Goal: Task Accomplishment & Management: Manage account settings

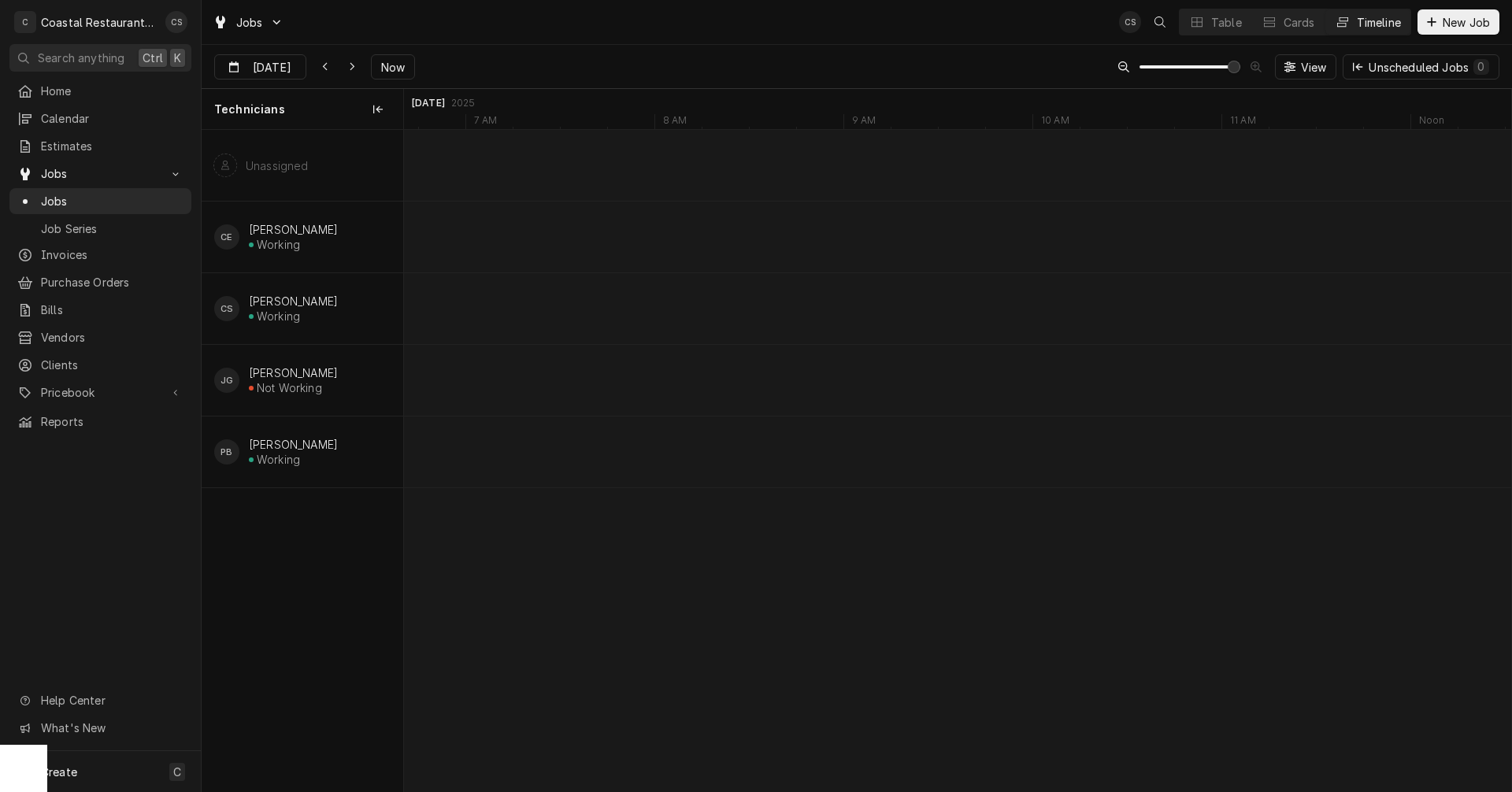
scroll to position [0, 25592]
click at [323, 65] on icon "Dynamic Content Wrapper" at bounding box center [324, 67] width 5 height 9
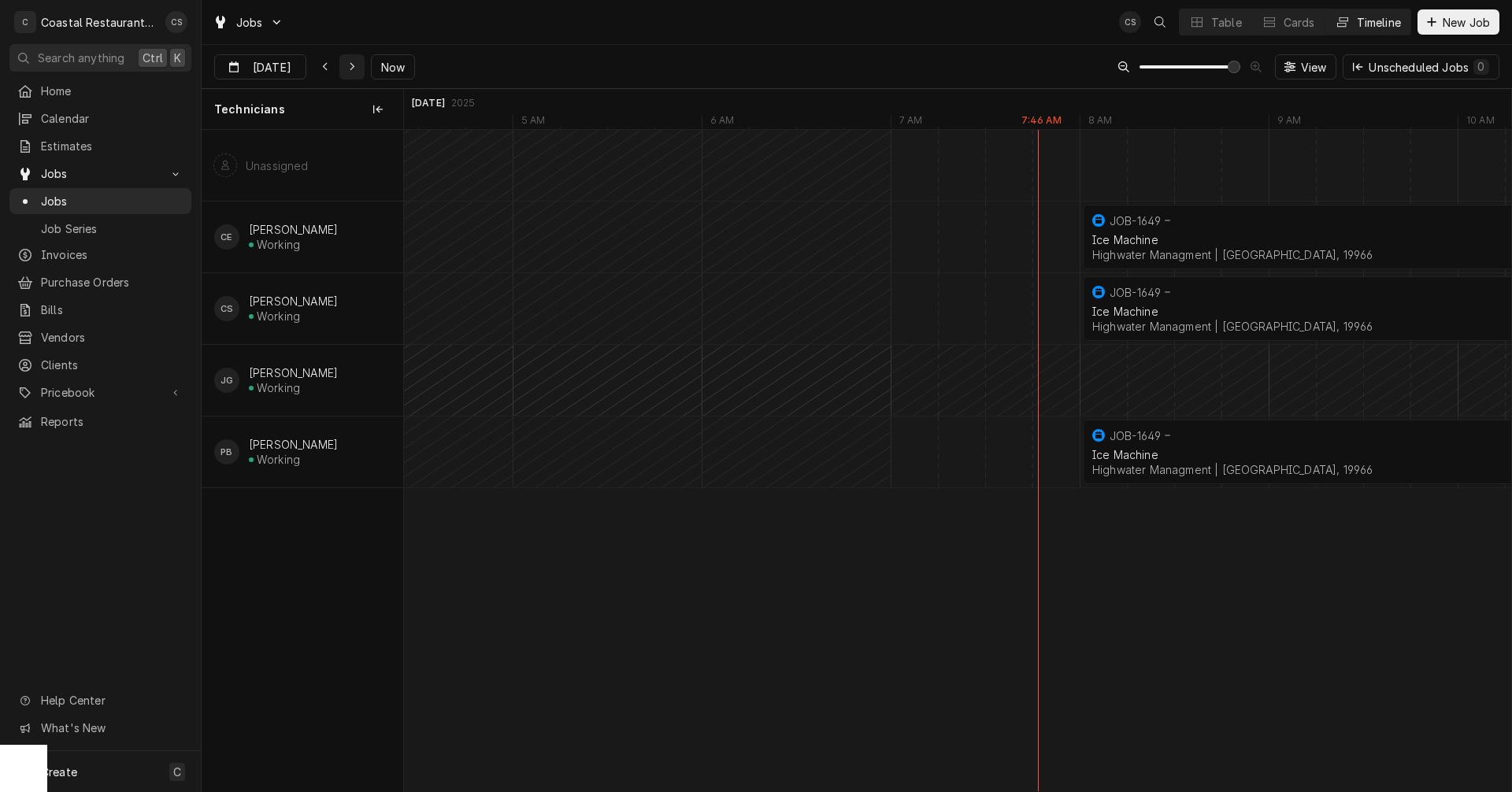
click at [349, 61] on icon "Dynamic Content Wrapper" at bounding box center [352, 67] width 7 height 11
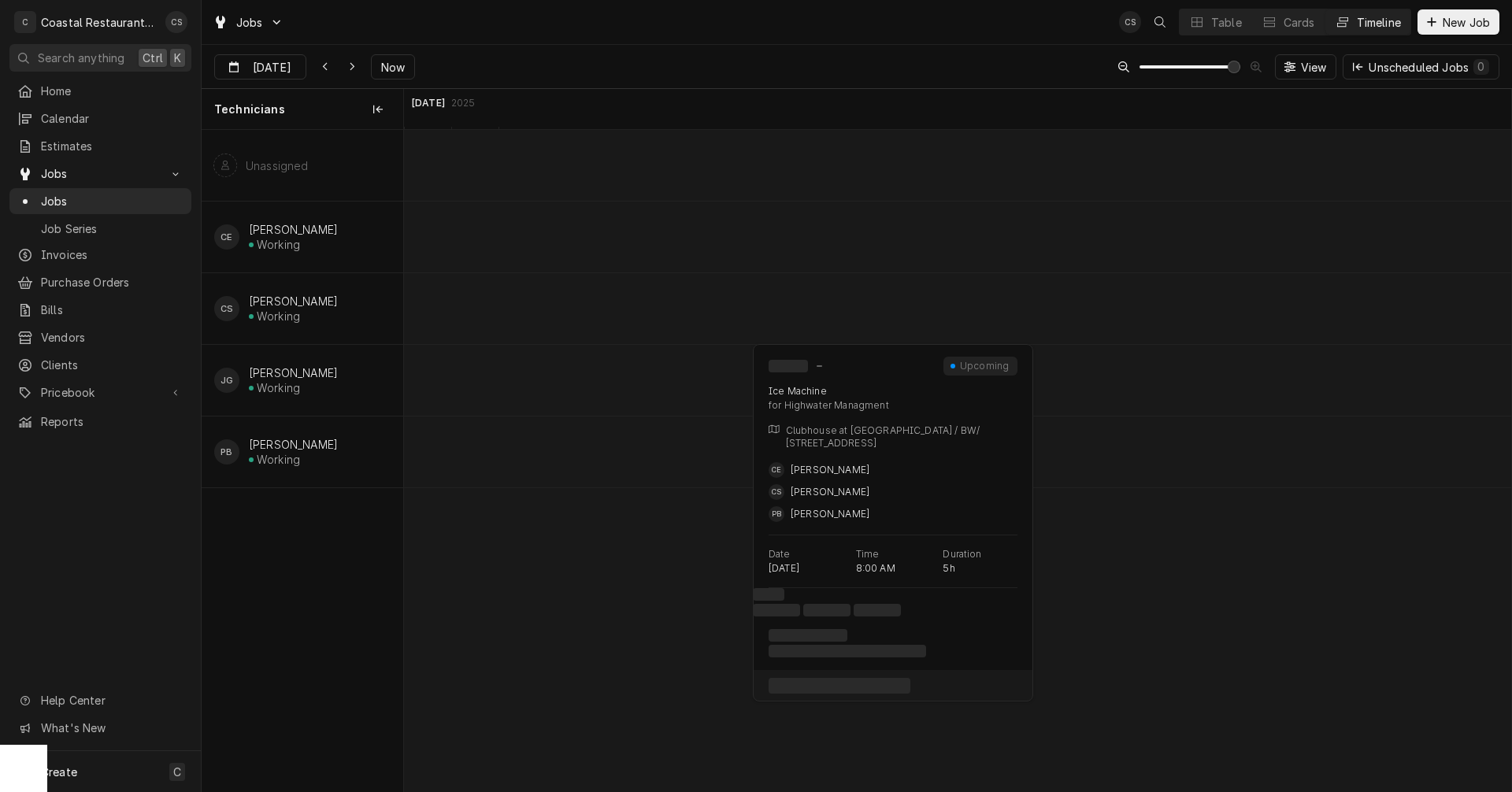
scroll to position [0, 25123]
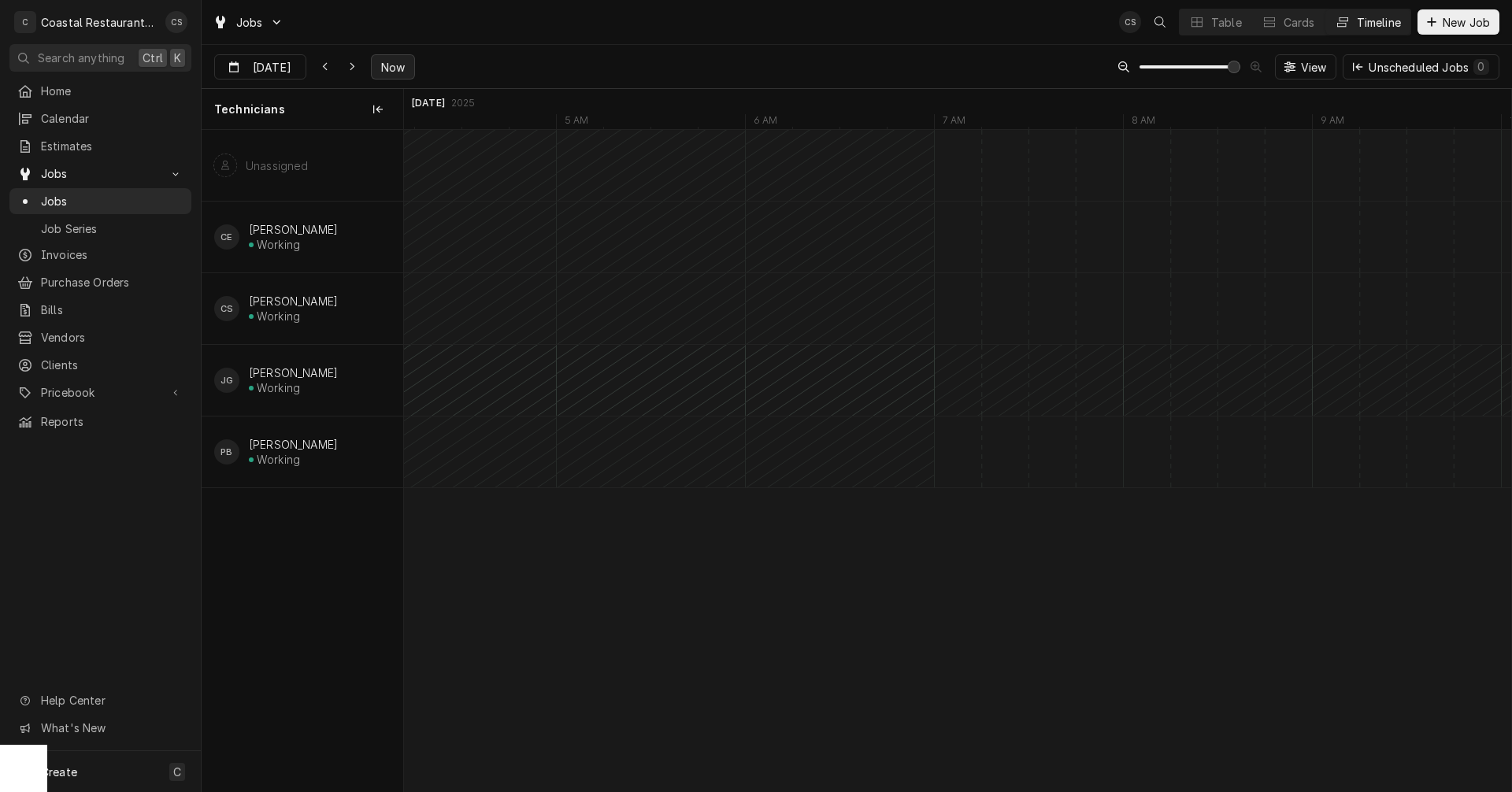
click at [390, 64] on span "Now" at bounding box center [392, 67] width 30 height 16
type input "Sep 25"
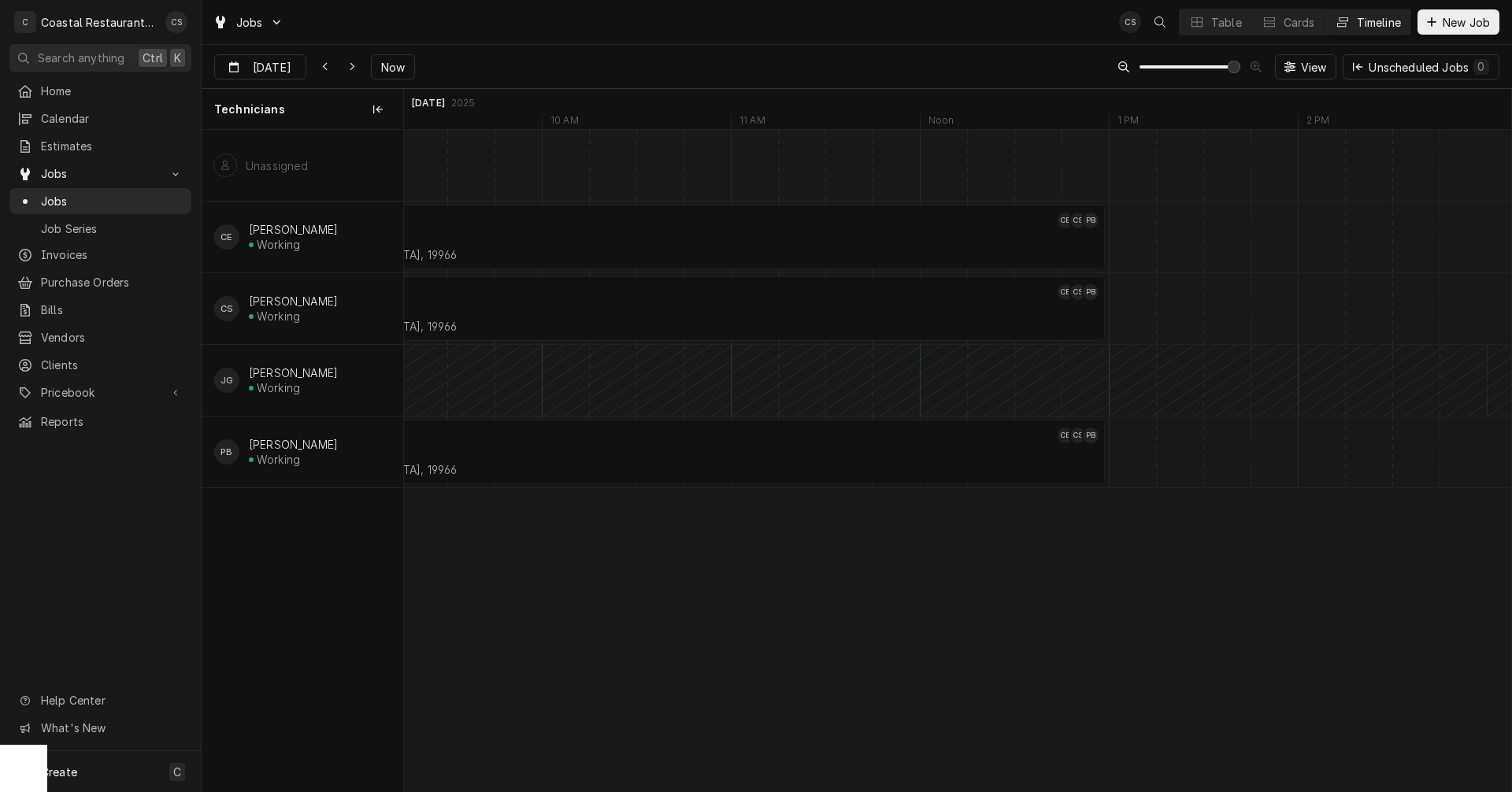
scroll to position [0, 0]
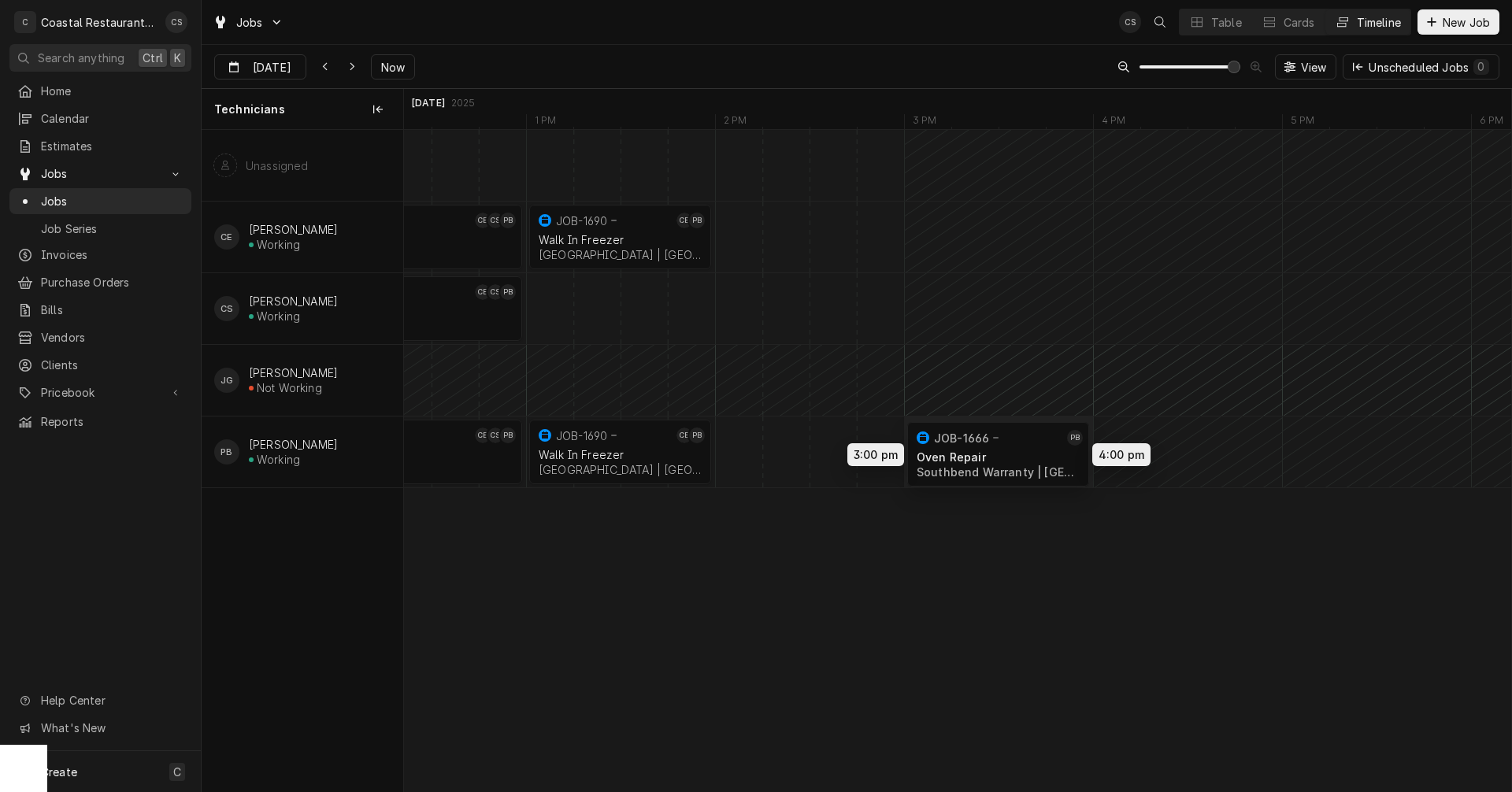
drag, startPoint x: 803, startPoint y: 449, endPoint x: 971, endPoint y: 452, distance: 168.0
click at [971, 452] on div "8:00 AM 1:00 PM JOB-1649 CE CS PB Ice Machine Highwater Managment | Millsboro, …" at bounding box center [957, 461] width 1107 height 661
click at [734, 458] on div "Dynamic Content Wrapper" at bounding box center [1021, 452] width 45495 height 71
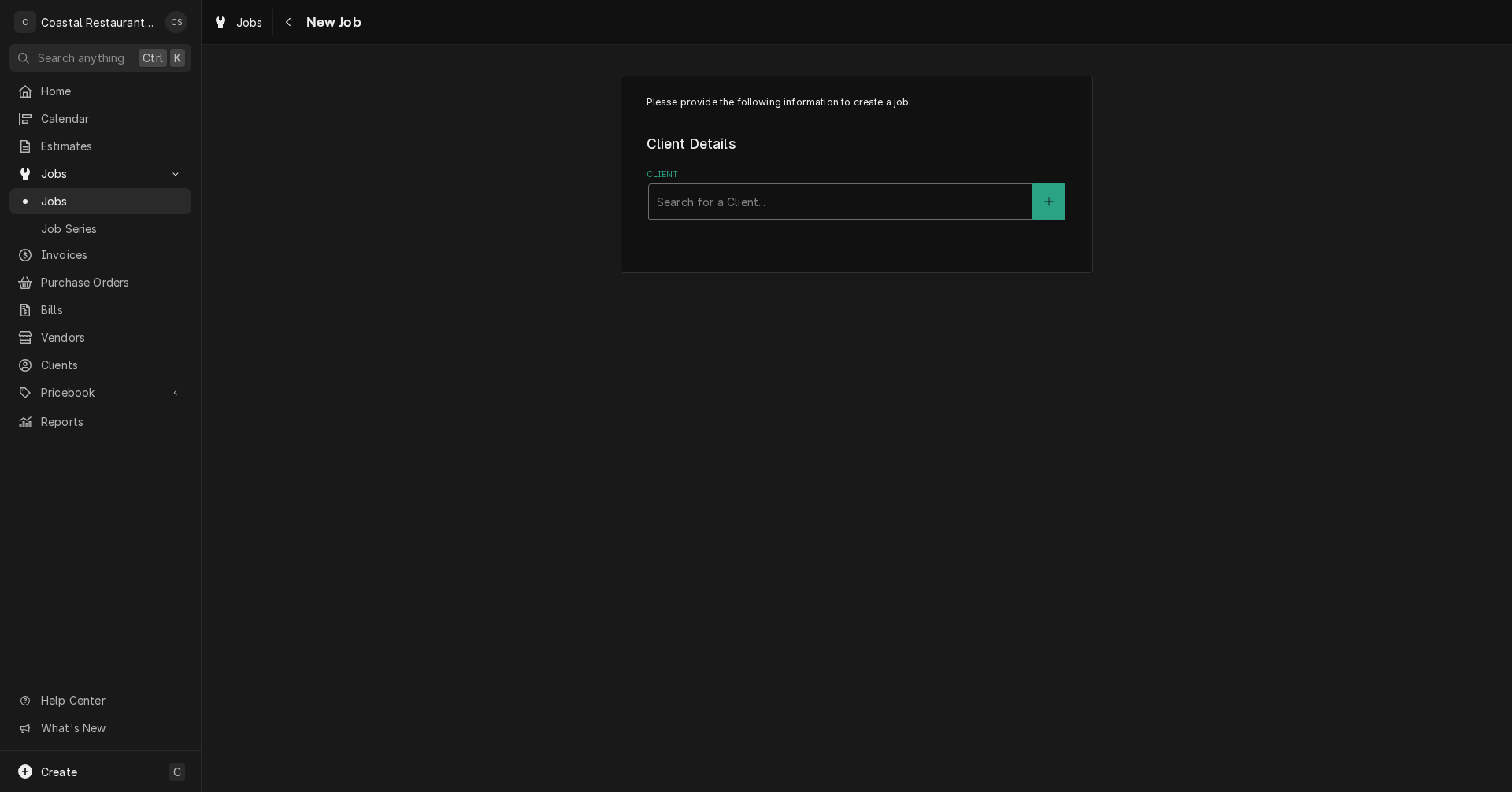
click at [706, 204] on div "Client" at bounding box center [840, 201] width 367 height 28
type input "Cape"
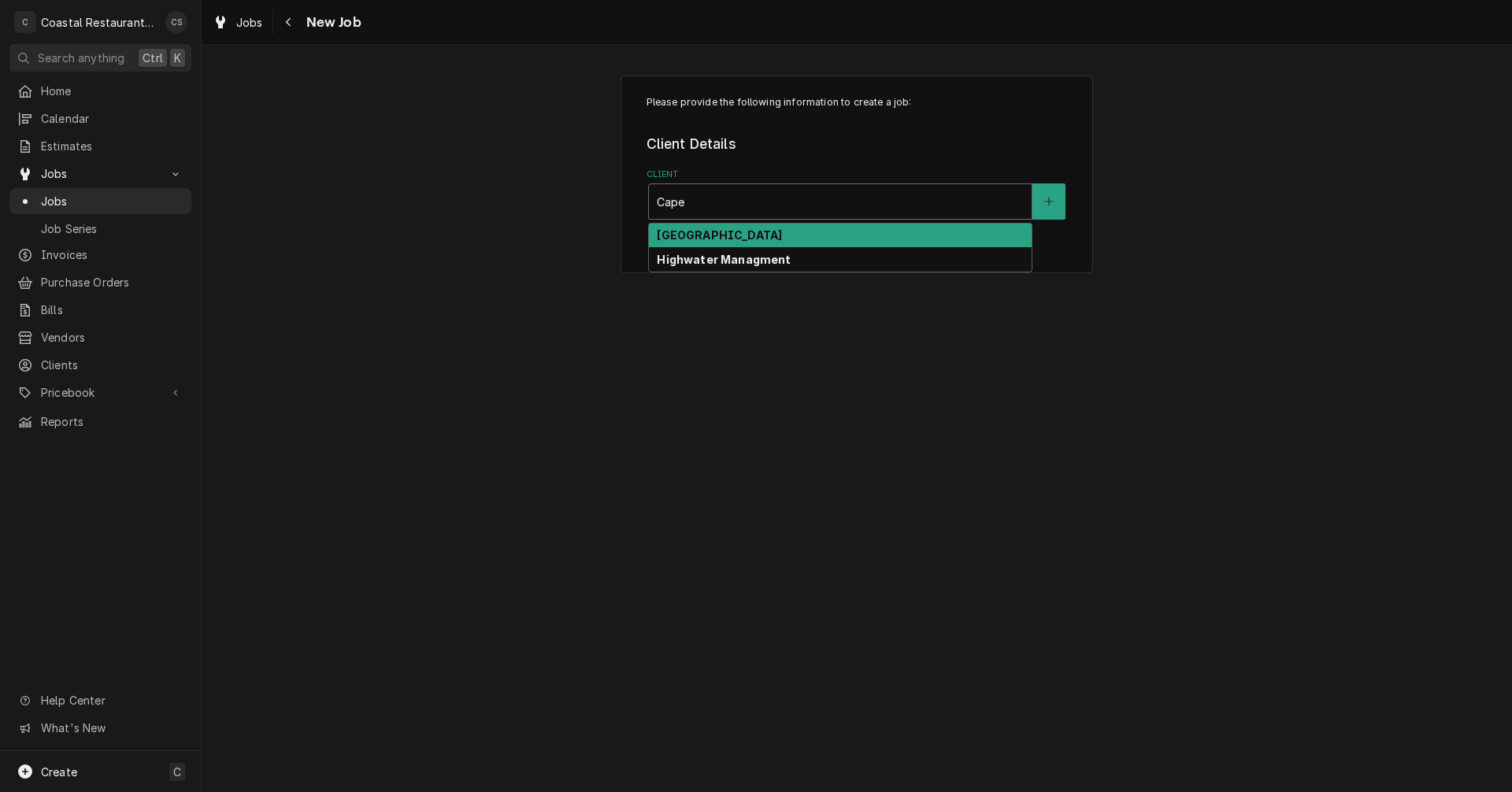
click at [706, 236] on strong "[GEOGRAPHIC_DATA]" at bounding box center [719, 234] width 125 height 14
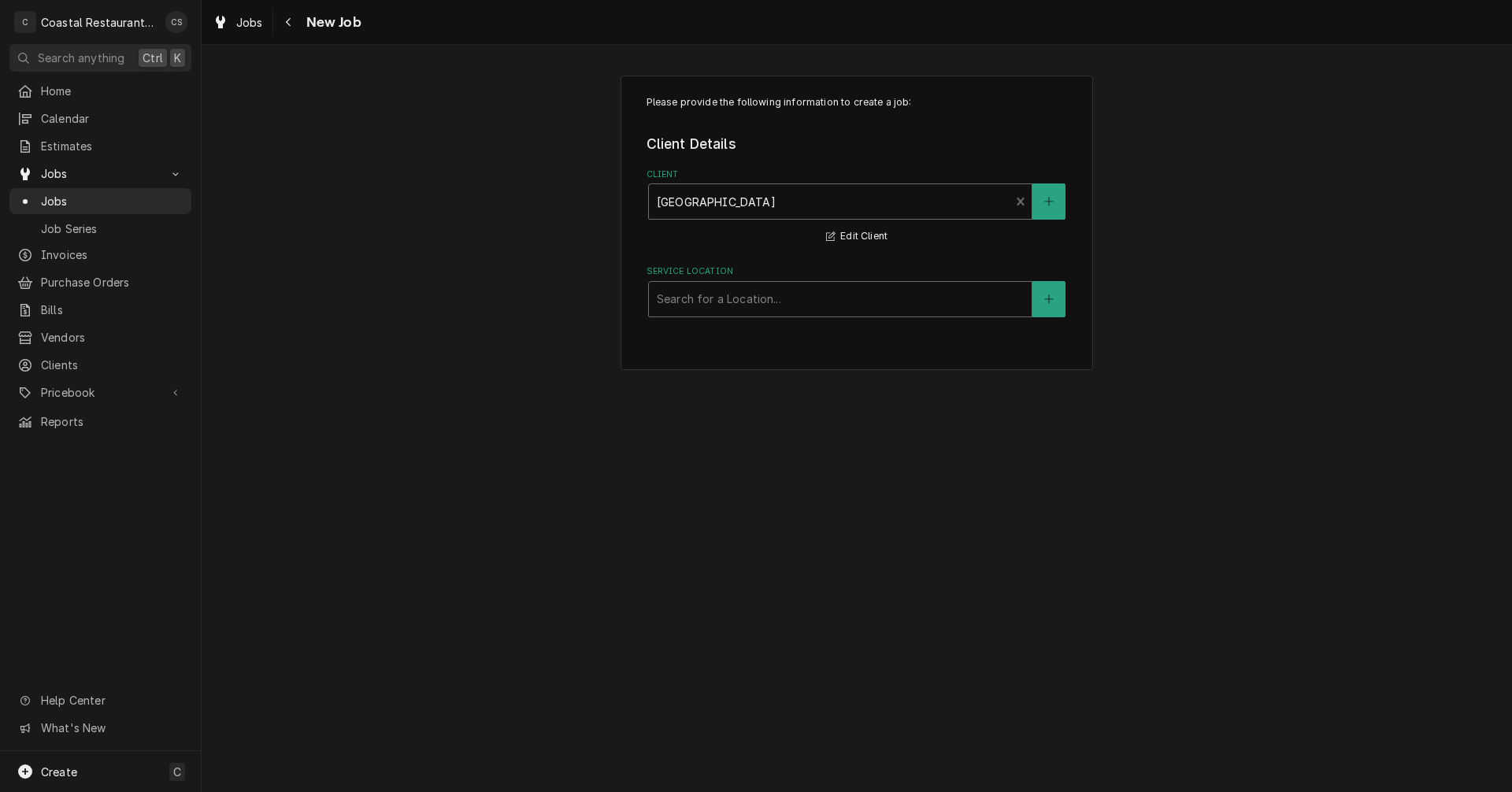
click at [697, 306] on div "Service Location" at bounding box center [840, 299] width 367 height 28
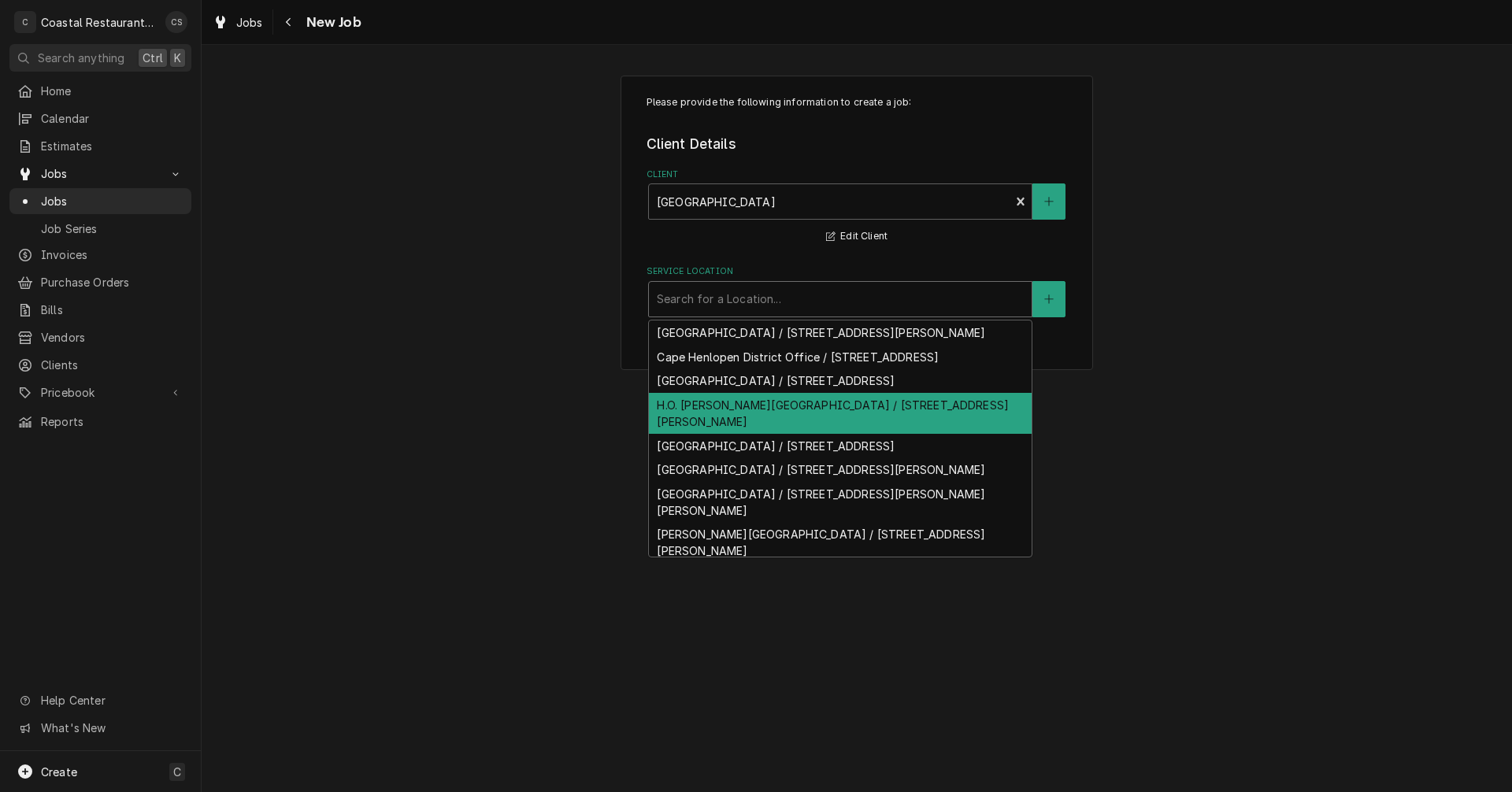
click at [698, 422] on div "H.O. [PERSON_NAME][GEOGRAPHIC_DATA] / [STREET_ADDRESS][PERSON_NAME]" at bounding box center [839, 413] width 382 height 41
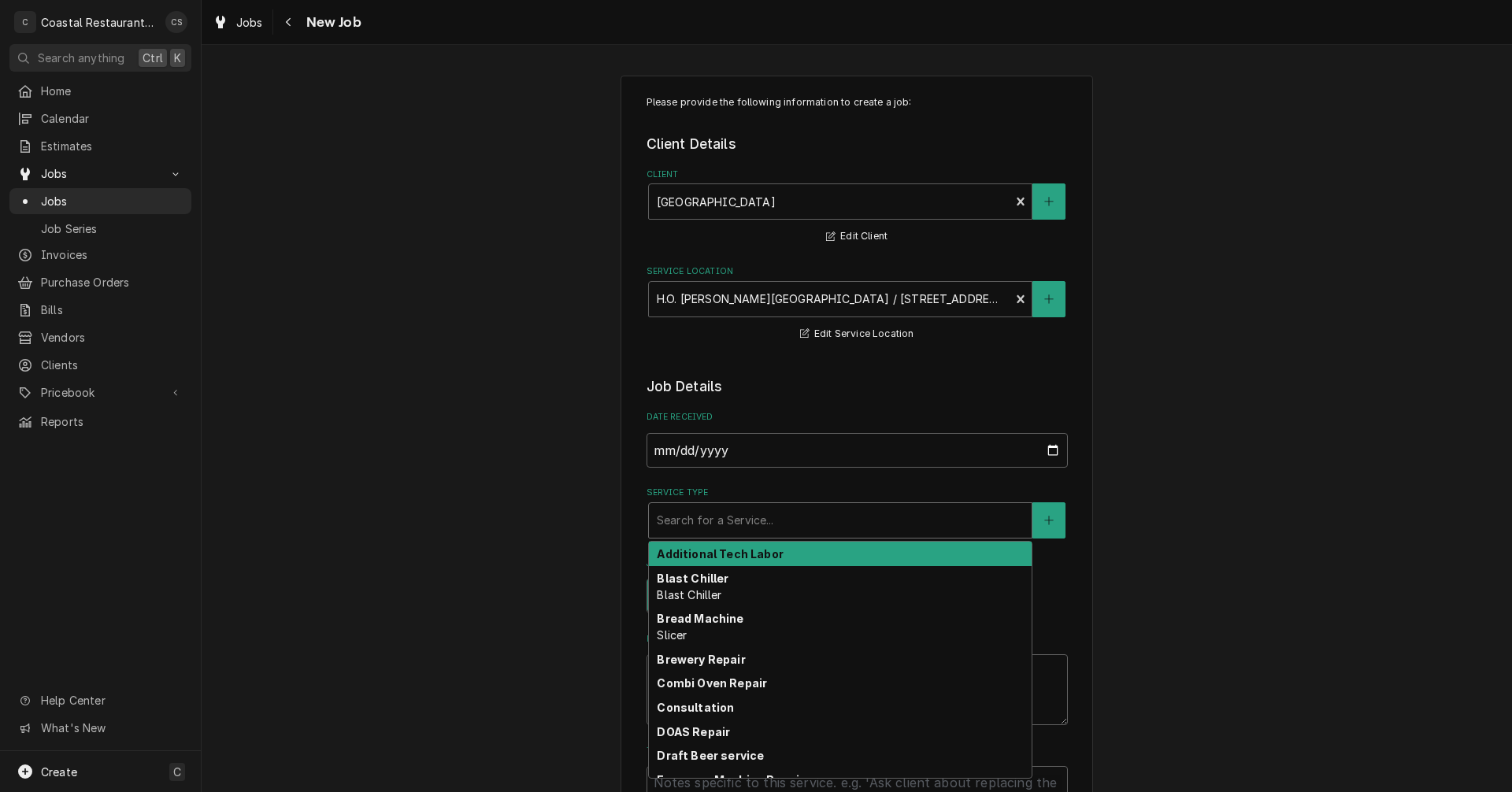
click at [699, 526] on div "Service Type" at bounding box center [840, 520] width 367 height 28
type textarea "x"
type input "H"
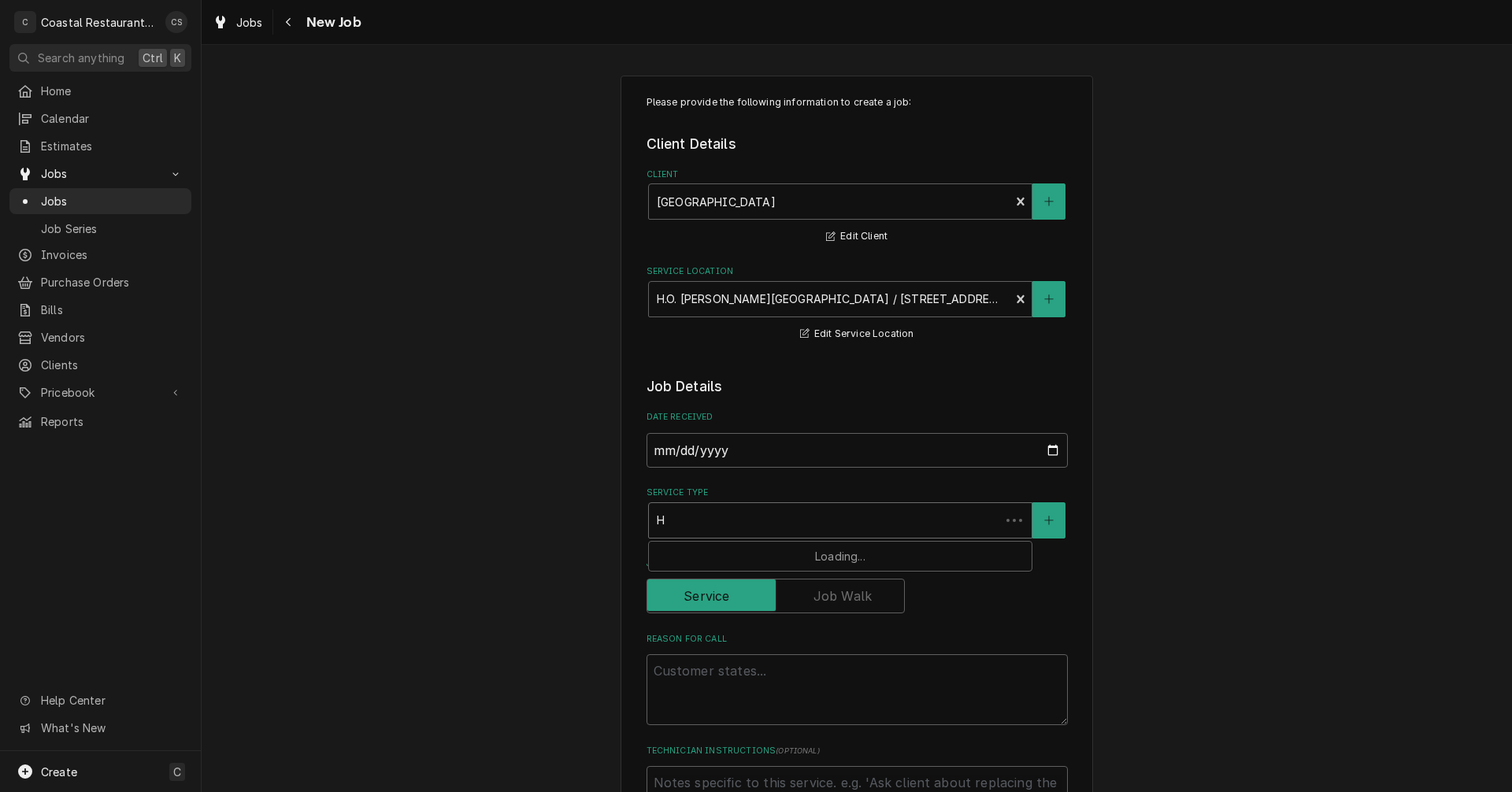
type textarea "x"
type input "Ho"
type textarea "x"
type input "Hoo"
type textarea "x"
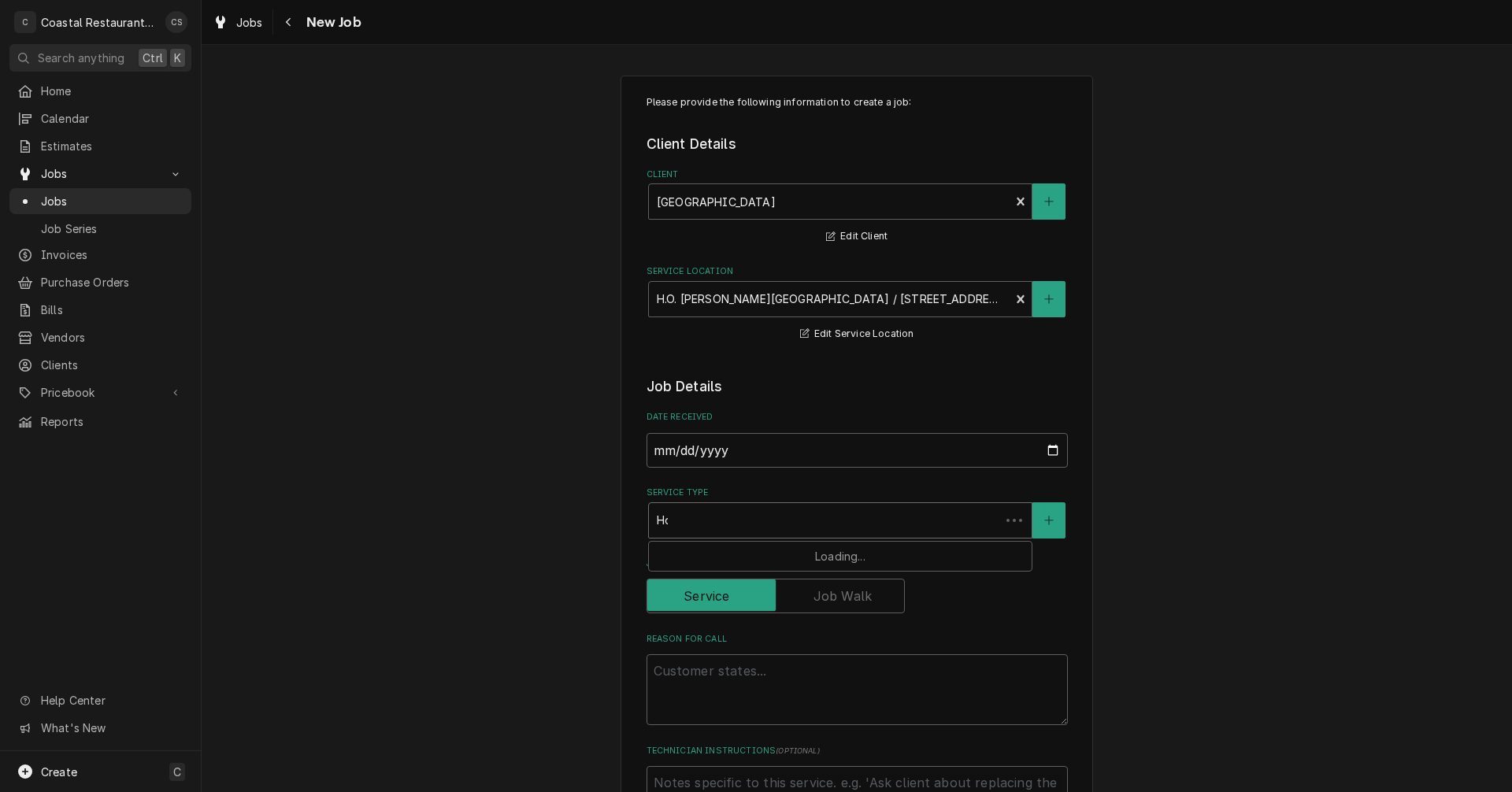
type input "Hood"
click at [700, 551] on strong "Hood Repair" at bounding box center [692, 554] width 71 height 14
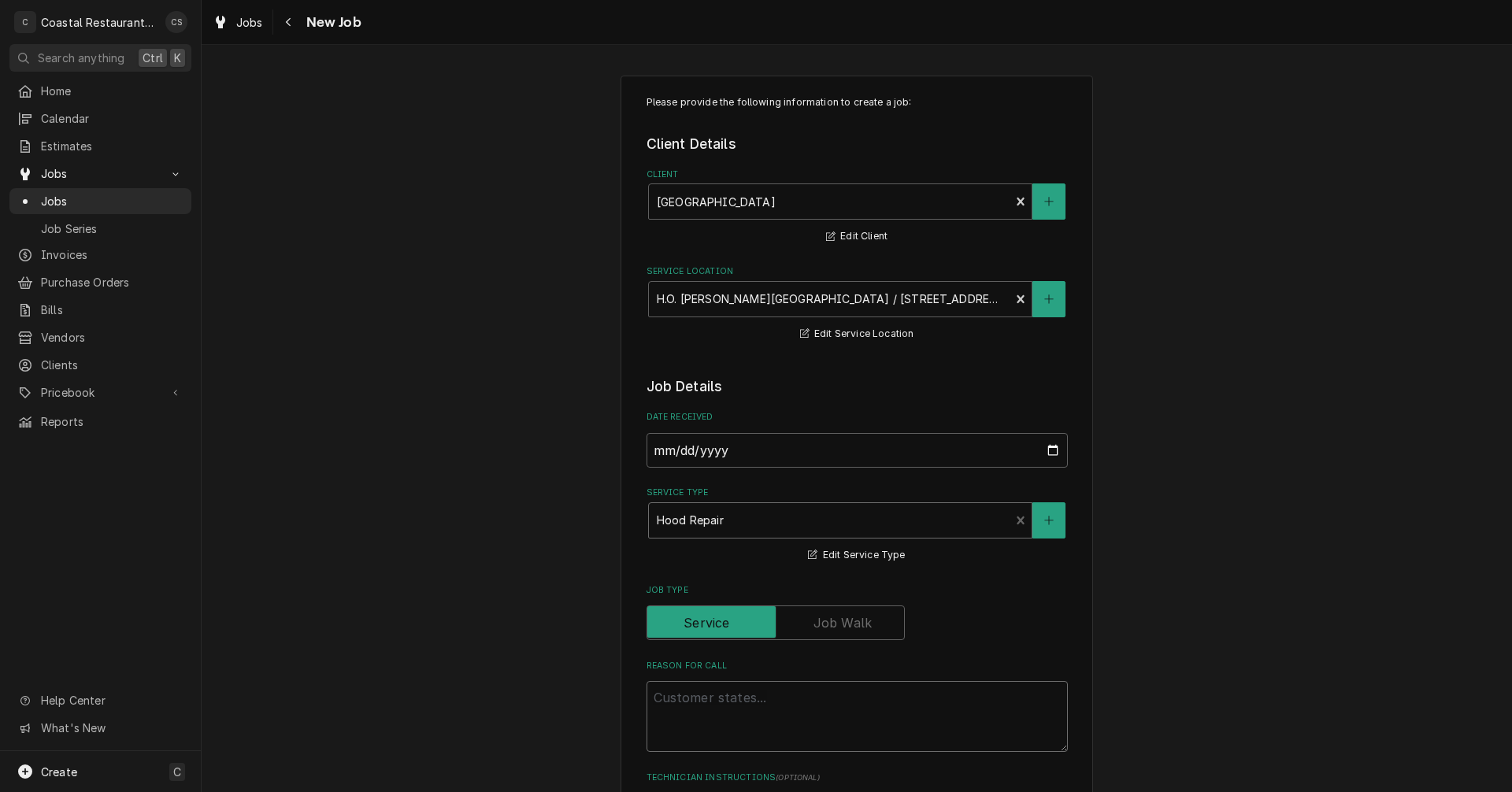
click at [701, 701] on textarea "Reason For Call" at bounding box center [857, 716] width 421 height 71
type textarea "x"
type textarea "H"
type textarea "x"
type textarea "Ho"
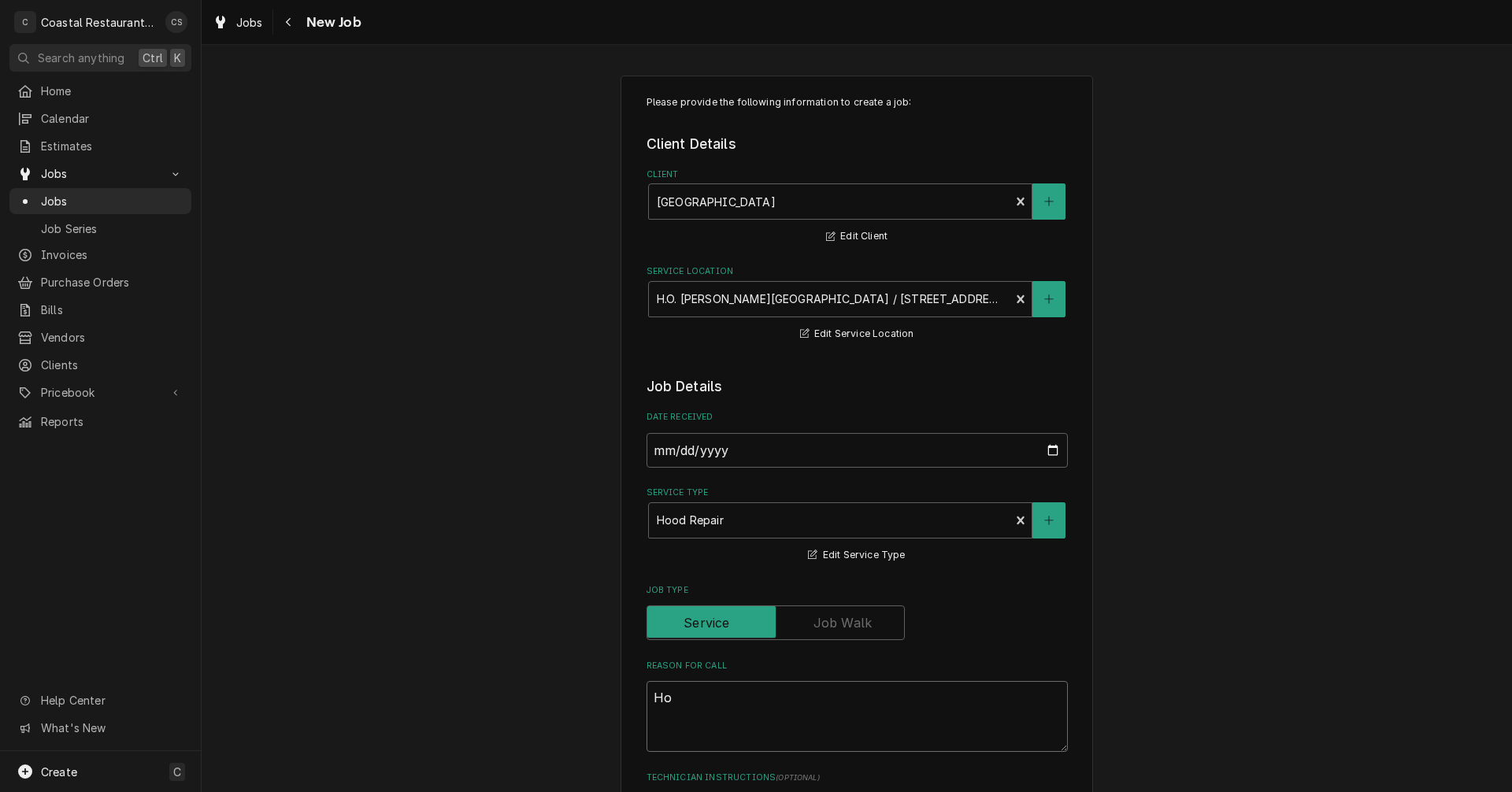
type textarea "x"
type textarea "Hoo"
type textarea "x"
type textarea "Hood"
type textarea "x"
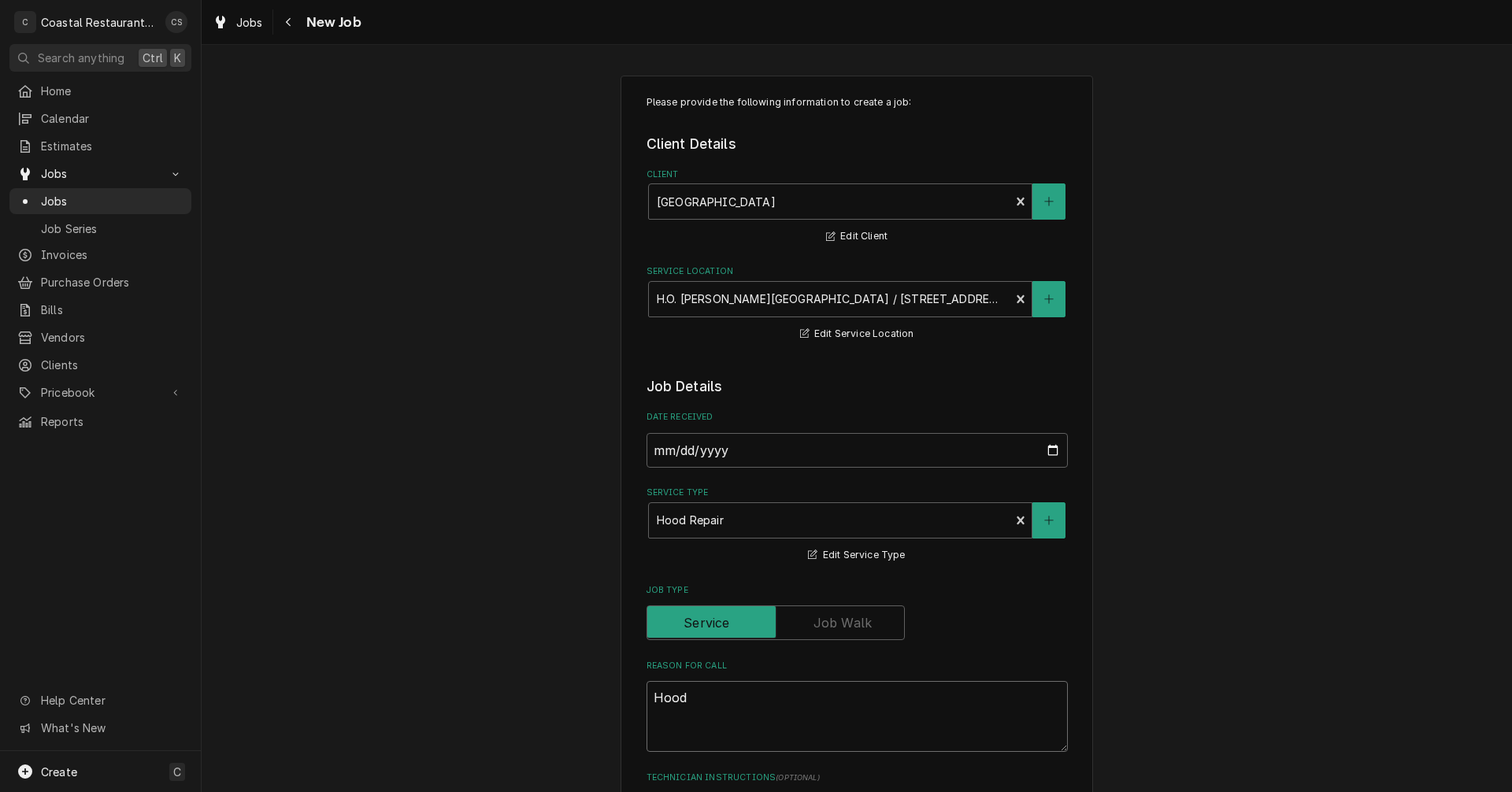
type textarea "Hood"
type textarea "x"
type textarea "Hood o"
type textarea "x"
type textarea "Hood of"
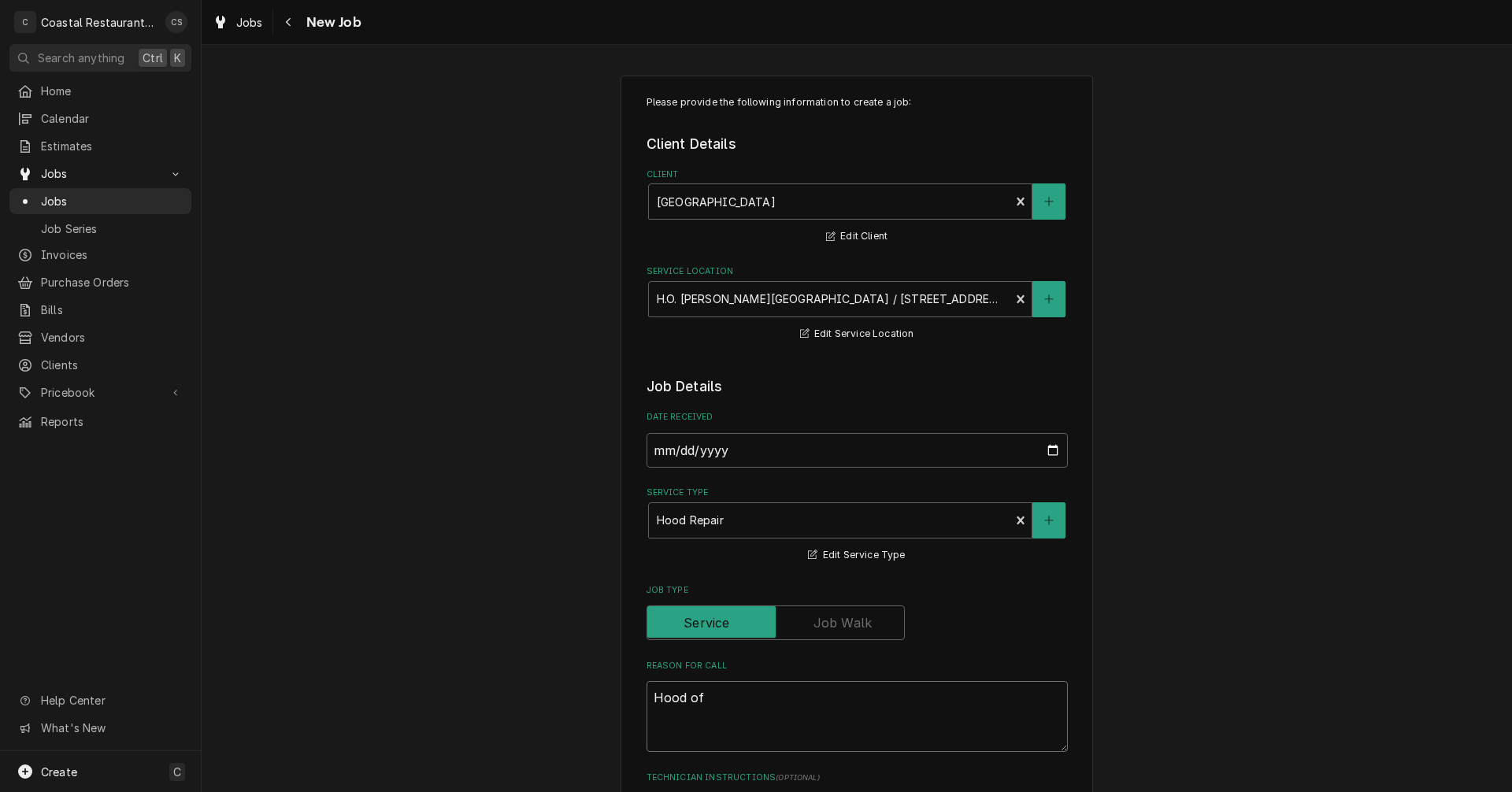
type textarea "x"
type textarea "Hood off"
type textarea "x"
type textarea "Hood off"
type textarea "x"
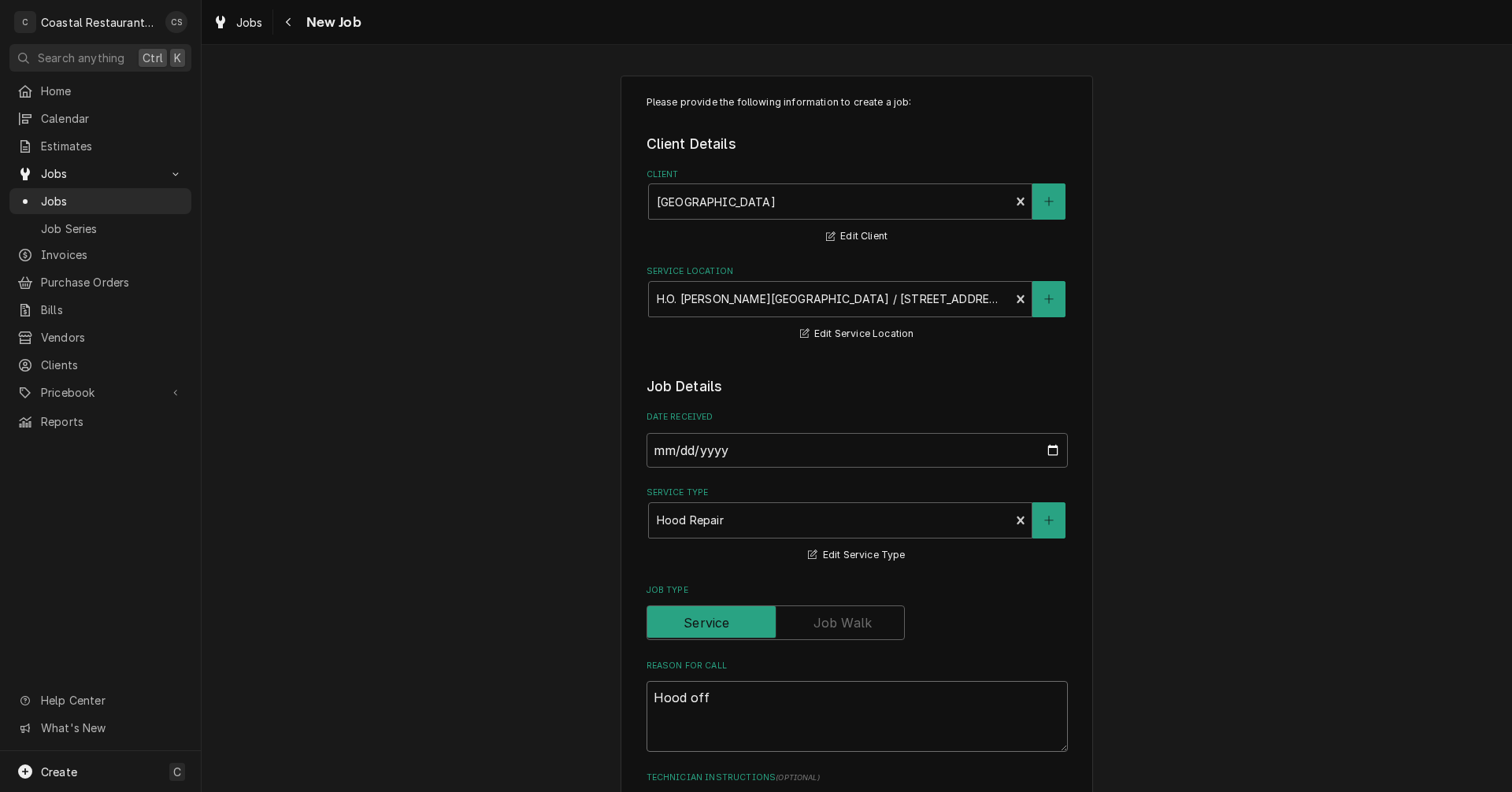
type textarea "Hood off o"
type textarea "x"
type textarea "Hood off on"
type textarea "x"
type textarea "Hood off on"
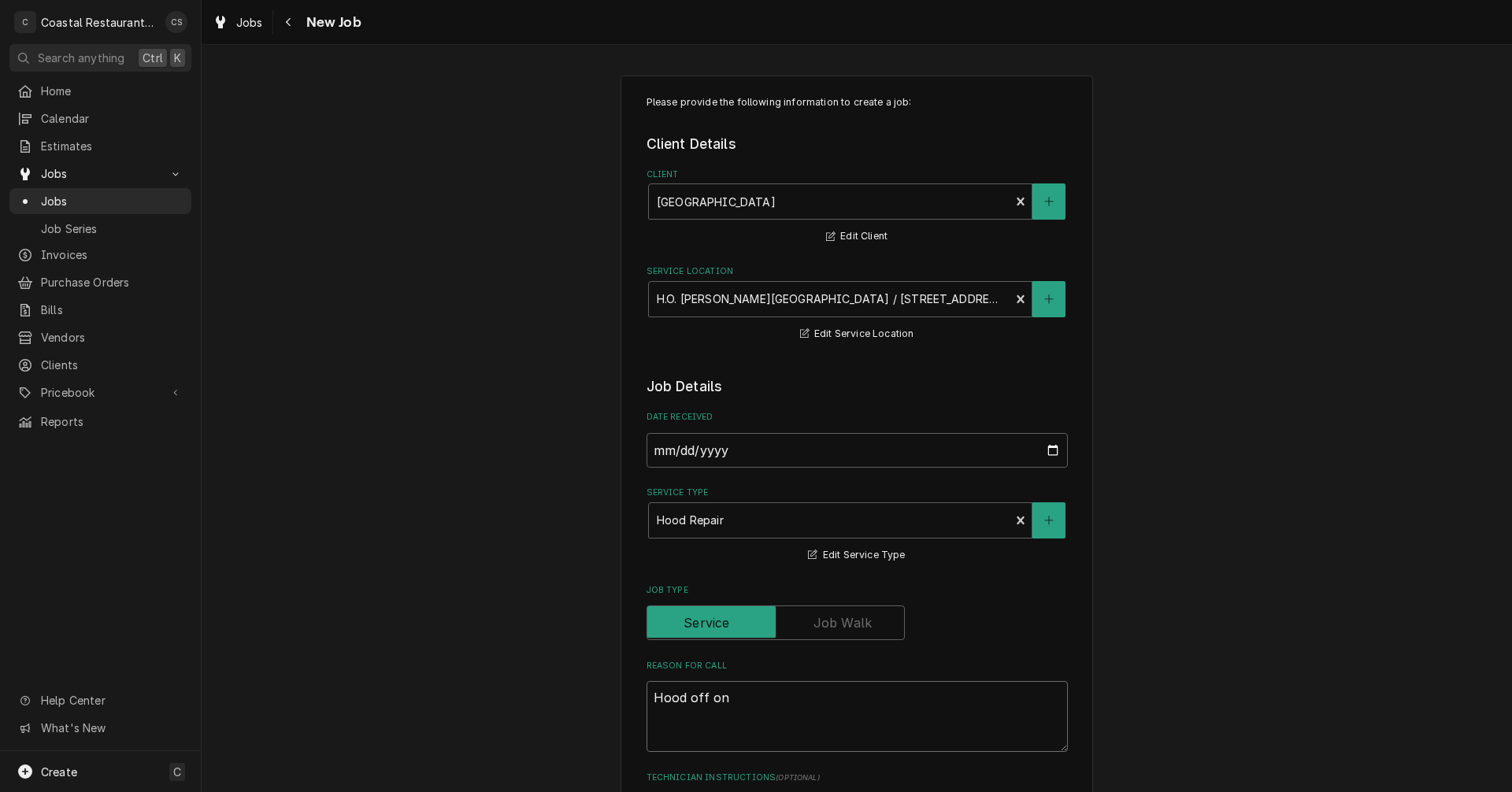
type textarea "x"
type textarea "Hood off on d"
type textarea "x"
type textarea "Hood off on dr"
type textarea "x"
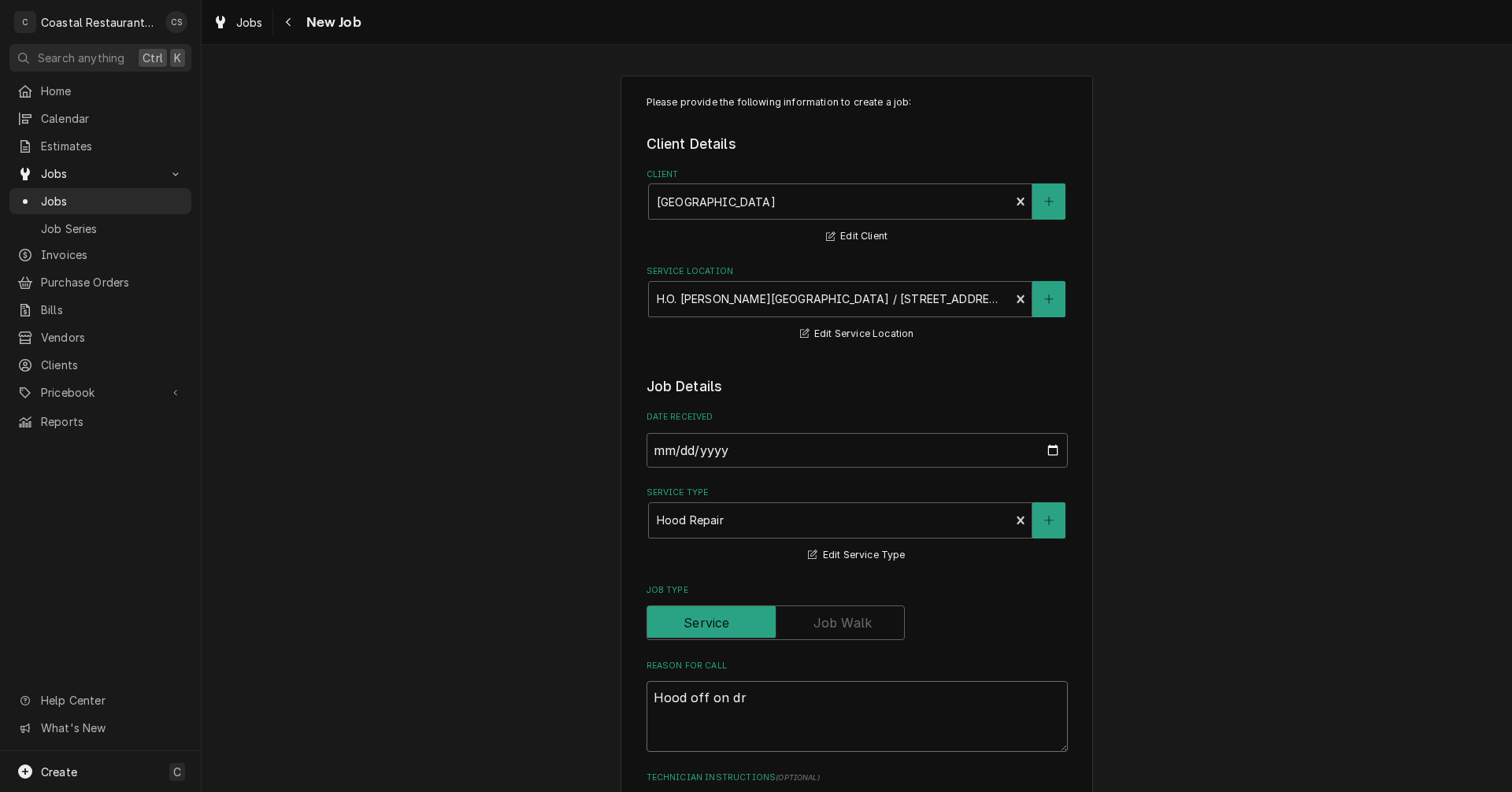
type textarea "Hood off on dri"
type textarea "x"
type textarea "Hood off on driv"
type textarea "x"
type textarea "Hood off on drive"
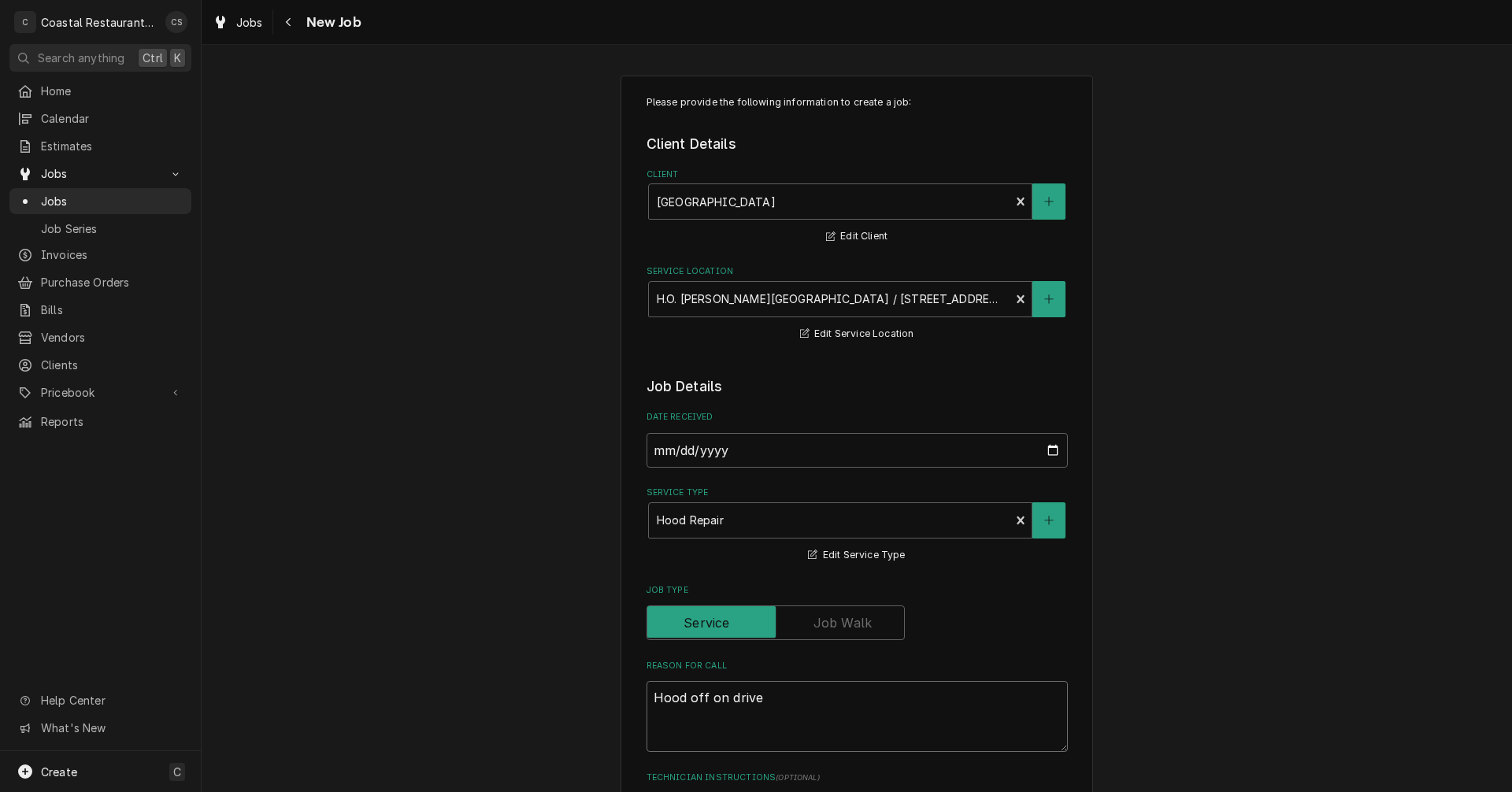
type textarea "x"
type textarea "Hood off on drive"
type textarea "x"
type textarea "Hood off on drive e"
type textarea "x"
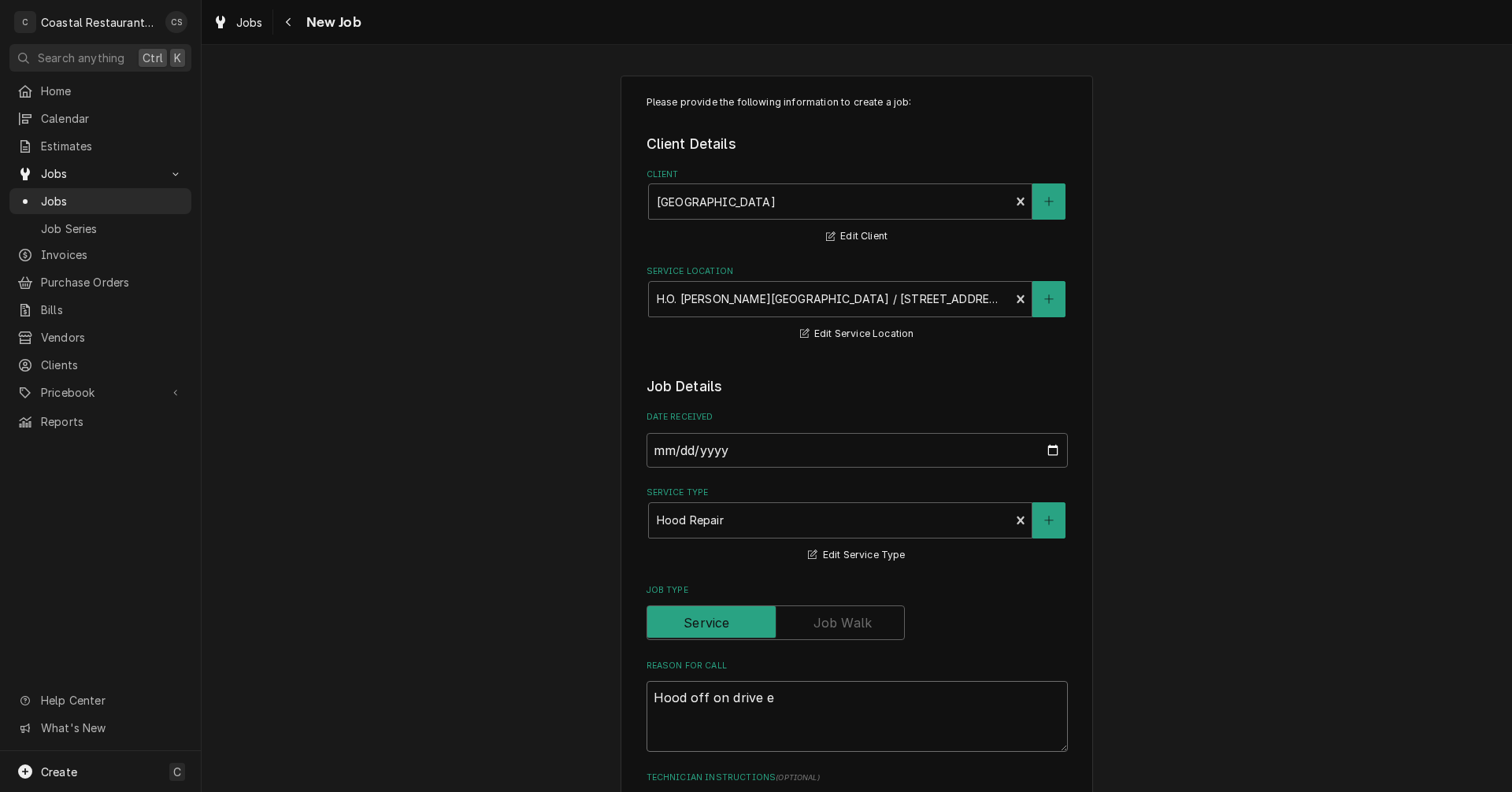
type textarea "Hood off on drive er"
type textarea "x"
type textarea "Hood off on drive err"
type textarea "x"
type textarea "Hood off on drive erro"
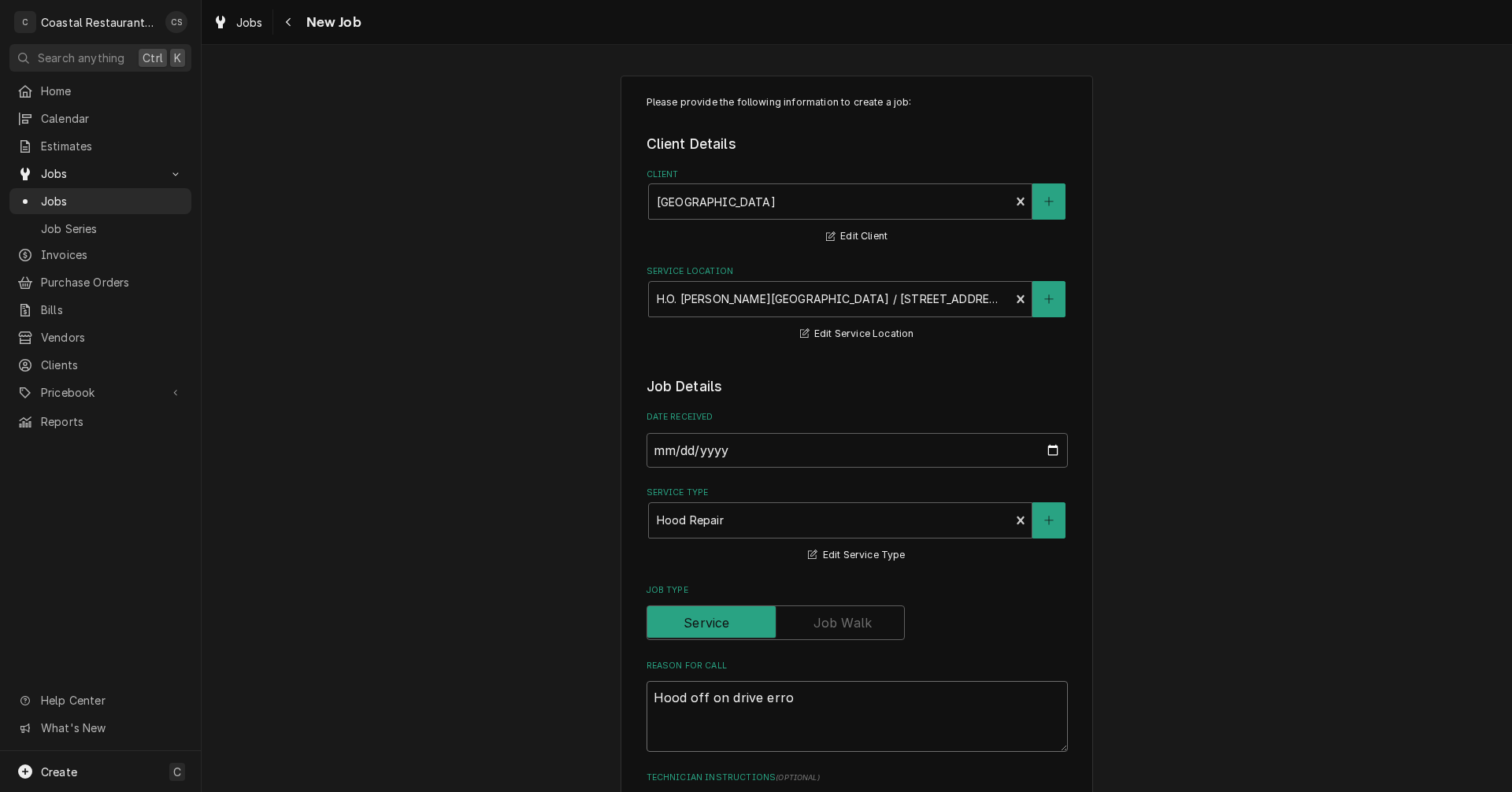
type textarea "x"
type textarea "Hood off on drive error"
type textarea "x"
type textarea "Hood off on drive error"
type textarea "x"
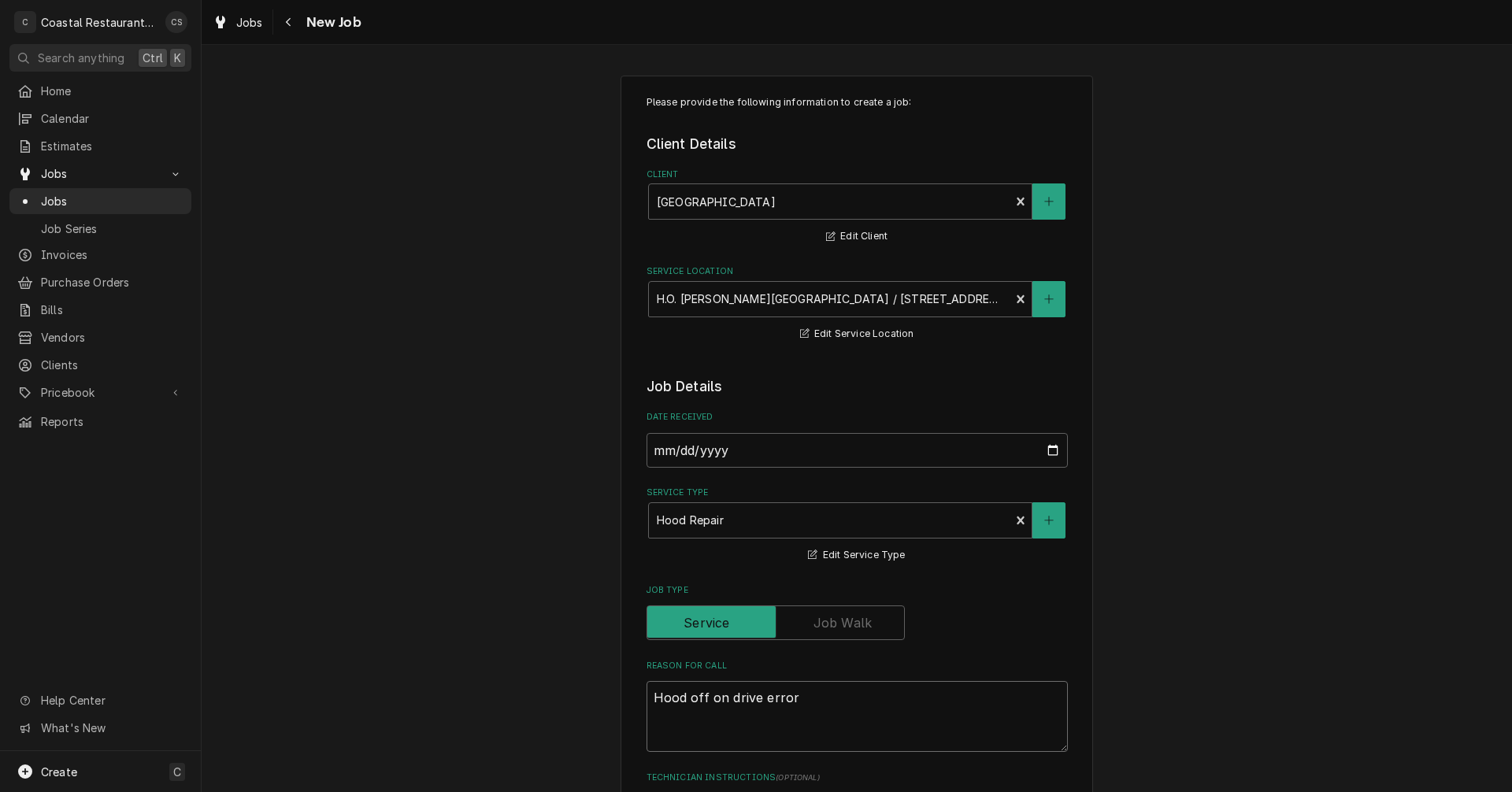
type textarea "Hood off on drive error a"
type textarea "x"
type textarea "Hood off on drive error ag"
type textarea "x"
type textarea "Hood off on drive error aga"
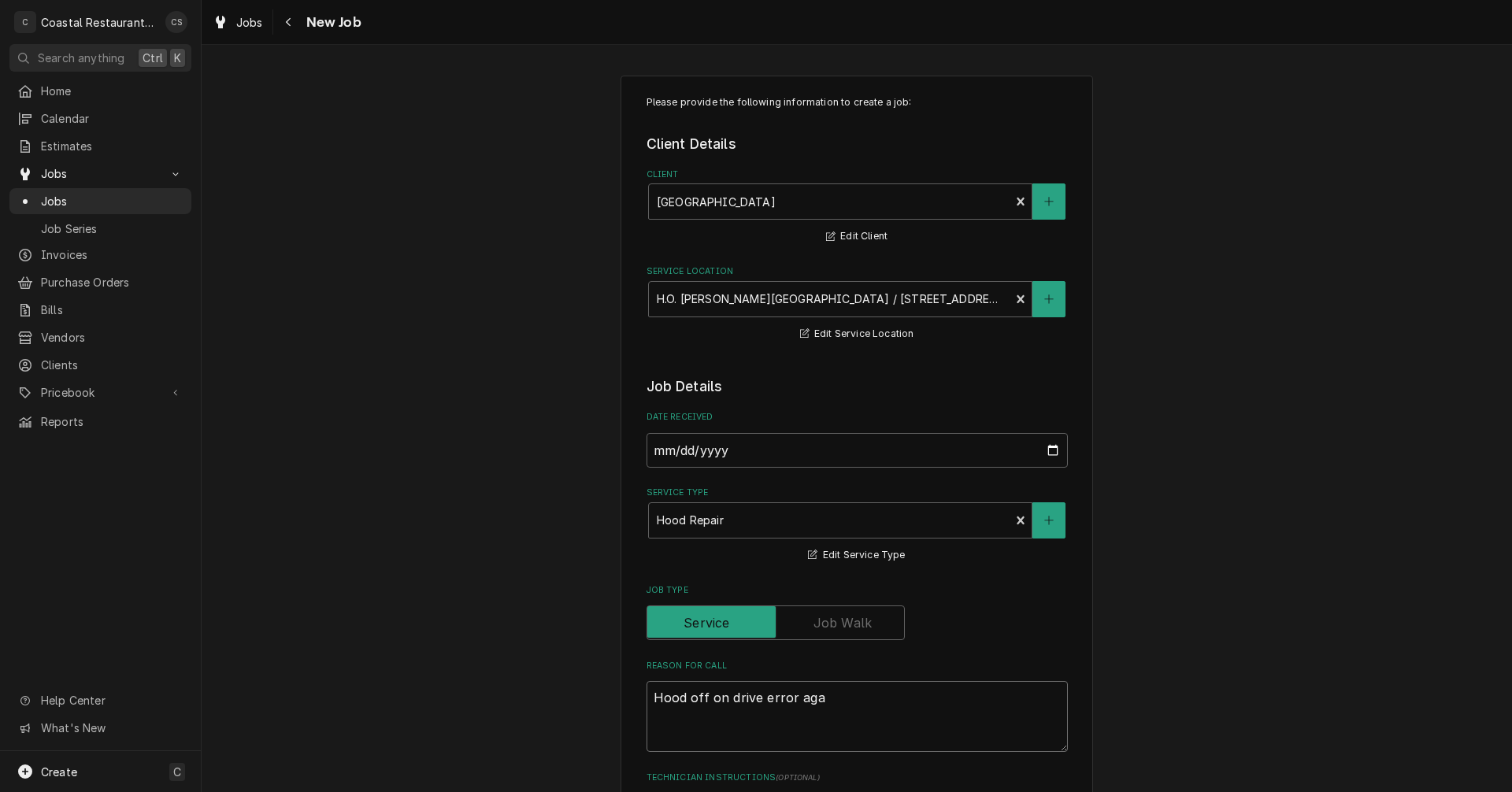
type textarea "x"
type textarea "Hood off on drive error agai"
type textarea "x"
type textarea "Hood off on drive error again"
type textarea "x"
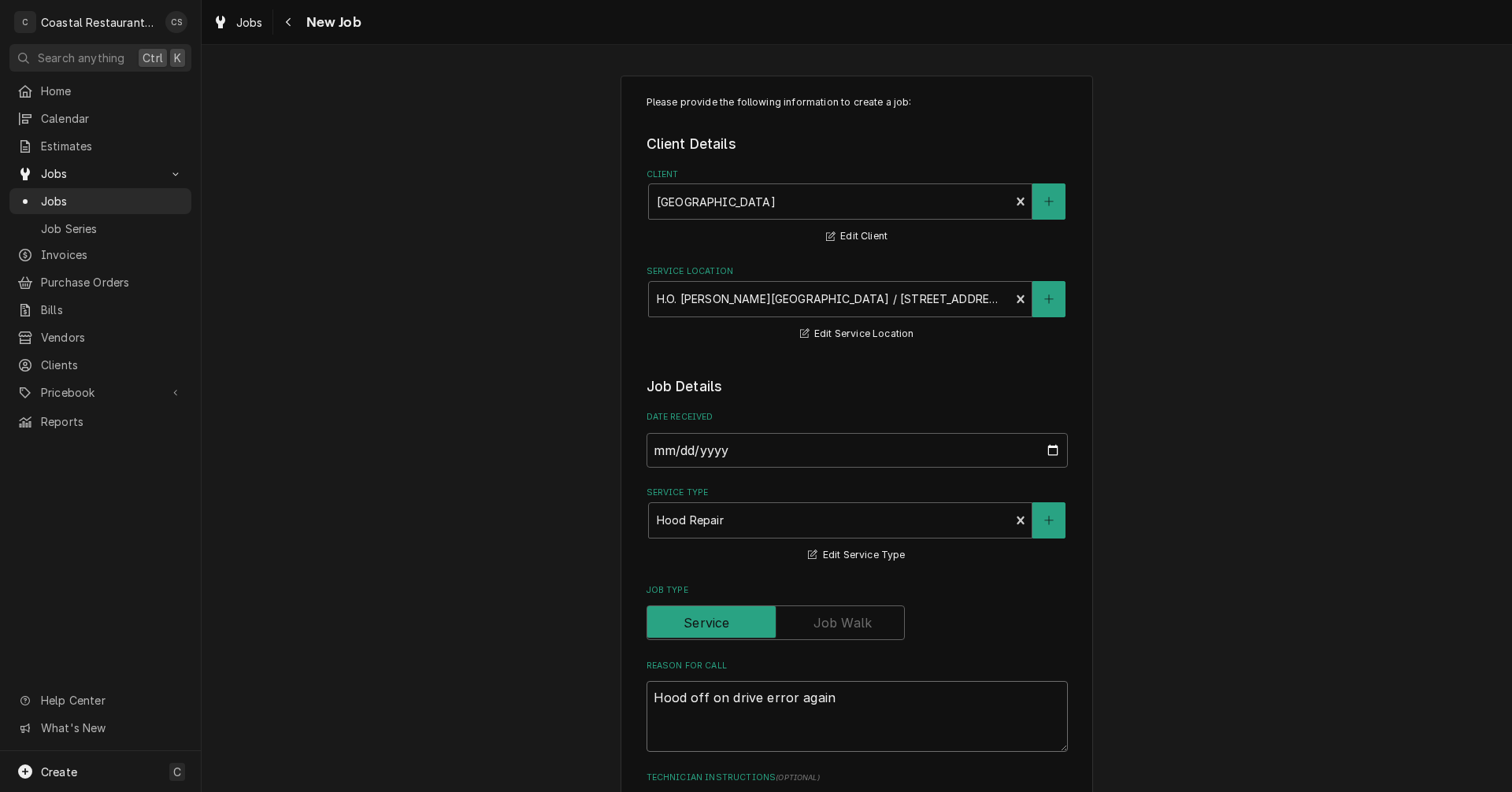
type textarea "Hood off on drive error again."
type textarea "x"
type textarea "Hood off on drive error again."
type textarea "x"
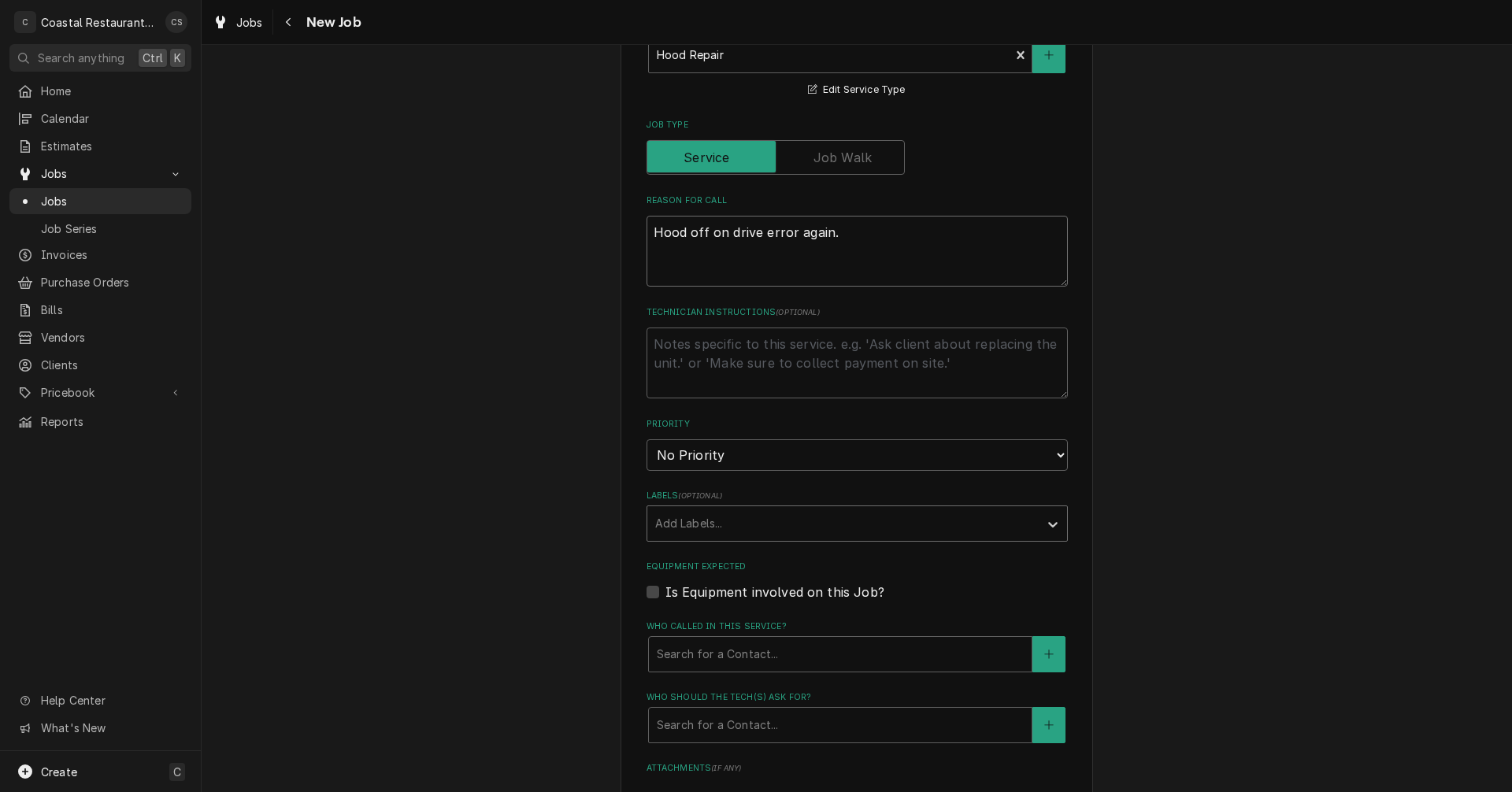
scroll to position [472, 0]
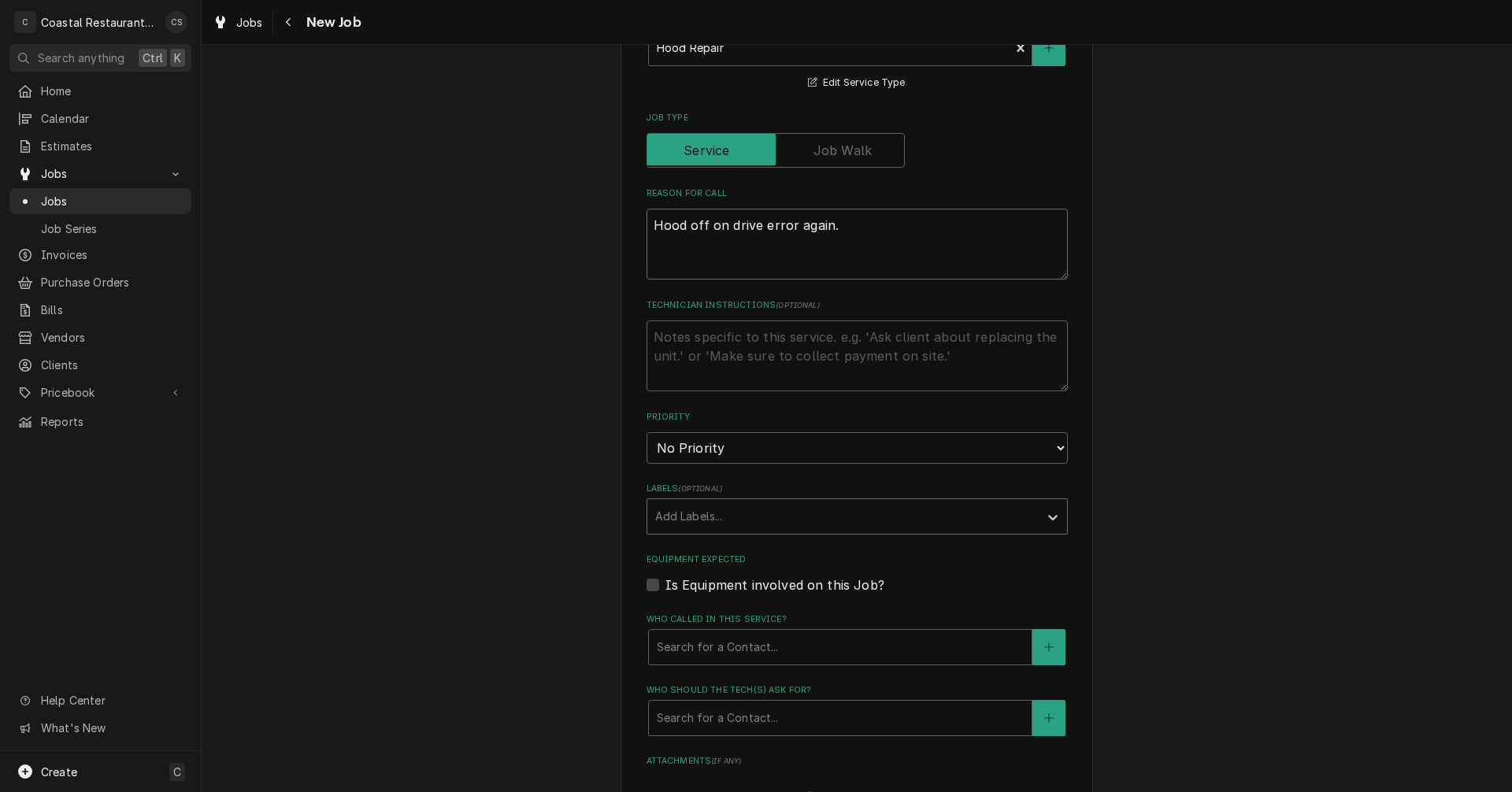
type textarea "Hood off on drive error again."
click at [690, 521] on div "Labels" at bounding box center [843, 516] width 376 height 28
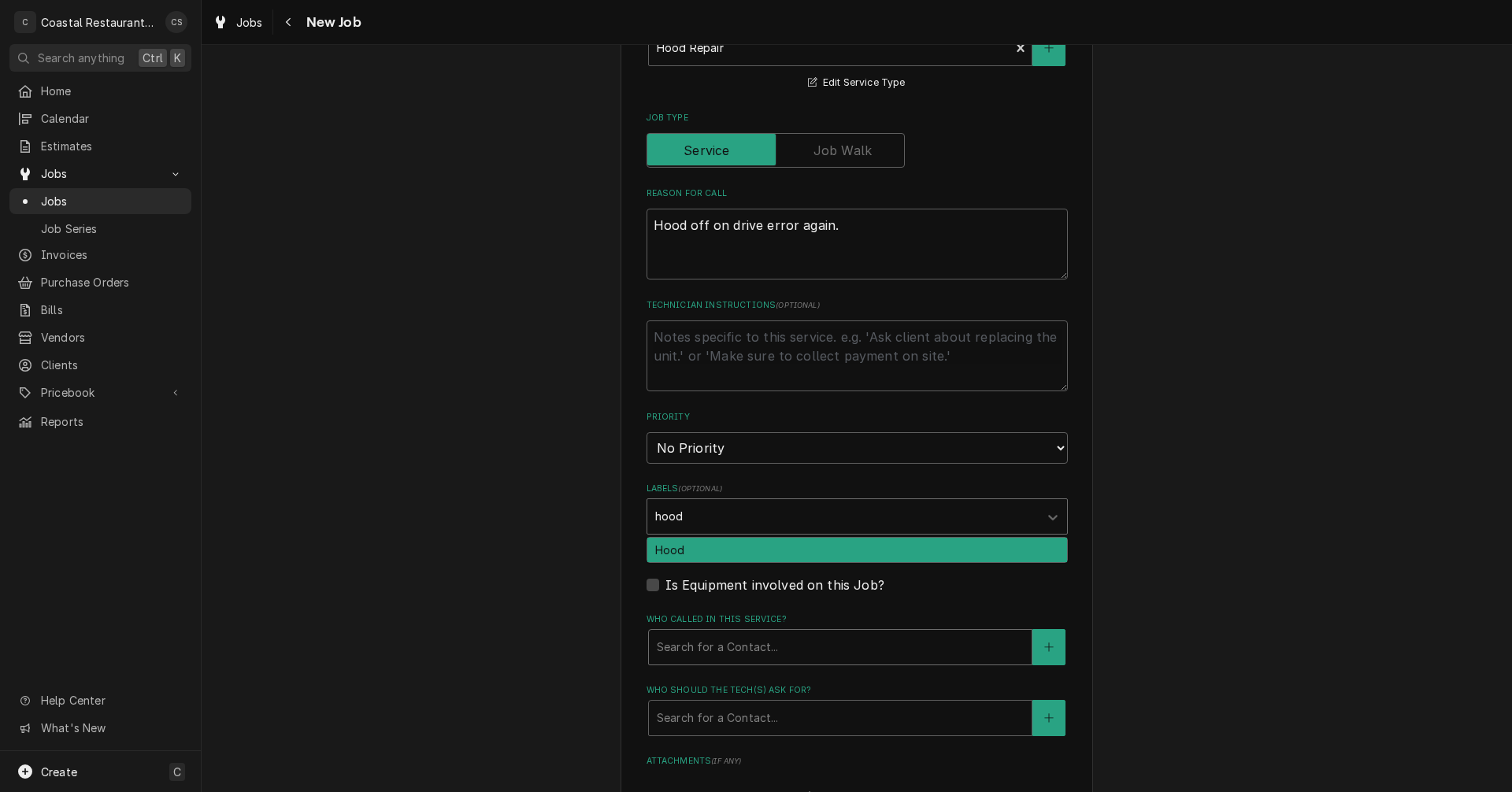
type input "hood"
click at [698, 653] on div "Who called in this service?" at bounding box center [840, 647] width 367 height 28
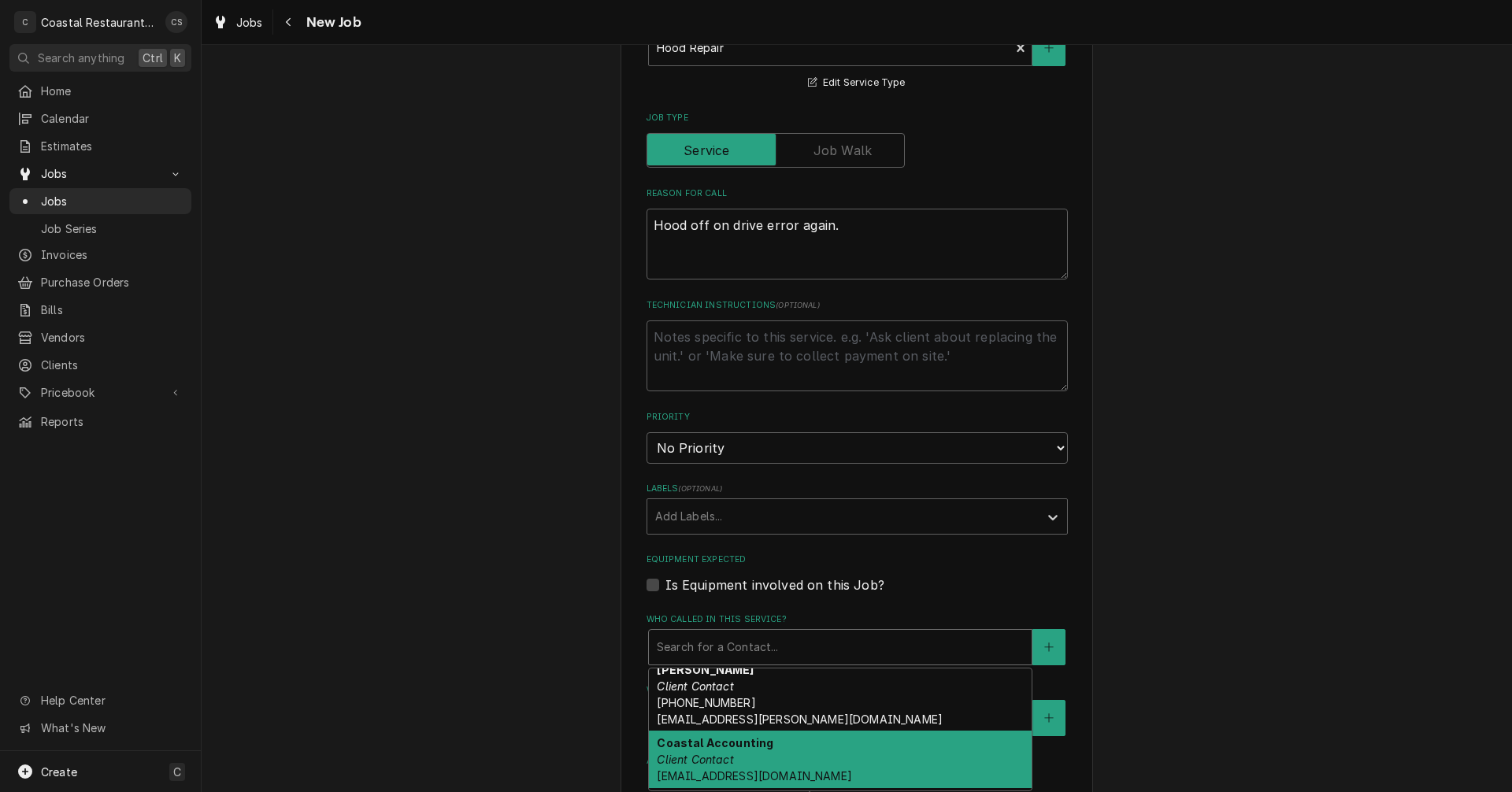
scroll to position [140, 0]
click at [703, 765] on em "Primary Client Contact" at bounding box center [717, 761] width 121 height 14
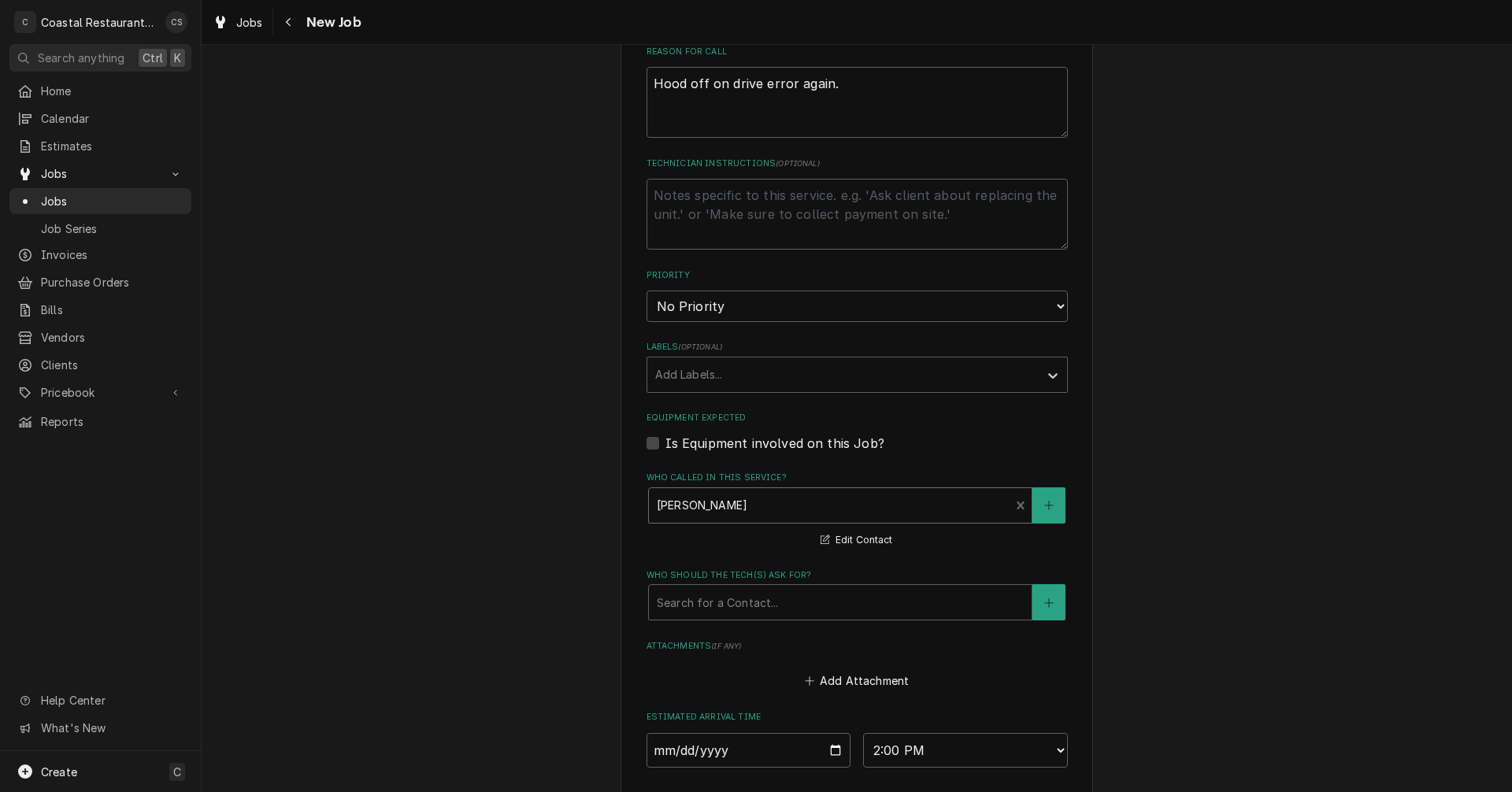
scroll to position [866, 0]
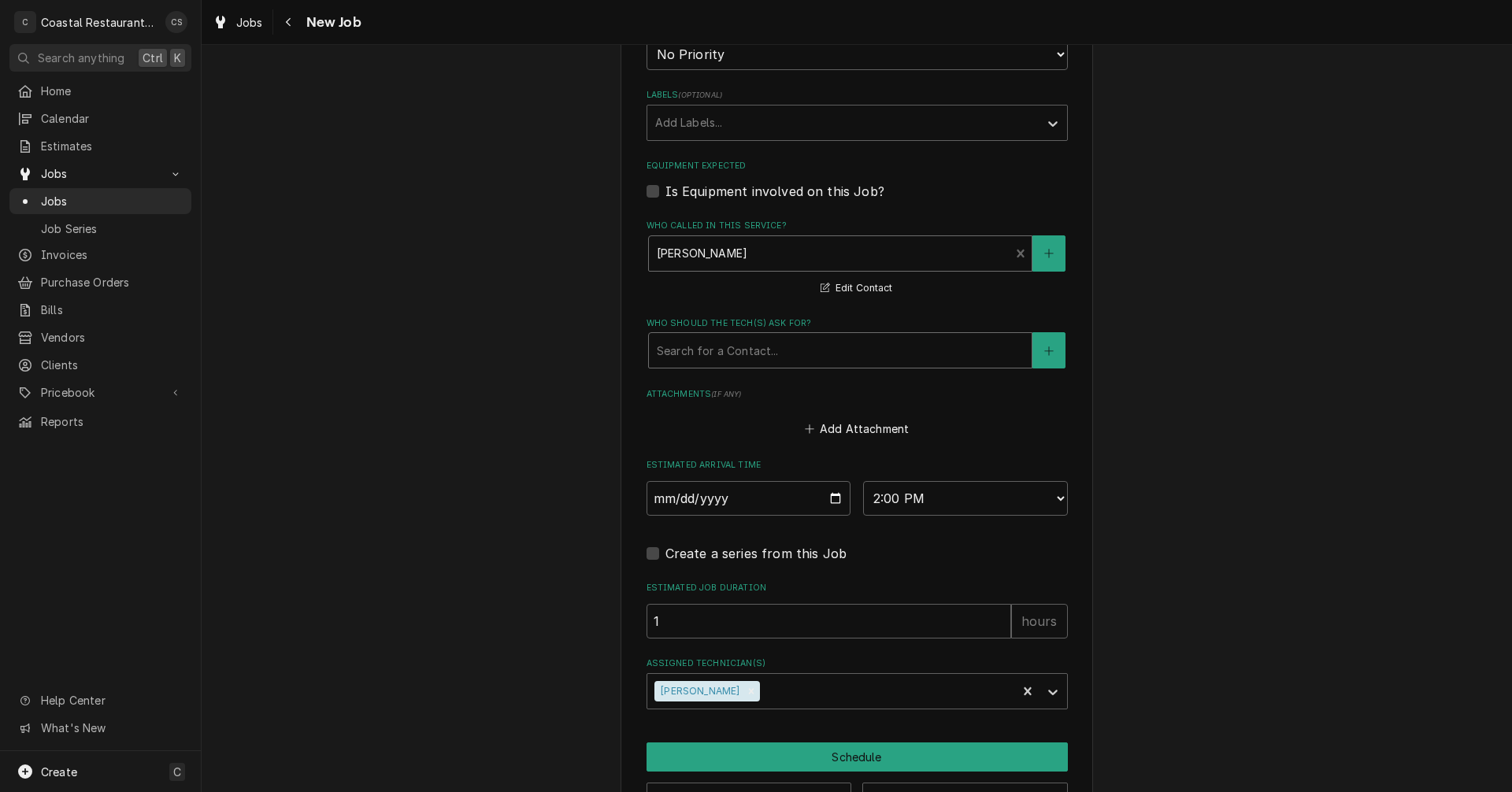
click at [694, 352] on div "Who should the tech(s) ask for?" at bounding box center [840, 350] width 367 height 28
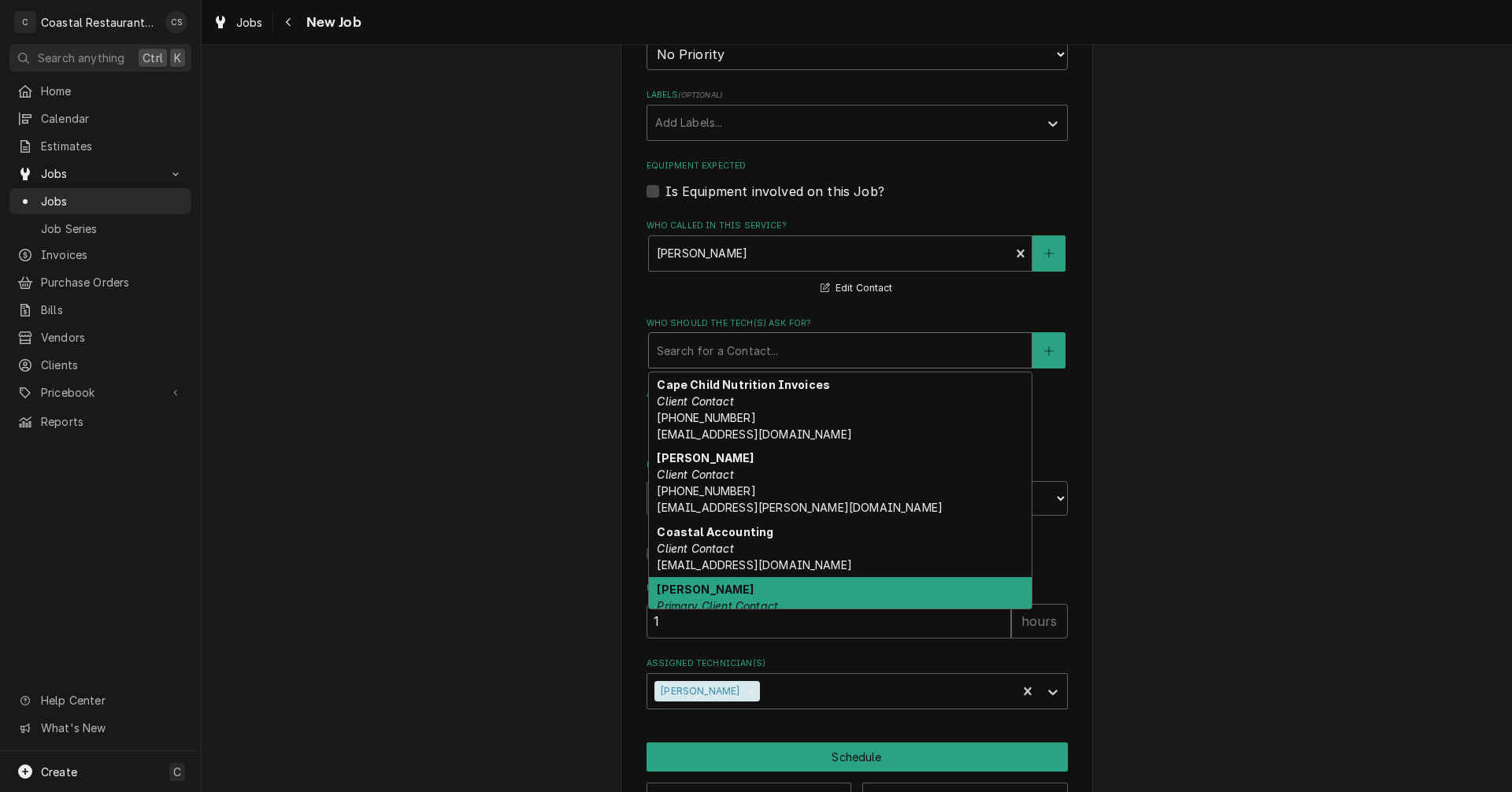
click at [719, 590] on div "Stacy Smith Primary Client Contact Stacy.Smith@cape.k12.de.us" at bounding box center [839, 614] width 382 height 74
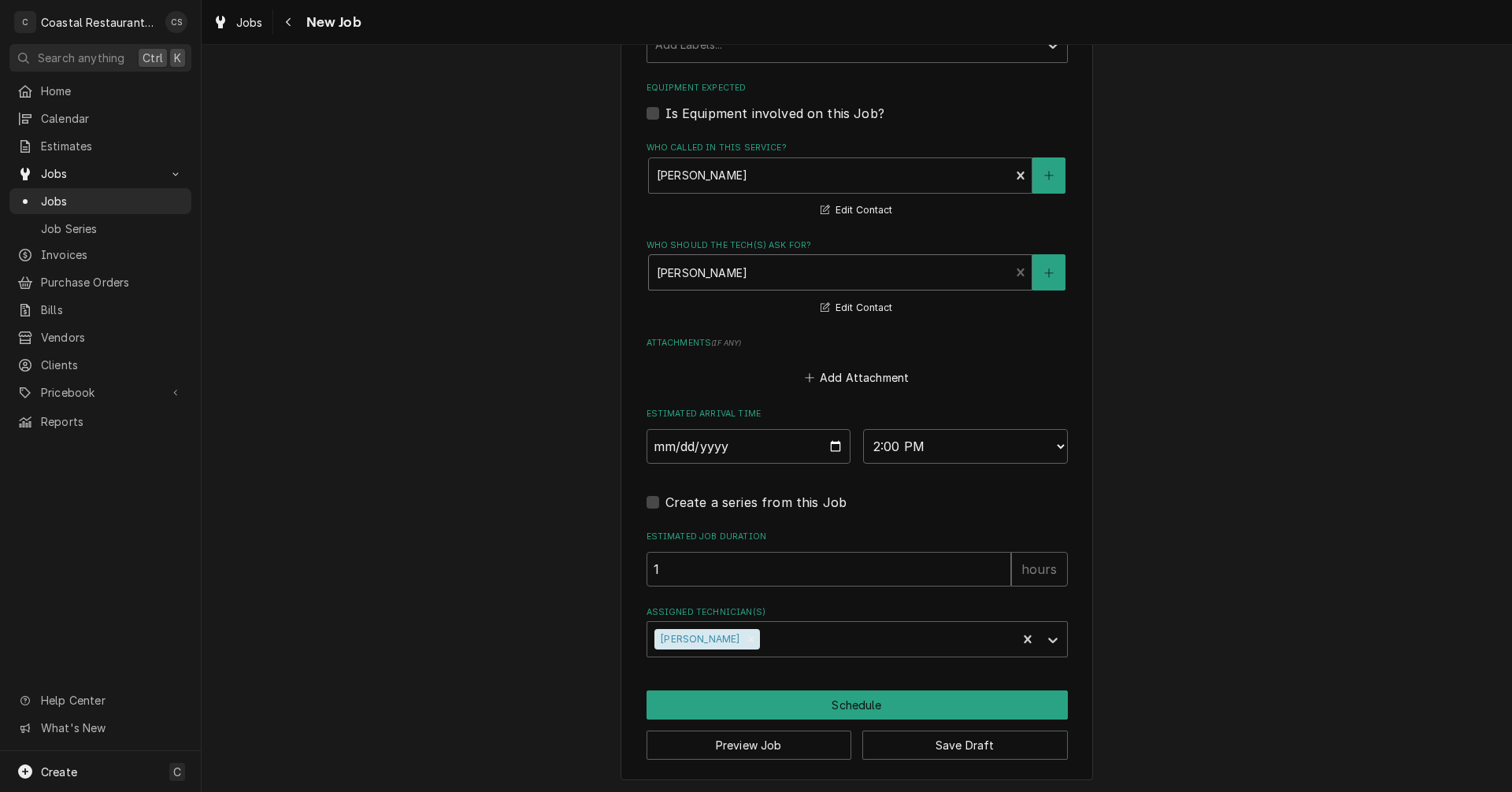
scroll to position [946, 0]
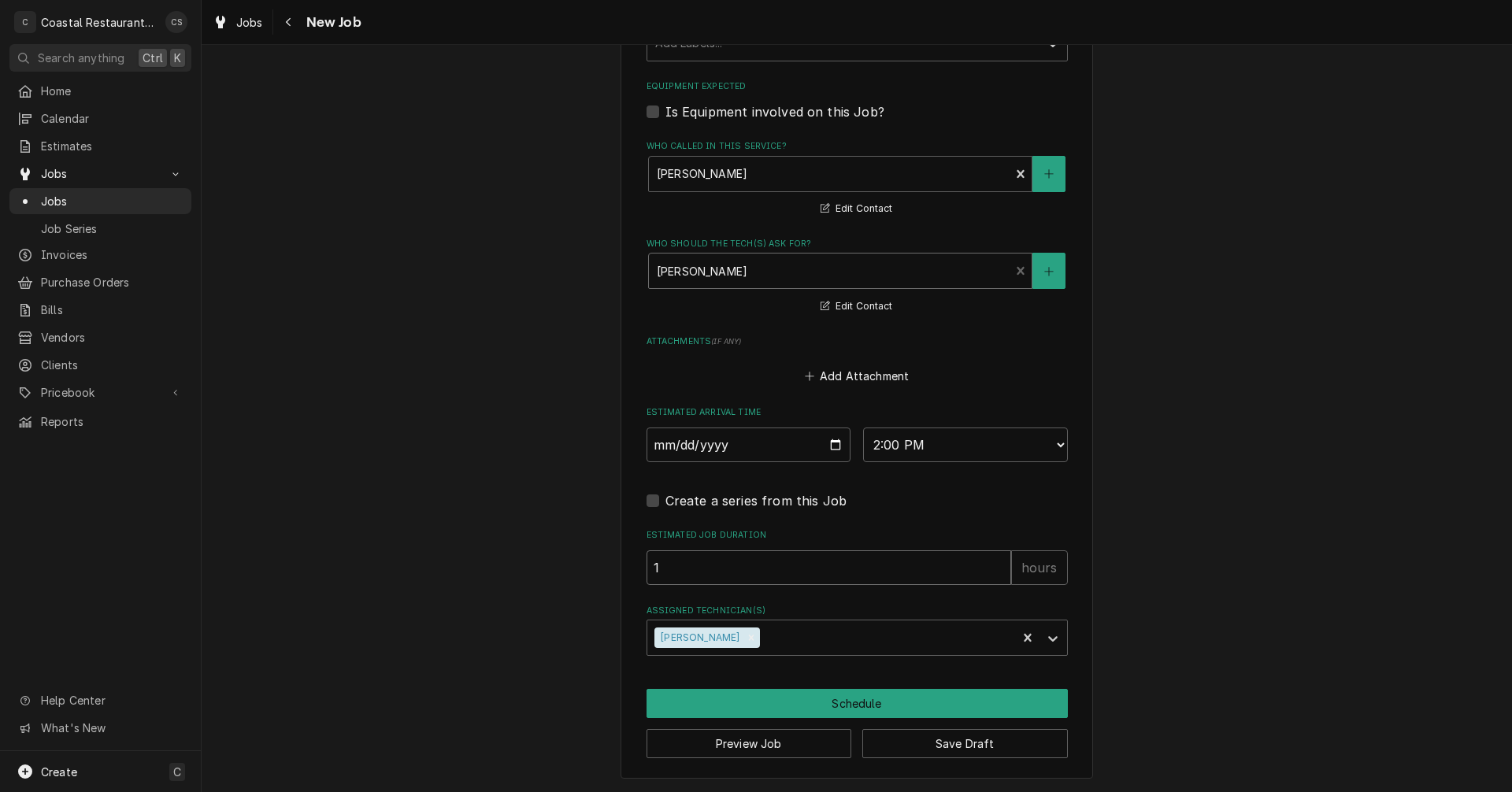
click at [696, 569] on input "1" at bounding box center [829, 567] width 365 height 35
type textarea "x"
type input ".5"
type textarea "x"
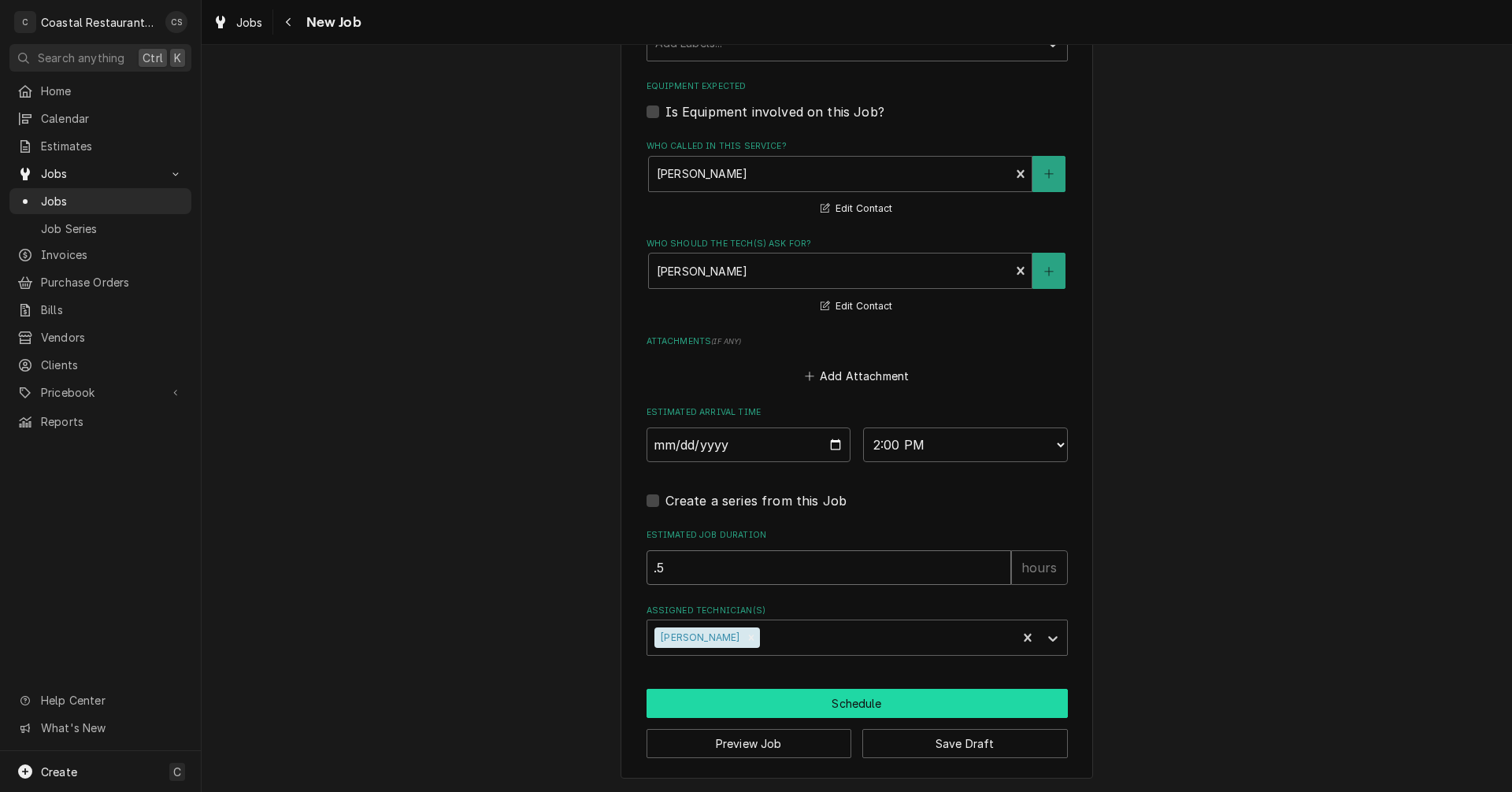
type input ".5"
click at [839, 705] on button "Schedule" at bounding box center [857, 703] width 421 height 29
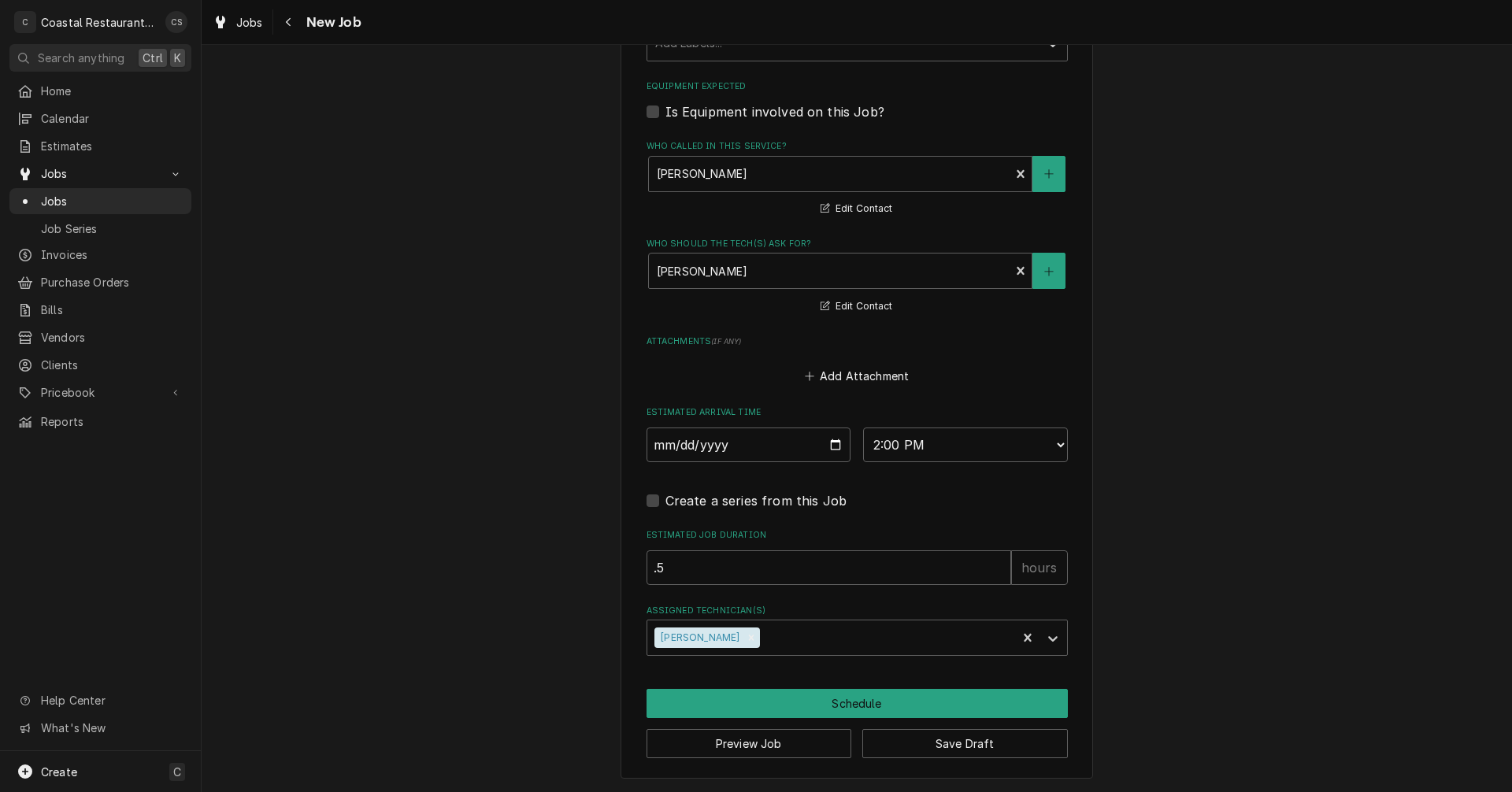
scroll to position [931, 0]
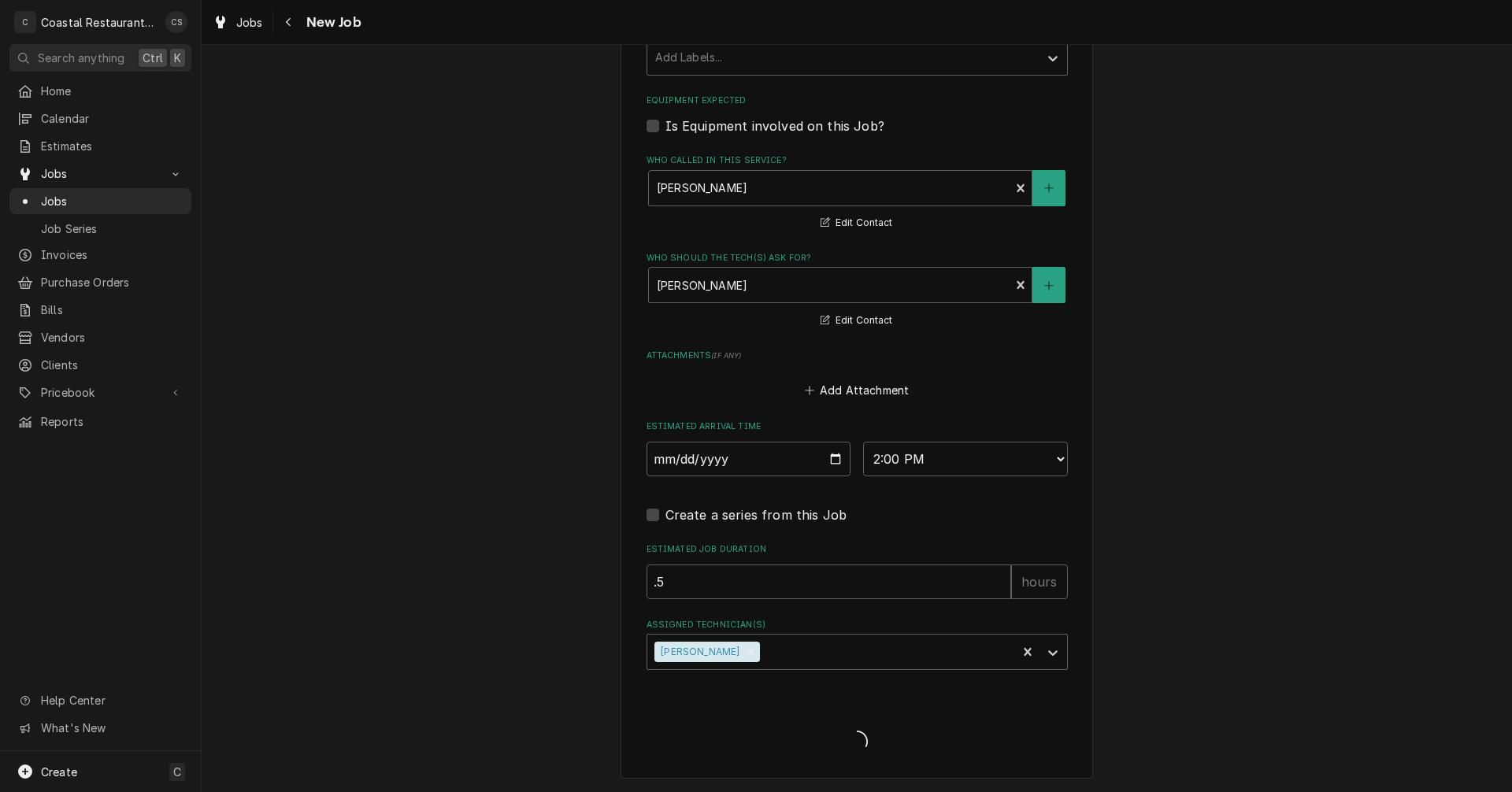
type textarea "x"
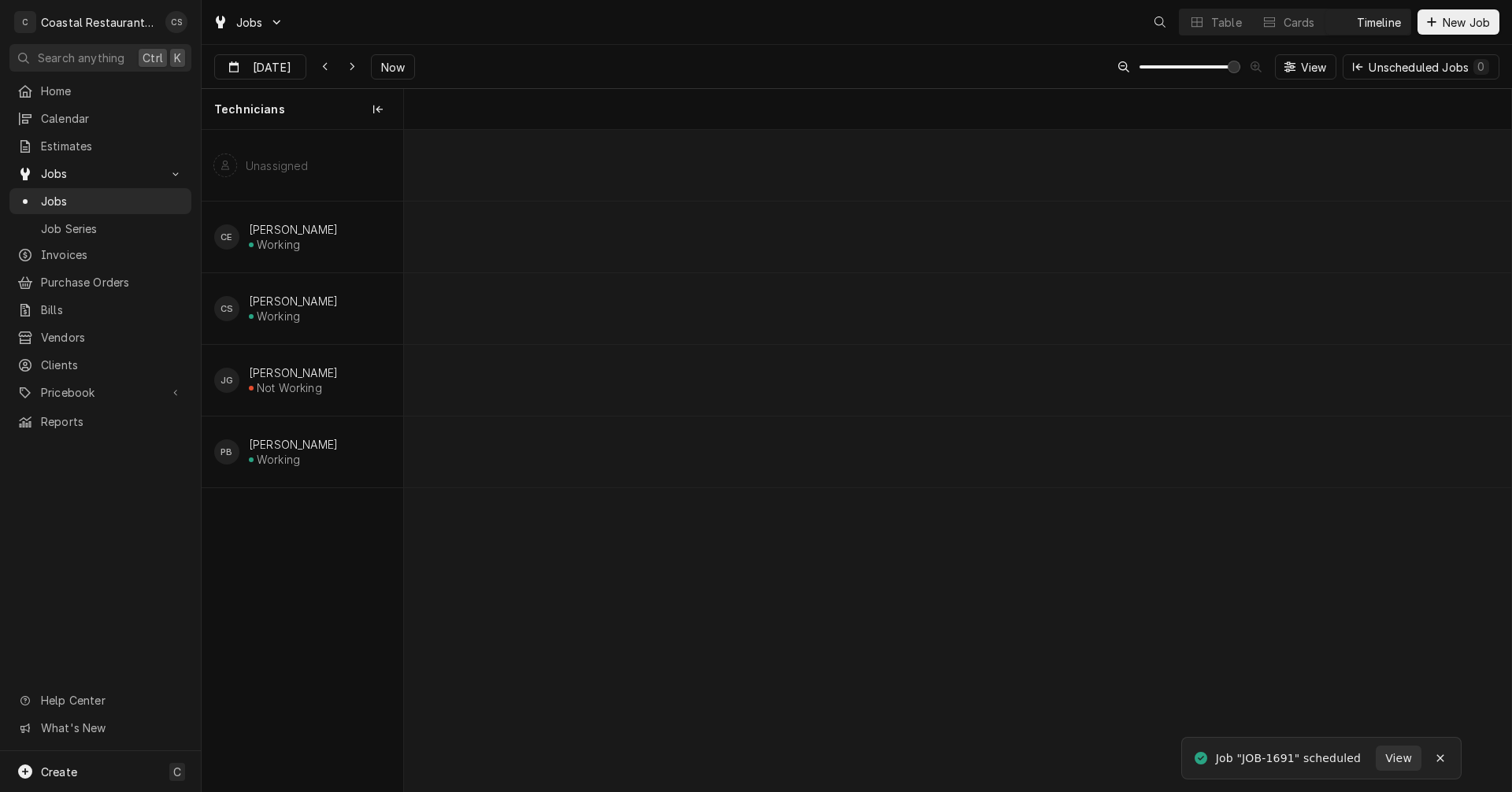
scroll to position [0, 21940]
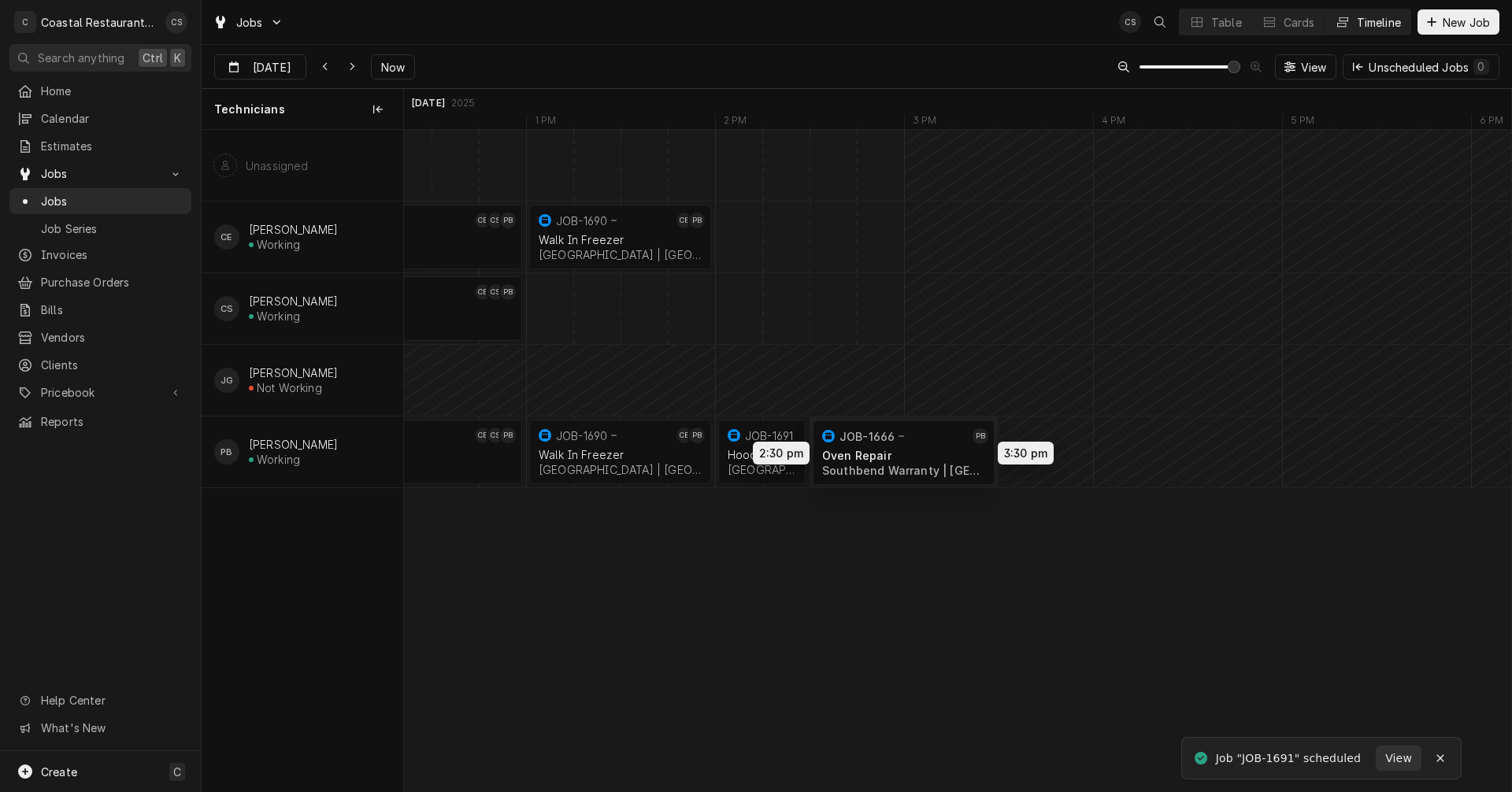
drag, startPoint x: 981, startPoint y: 440, endPoint x: 895, endPoint y: 440, distance: 86.0
click at [895, 440] on div "8:00 AM 1:00 PM JOB-1649 CE CS PB Ice Machine Highwater Managment | Millsboro, …" at bounding box center [957, 461] width 1107 height 661
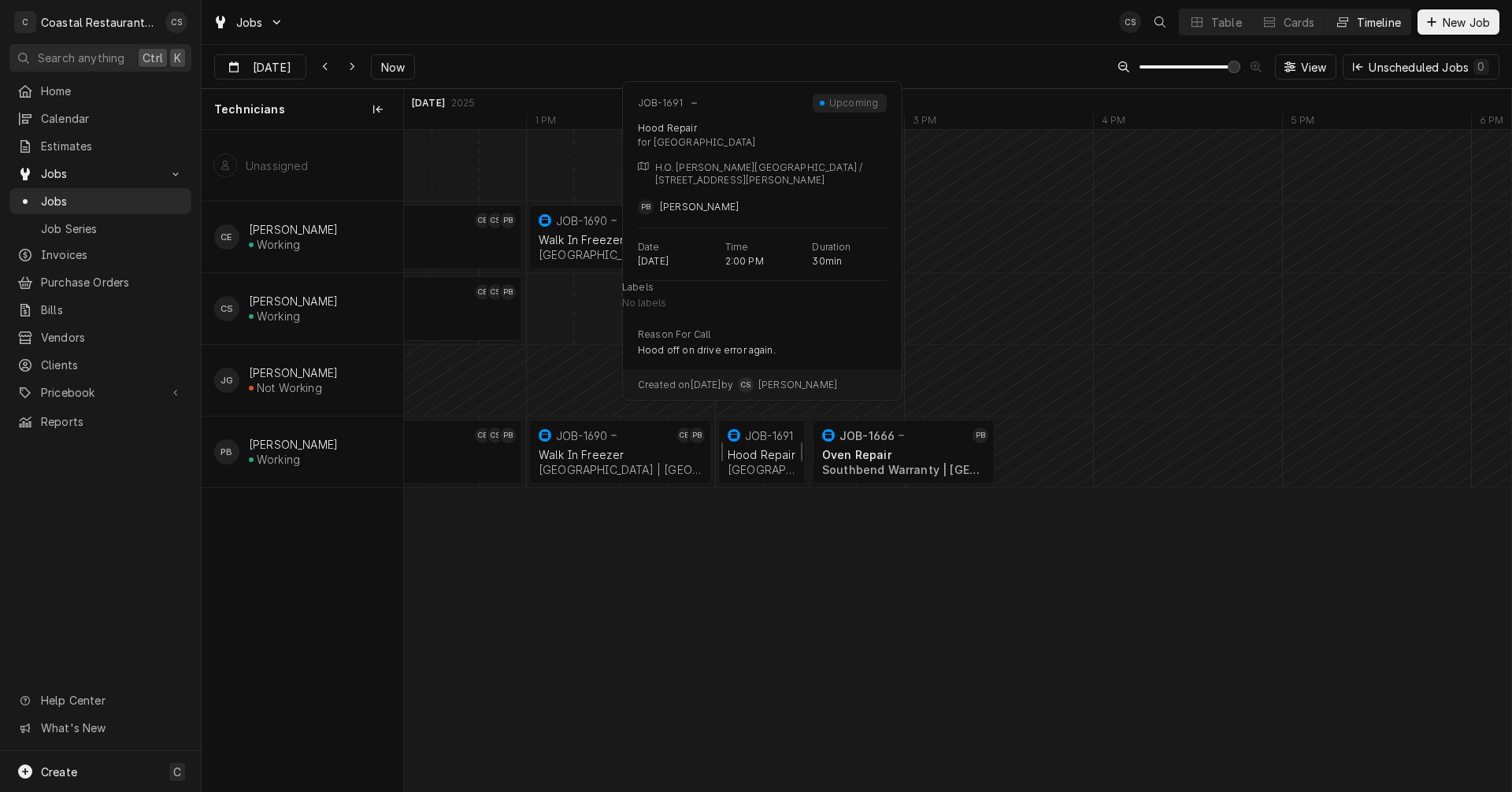
click at [758, 454] on div "Hood Repair" at bounding box center [762, 454] width 69 height 14
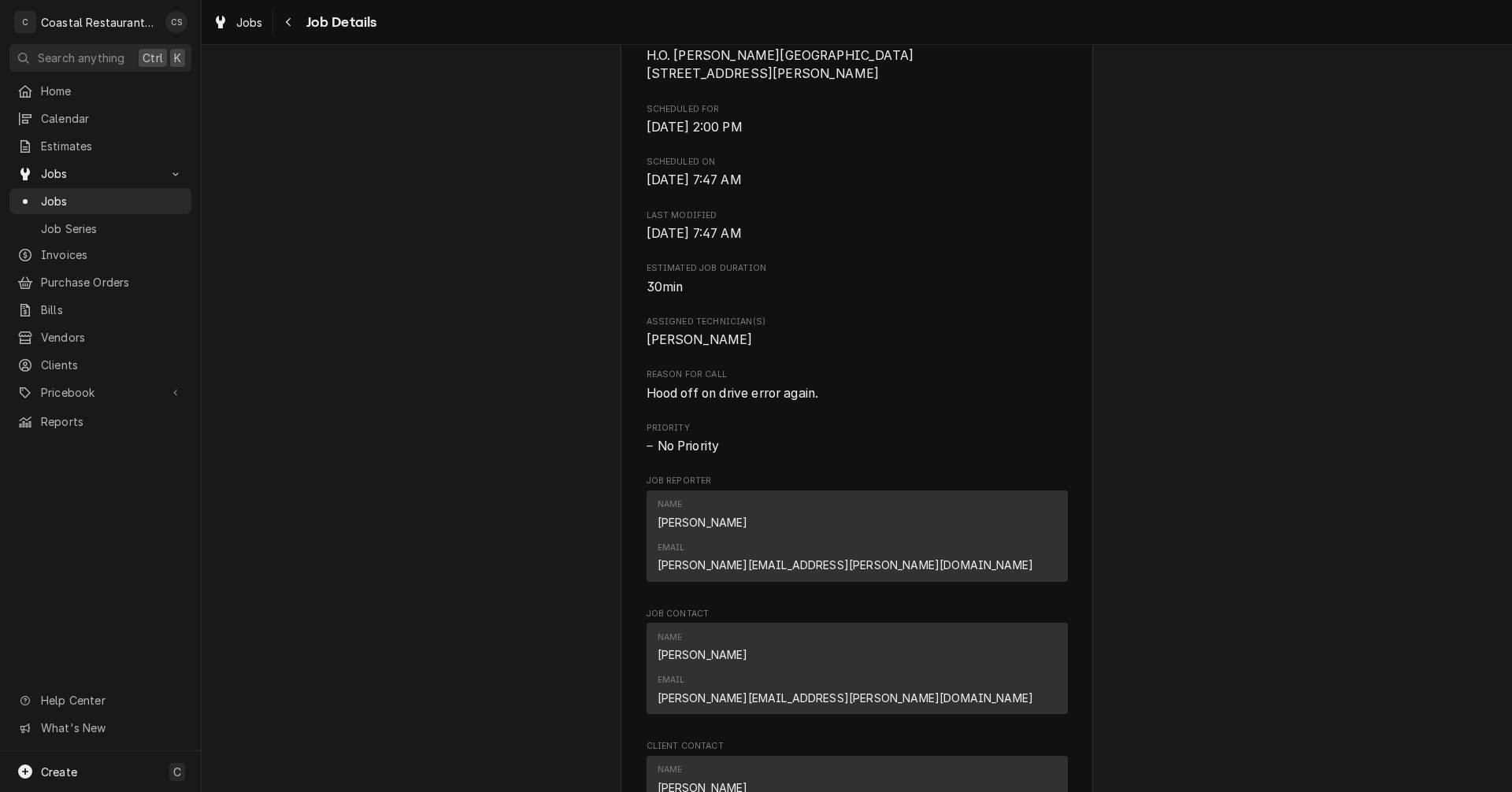
scroll to position [787, 0]
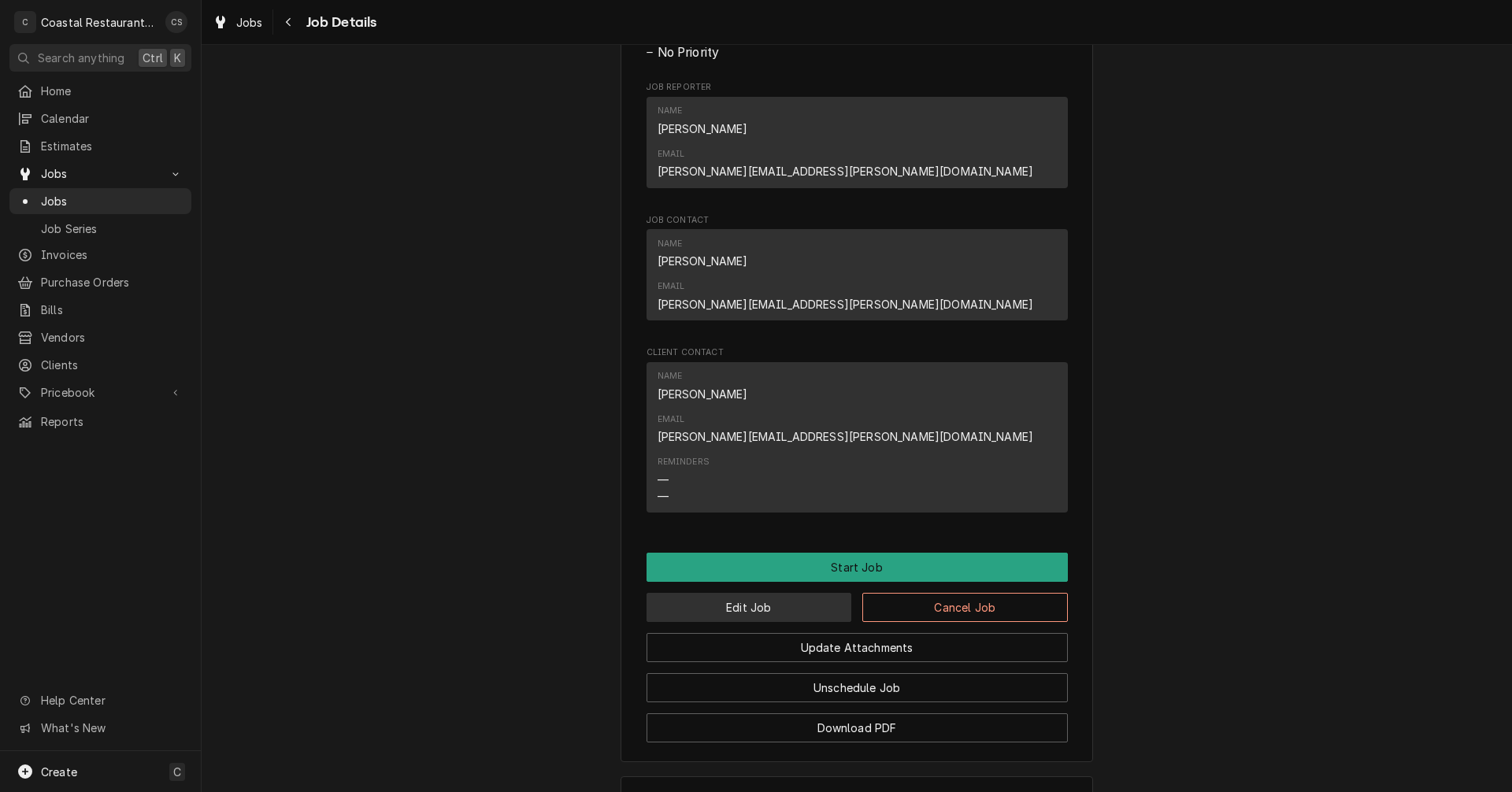
click at [771, 592] on button "Edit Job" at bounding box center [750, 607] width 205 height 29
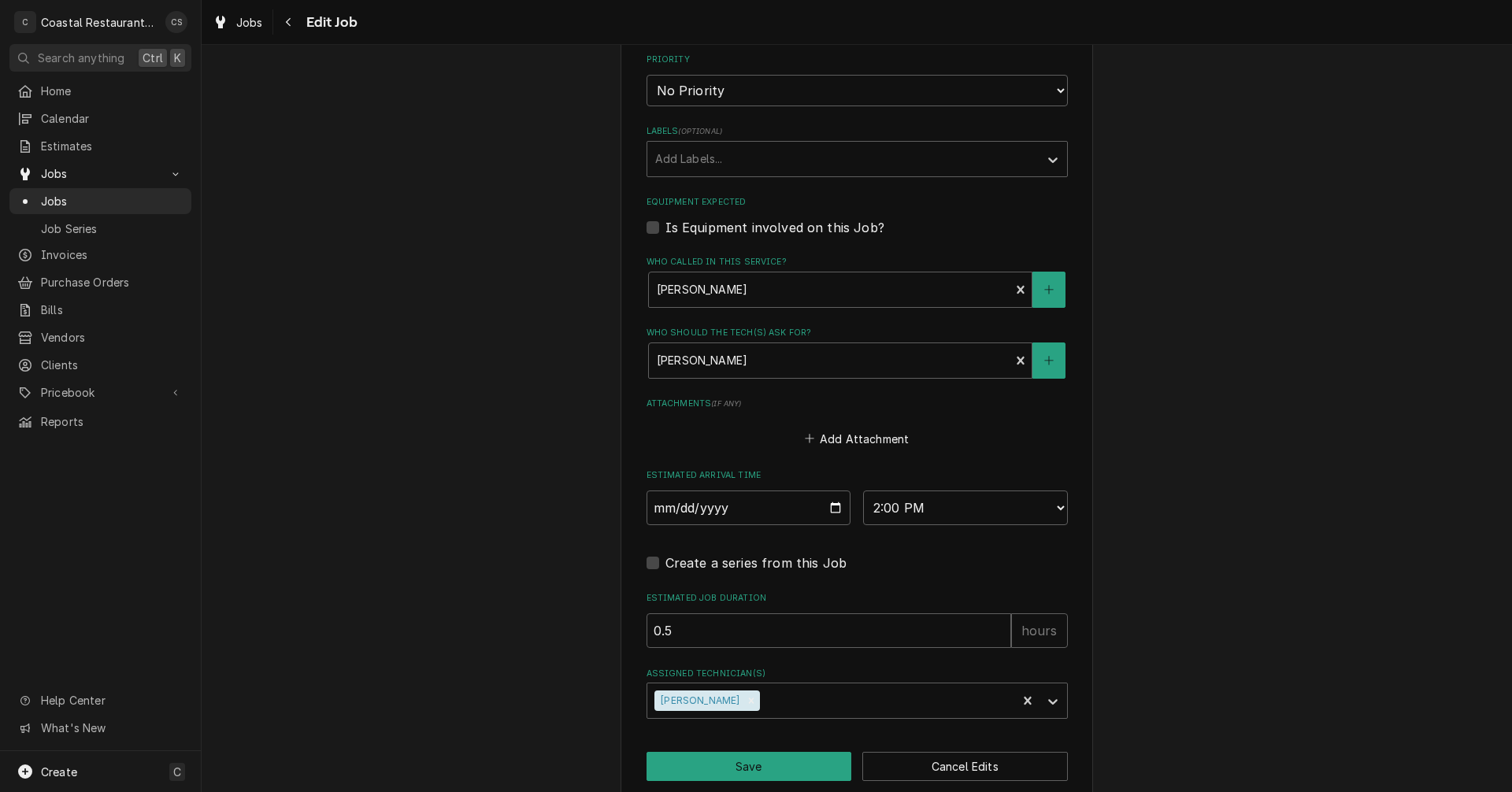
scroll to position [853, 0]
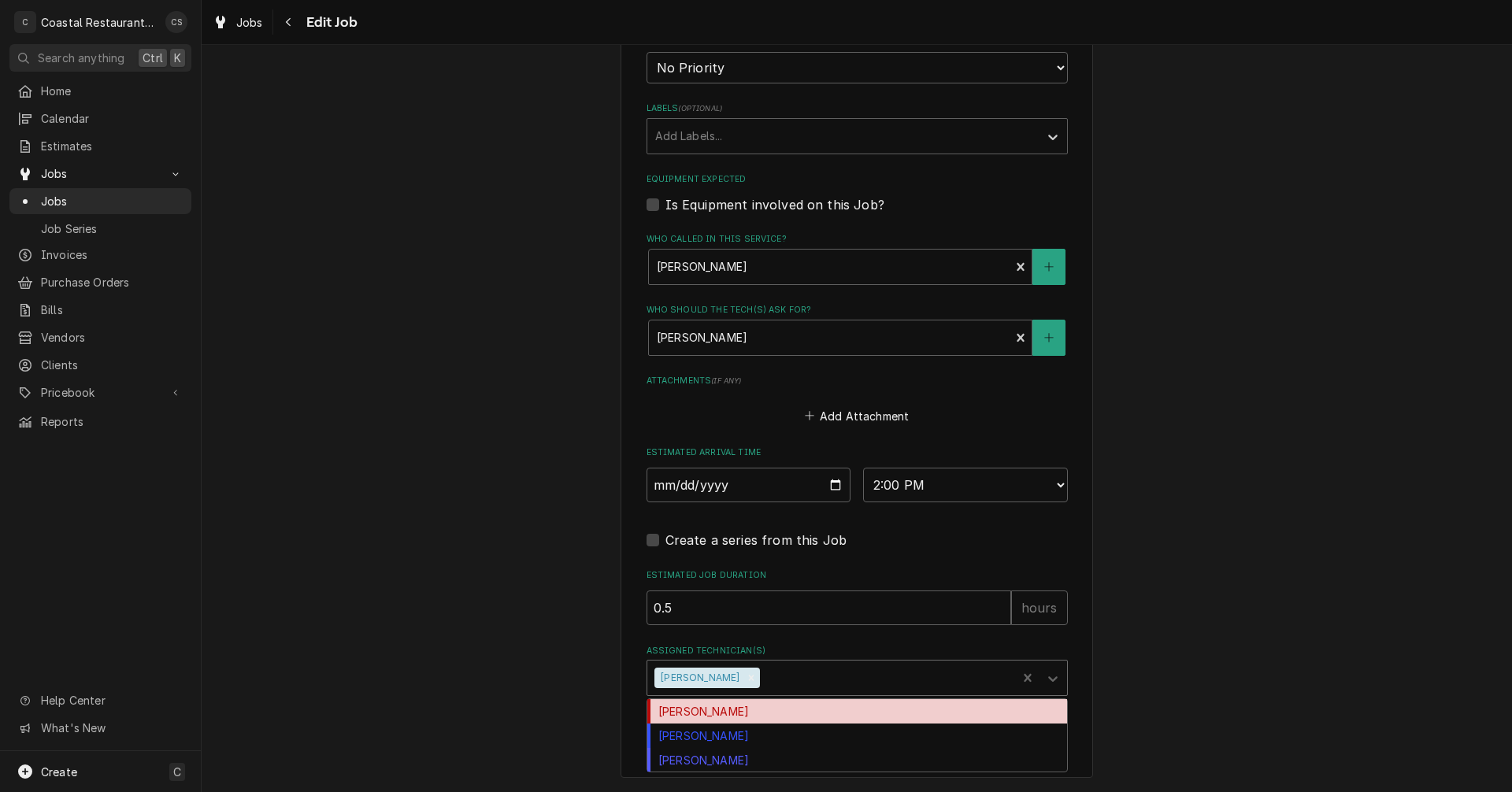
click at [774, 682] on div "Assigned Technician(s)" at bounding box center [886, 677] width 246 height 28
click at [707, 714] on div "[PERSON_NAME]" at bounding box center [856, 711] width 420 height 24
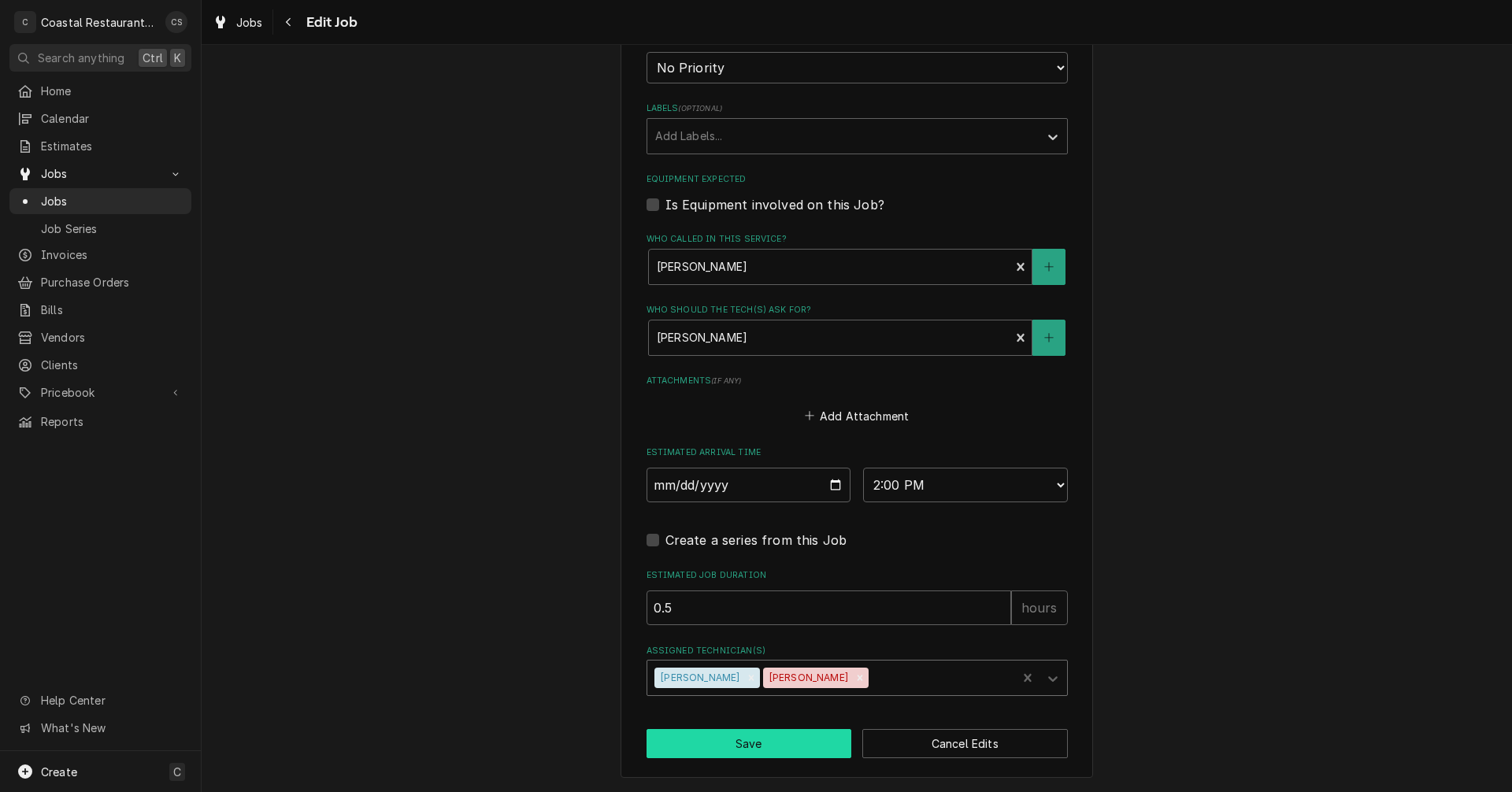
click at [744, 746] on button "Save" at bounding box center [750, 744] width 205 height 29
type textarea "x"
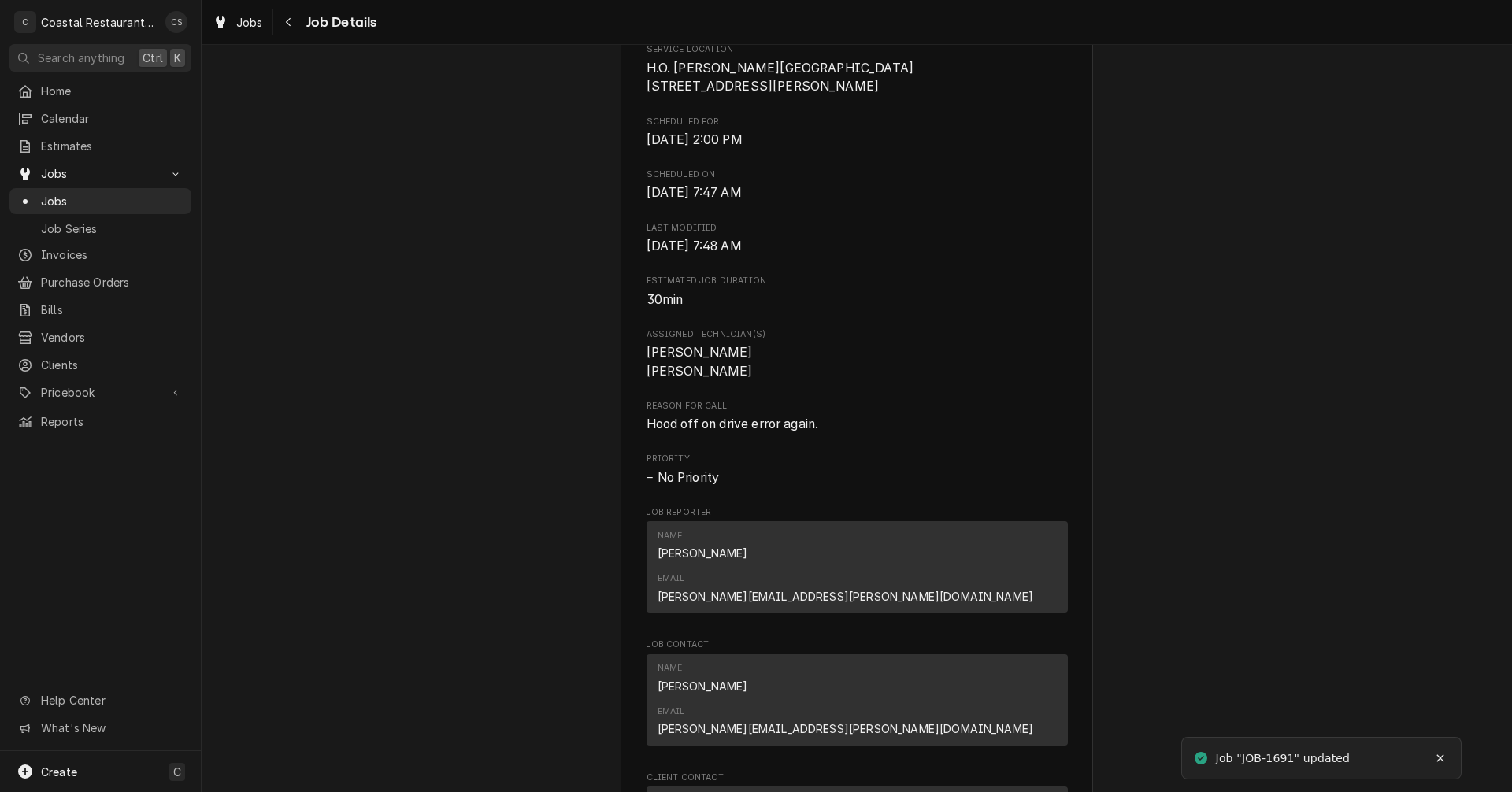
scroll to position [236, 0]
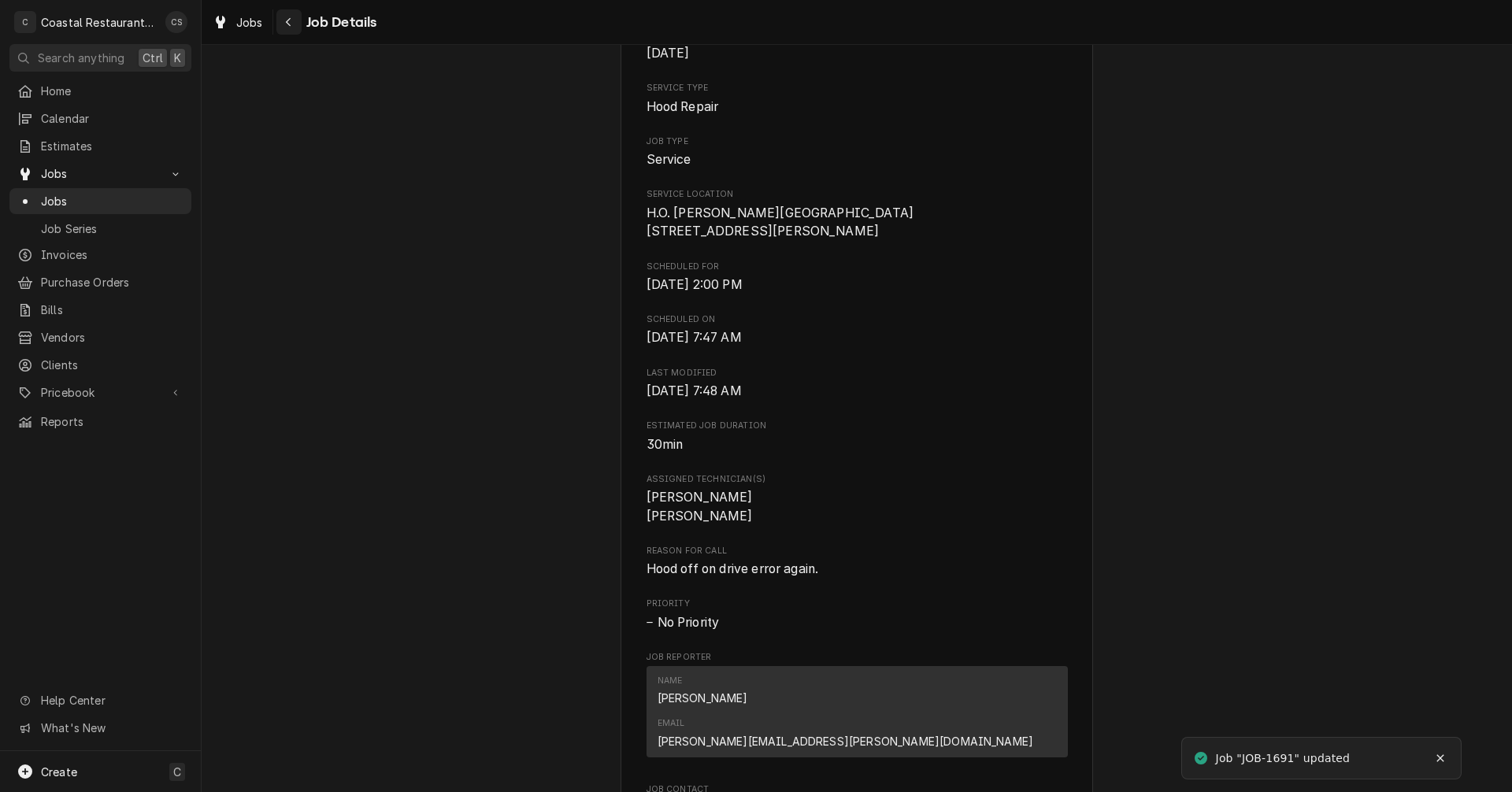
click at [291, 25] on icon "Navigate back" at bounding box center [289, 22] width 7 height 11
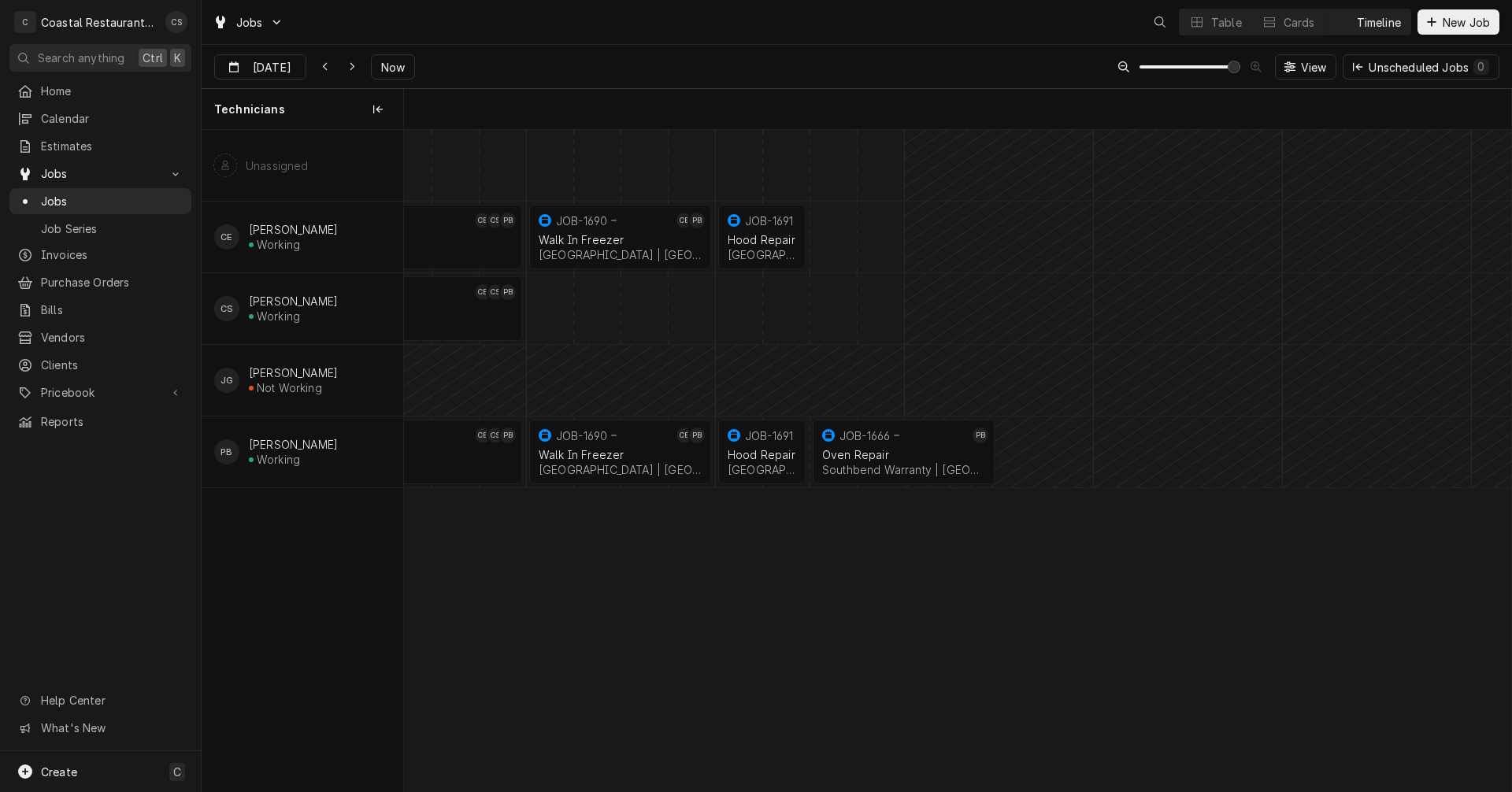
scroll to position [0, 21940]
click at [348, 62] on icon "Dynamic Content Wrapper" at bounding box center [352, 67] width 7 height 11
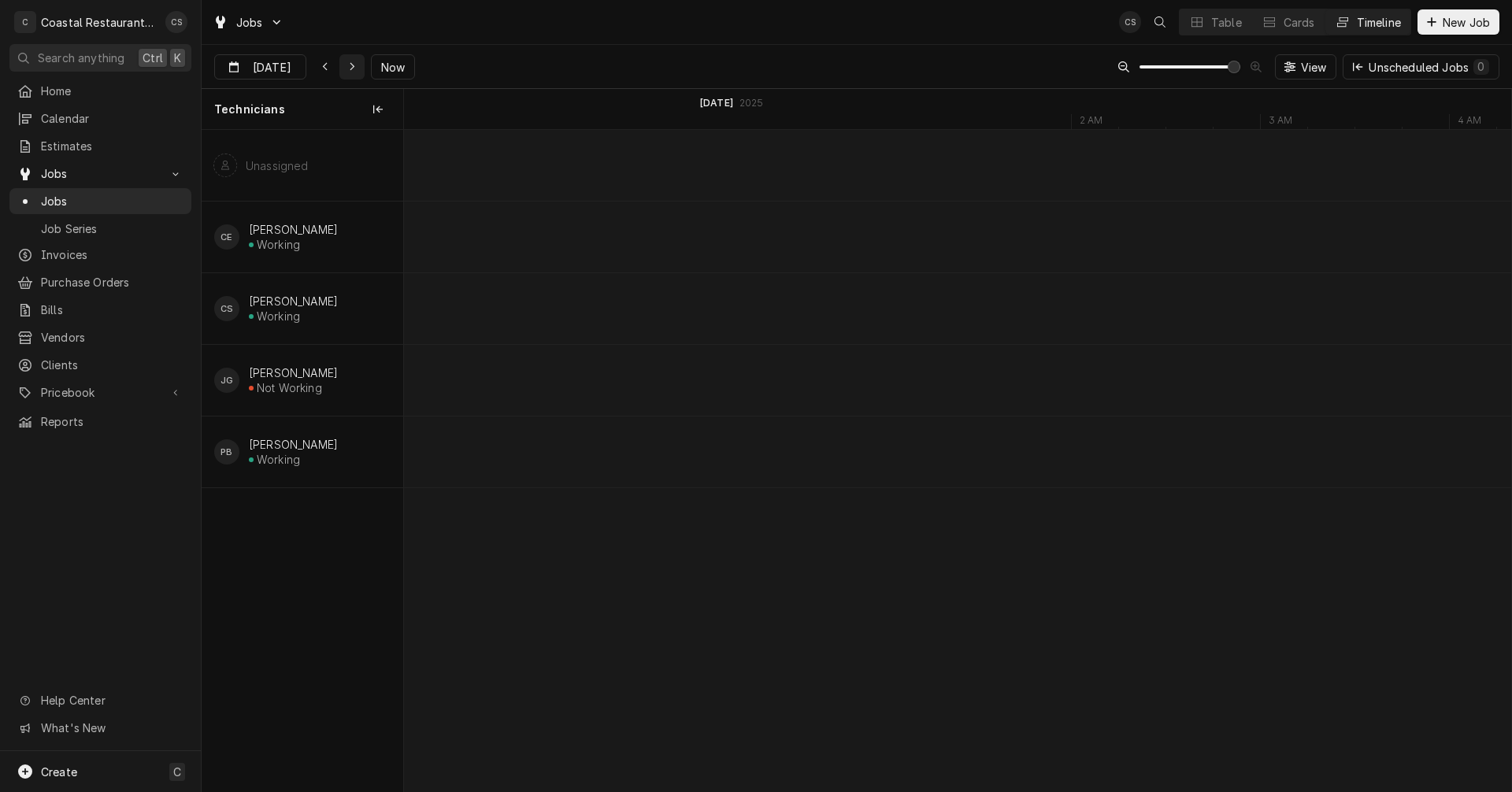
scroll to position [0, 24934]
type input "Sep 26"
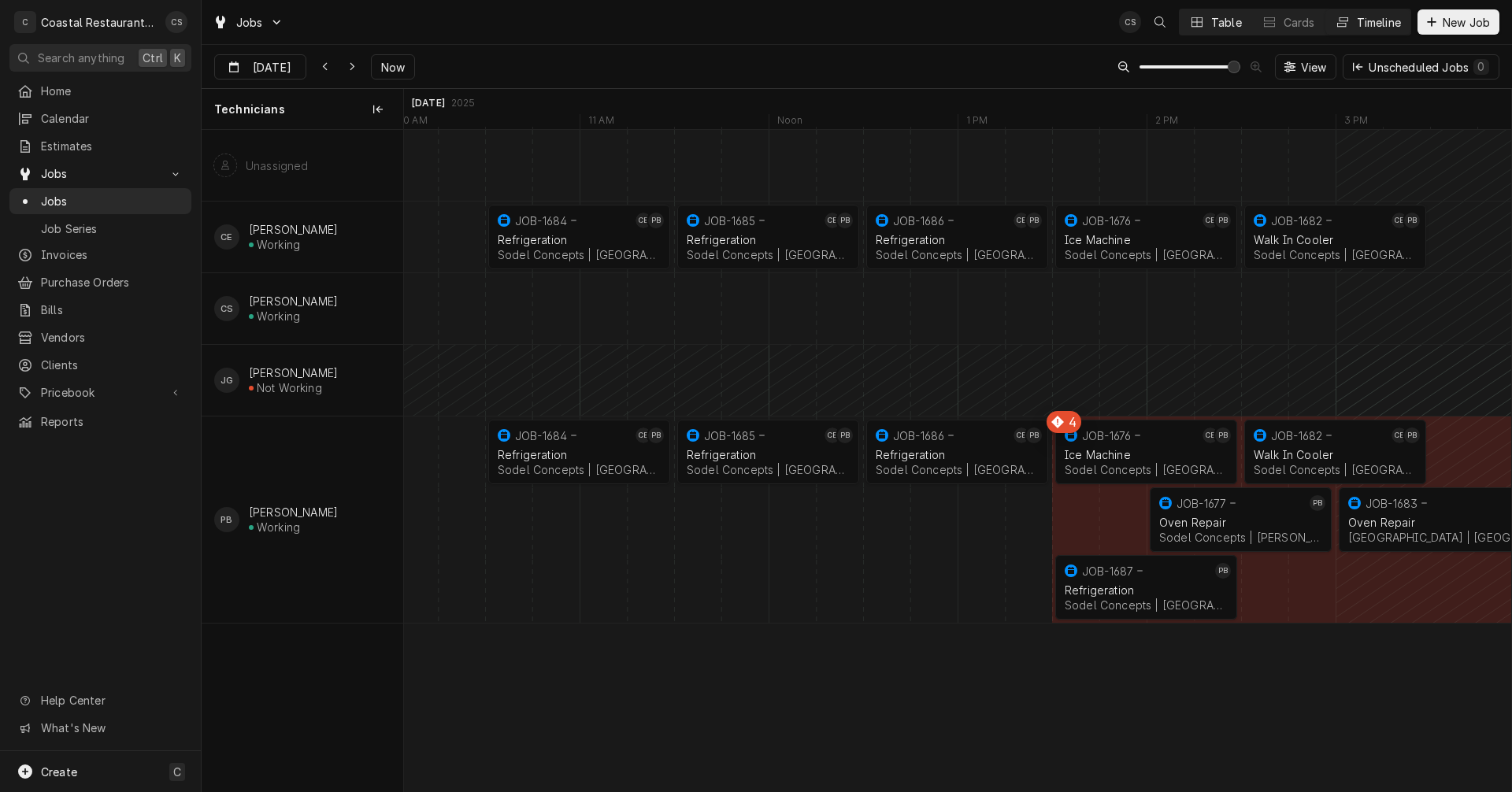
click at [1214, 10] on button "Table" at bounding box center [1215, 22] width 72 height 25
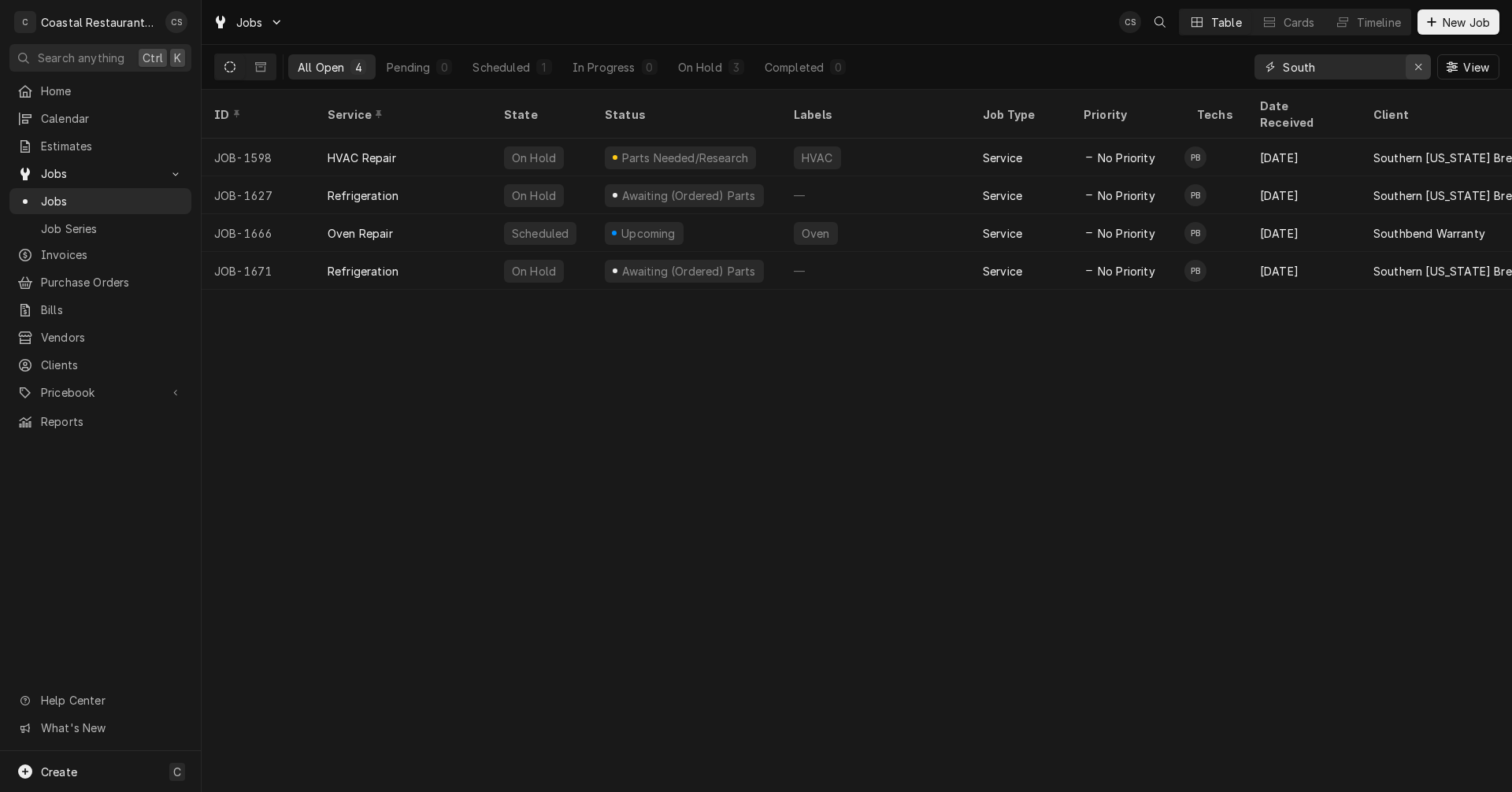
click at [1420, 67] on icon "Erase input" at bounding box center [1418, 67] width 9 height 11
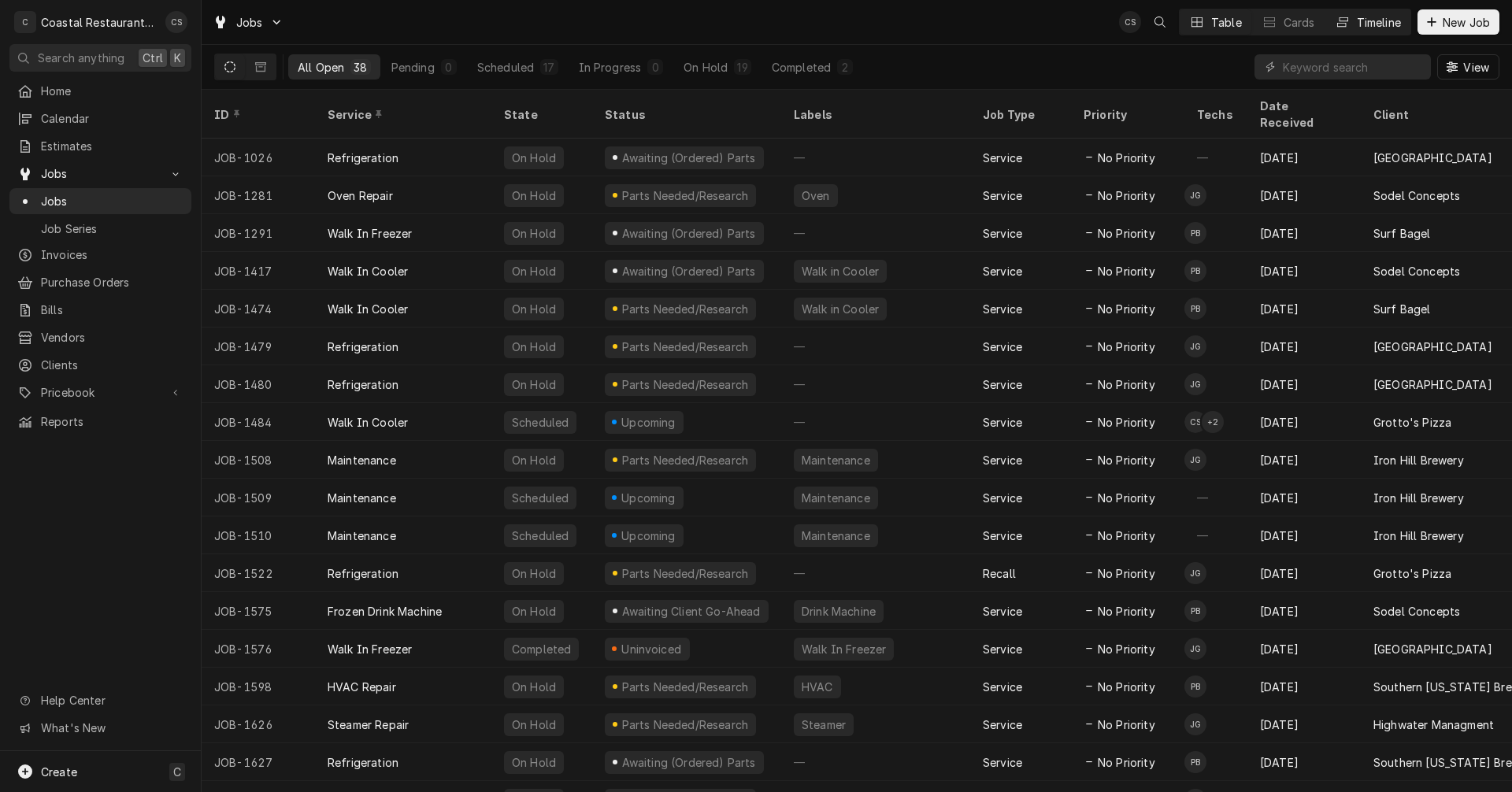
click at [1371, 15] on div "Timeline" at bounding box center [1379, 23] width 44 height 16
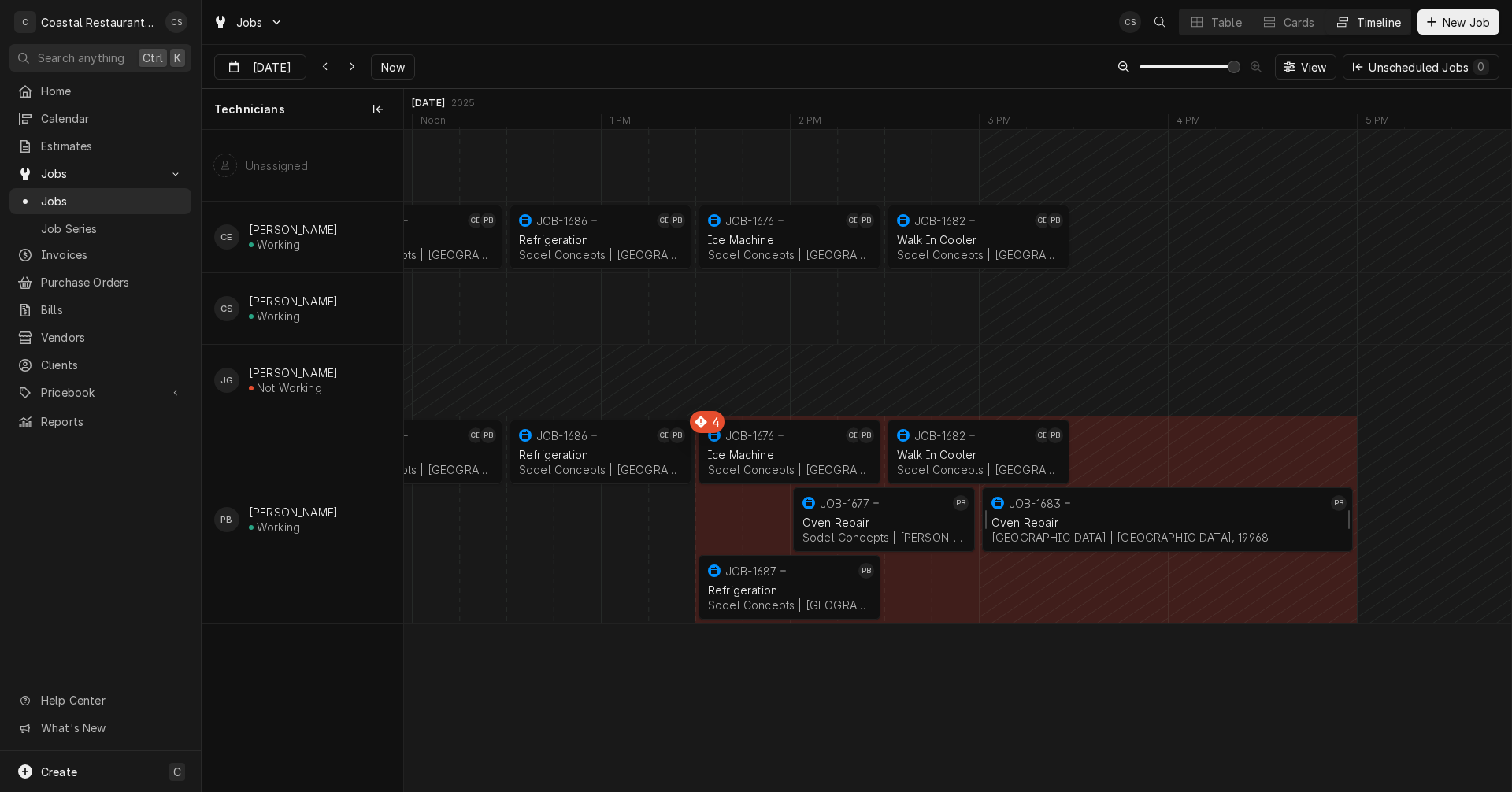
click at [1041, 526] on div "Oven Repair" at bounding box center [1167, 522] width 352 height 14
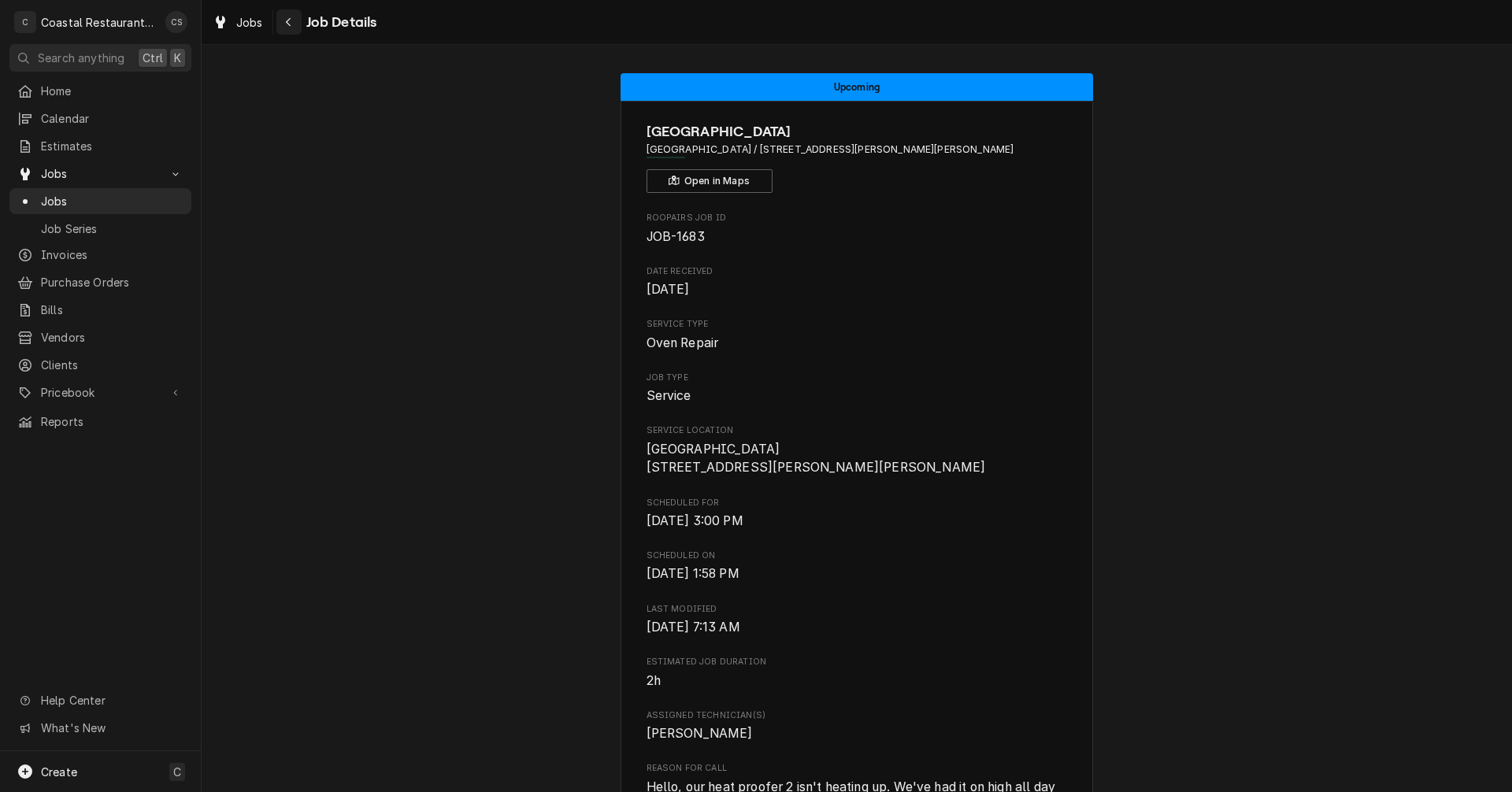
click at [296, 22] on div "Navigate back" at bounding box center [289, 22] width 15 height 15
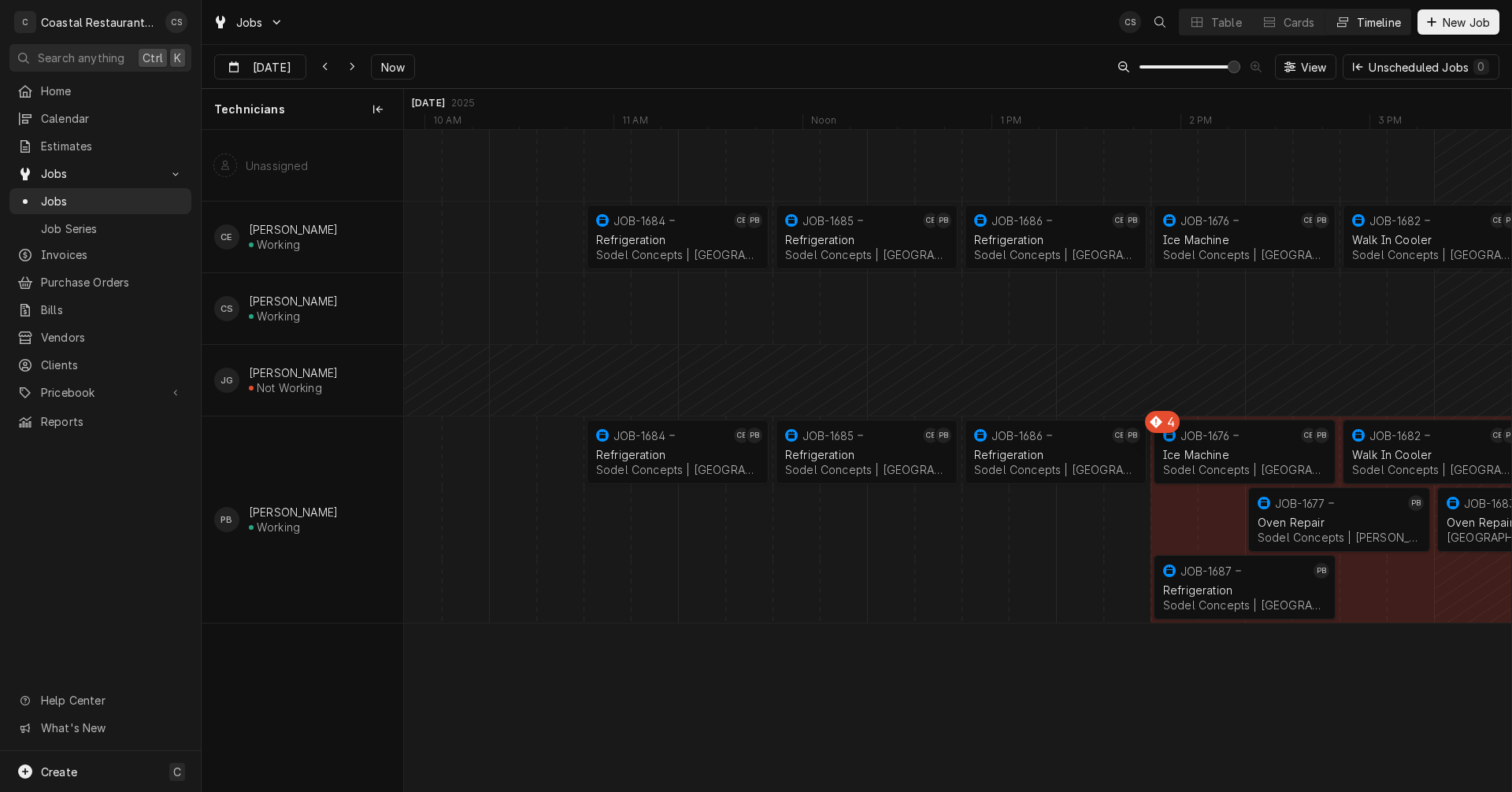
scroll to position [0, 21505]
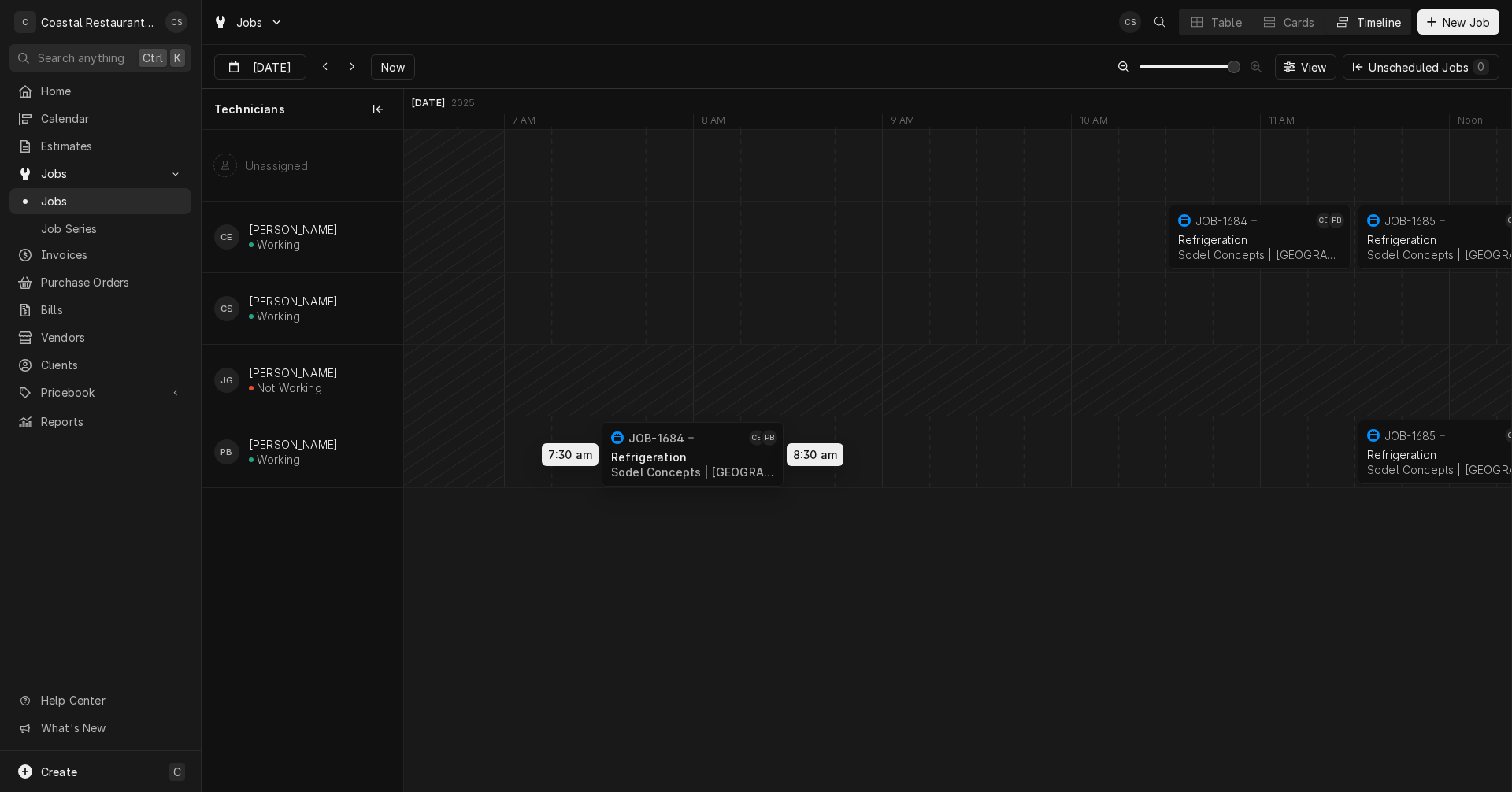
drag, startPoint x: 914, startPoint y: 444, endPoint x: 669, endPoint y: 447, distance: 245.0
click at [669, 447] on div "10:30 AM 11:30 AM JOB-1684 CE PB Refrigeration Sodel Concepts | Rehoboth Beach,…" at bounding box center [957, 461] width 1107 height 661
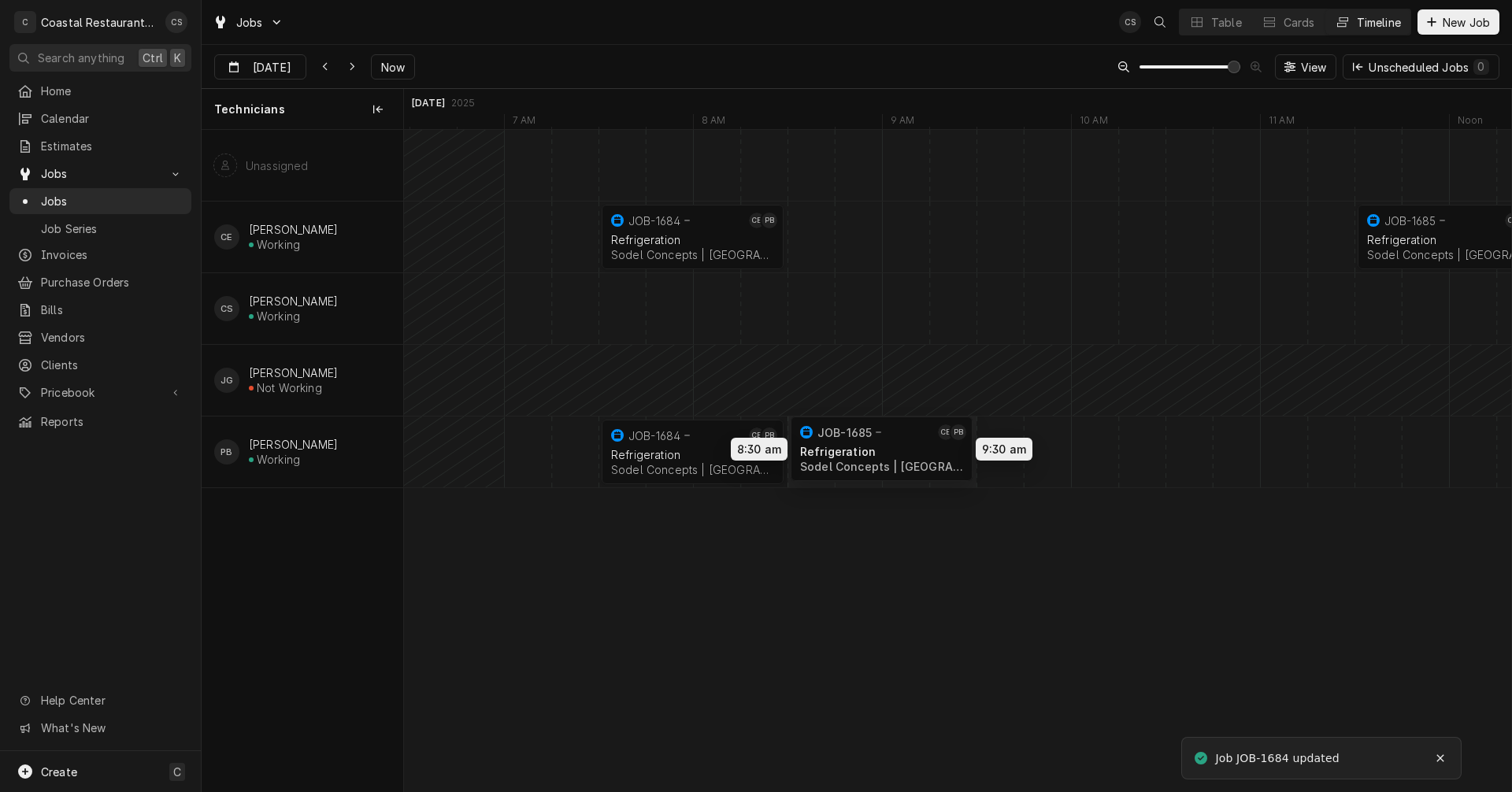
drag, startPoint x: 1453, startPoint y: 447, endPoint x: 902, endPoint y: 444, distance: 551.0
click at [902, 444] on div "7:30 AM 8:30 AM JOB-1684 CE PB Refrigeration Sodel Concepts | Rehoboth Beach, 1…" at bounding box center [957, 461] width 1107 height 661
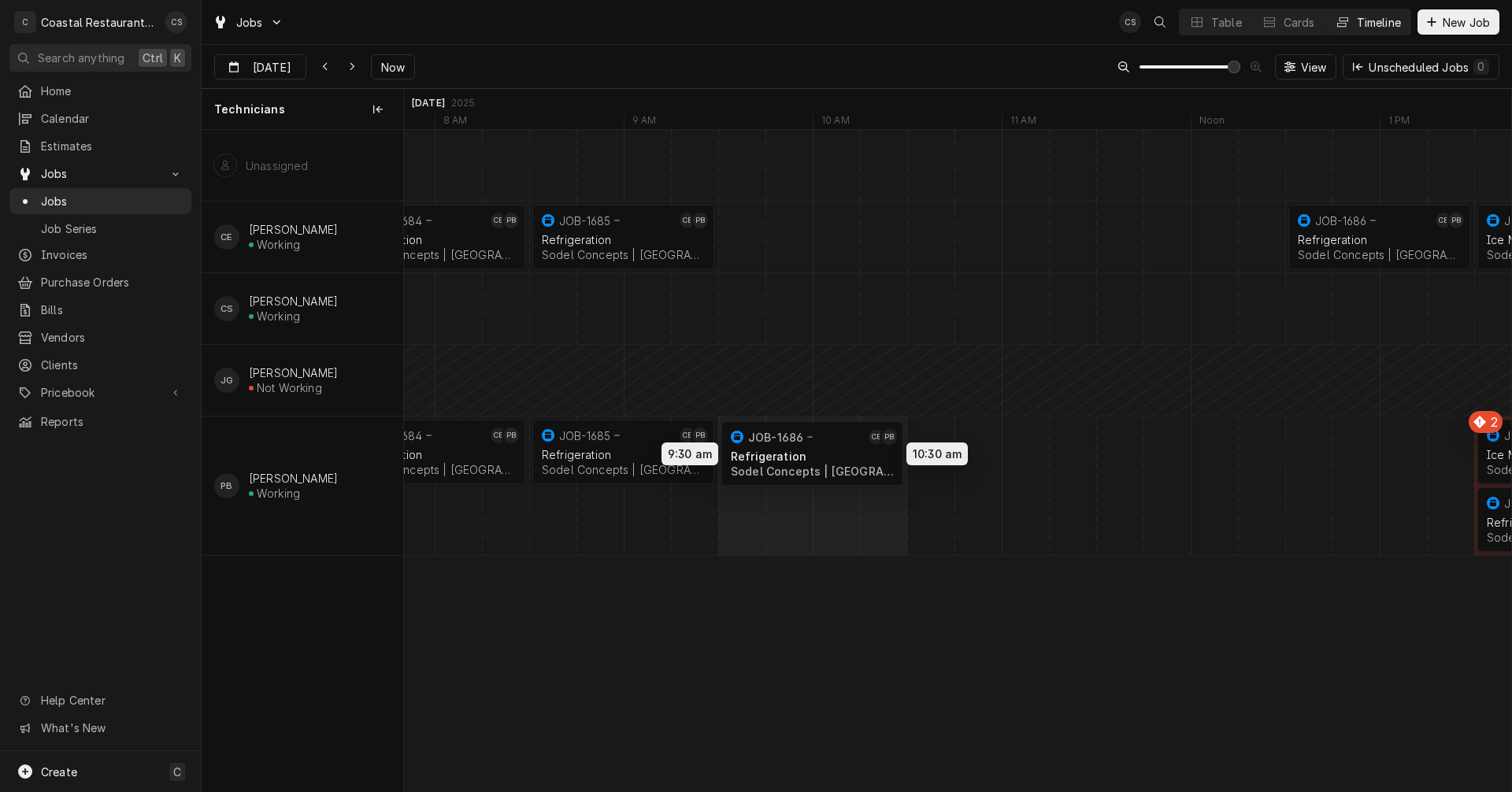
drag, startPoint x: 1349, startPoint y: 448, endPoint x: 785, endPoint y: 449, distance: 564.0
click at [785, 449] on div "7:30 AM 8:30 AM JOB-1684 CE PB Refrigeration Sodel Concepts | Rehoboth Beach, 1…" at bounding box center [957, 461] width 1107 height 661
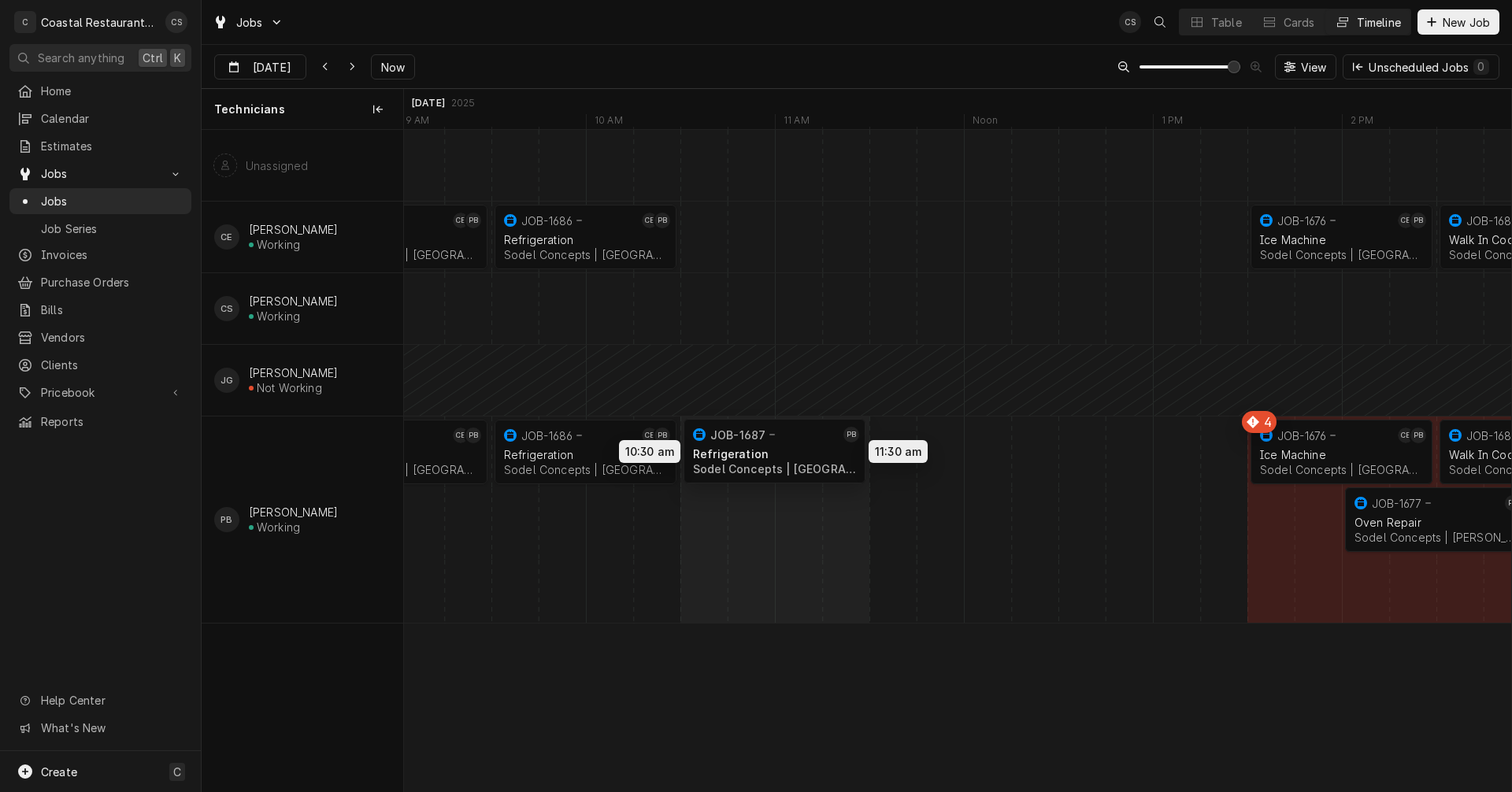
drag, startPoint x: 1333, startPoint y: 594, endPoint x: 779, endPoint y: 458, distance: 570.4
click at [779, 458] on div "2:30 PM 3:30 PM JOB-1682 CE PB Walk In Cooler Sodel Concepts | Selbyville, 1997…" at bounding box center [957, 461] width 1107 height 661
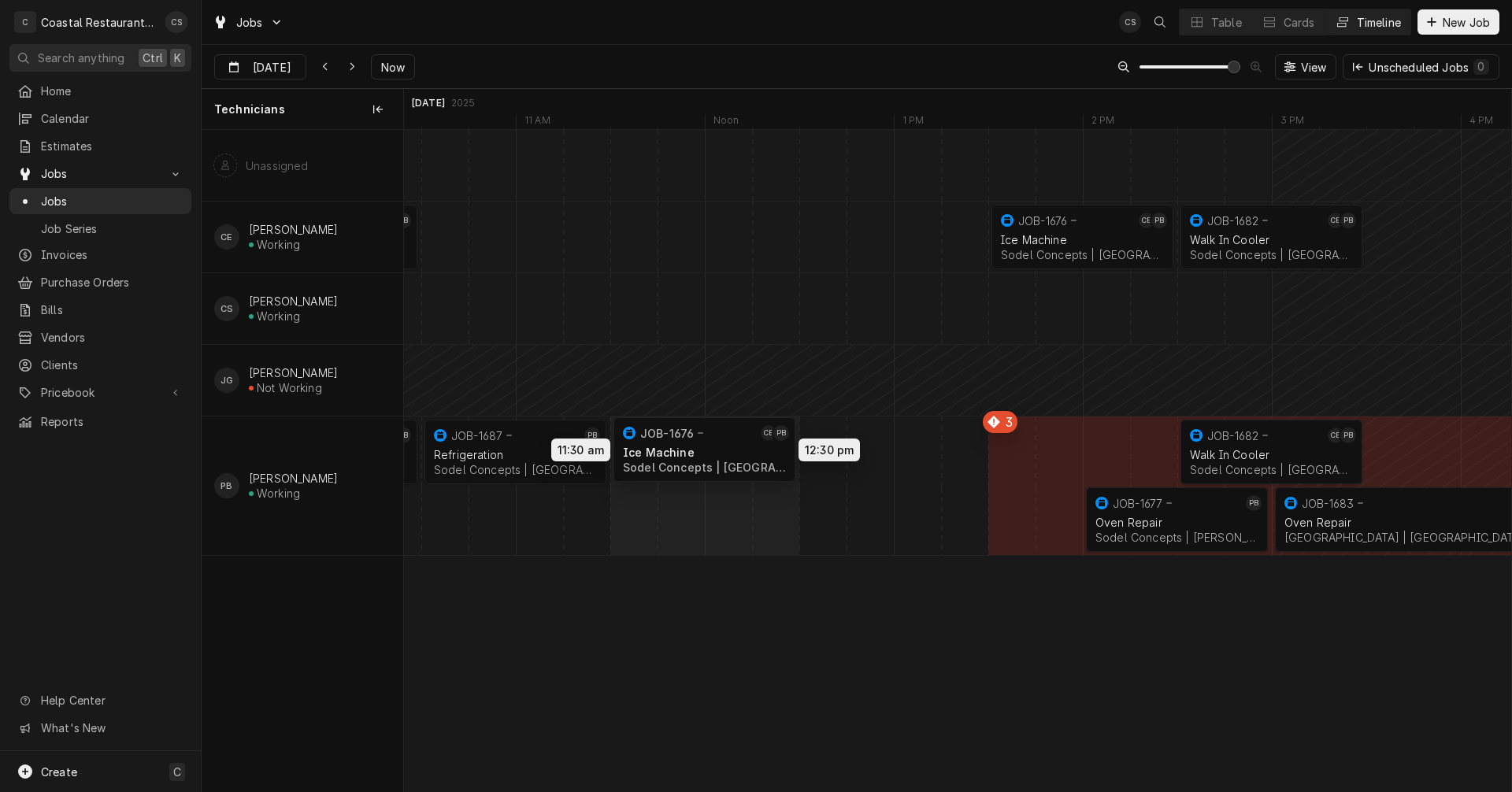
drag, startPoint x: 1054, startPoint y: 449, endPoint x: 687, endPoint y: 446, distance: 367.0
click at [687, 446] on div "2:30 PM 3:30 PM JOB-1682 CE PB Walk In Cooler Sodel Concepts | Selbyville, 1997…" at bounding box center [957, 461] width 1107 height 661
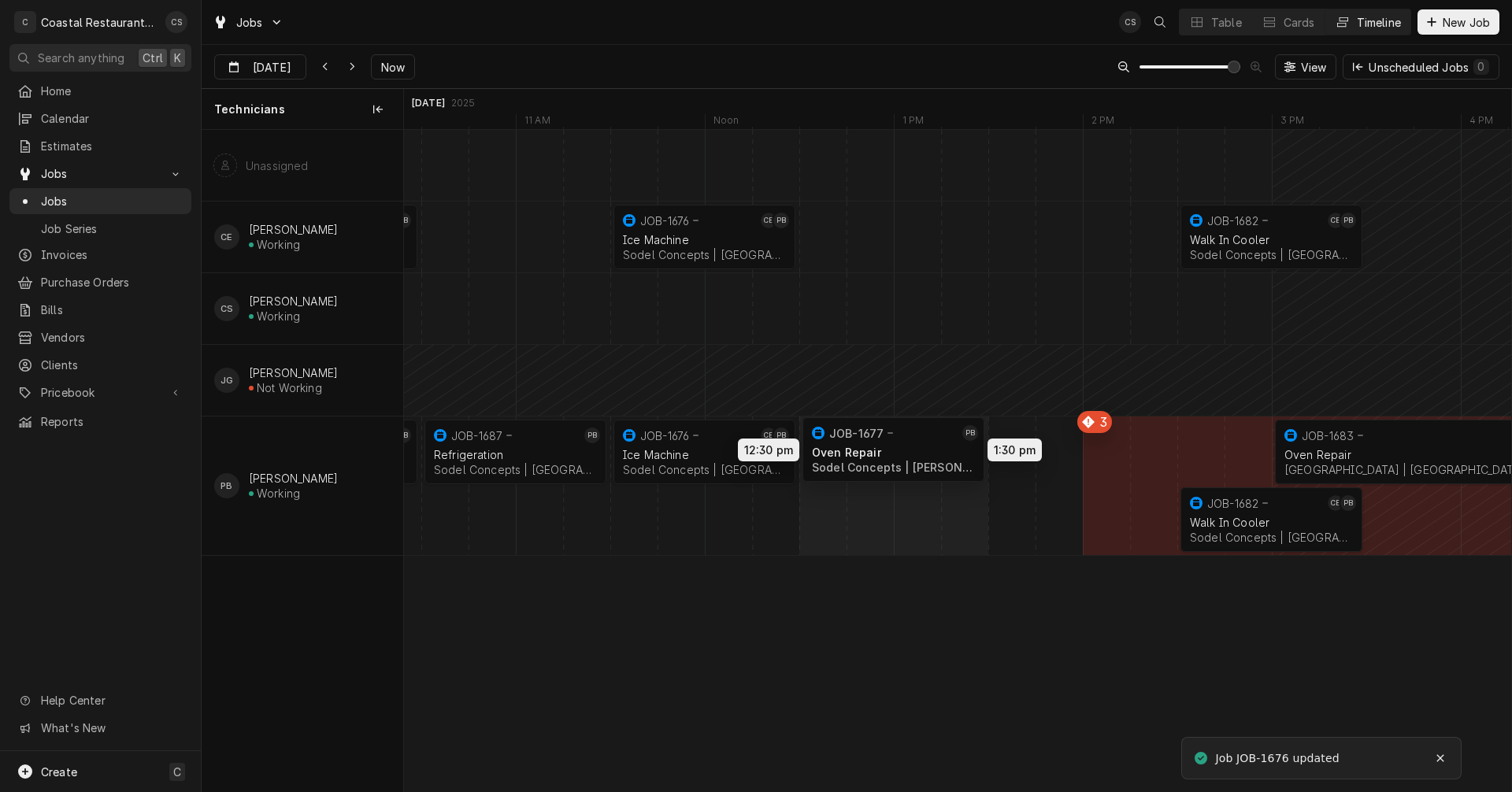
drag, startPoint x: 1159, startPoint y: 451, endPoint x: 894, endPoint y: 449, distance: 265.0
click at [894, 449] on div "9:30 AM 10:30 AM JOB-1686 CE PB Refrigeration Sodel Concepts | Rehoboth Beach, …" at bounding box center [957, 461] width 1107 height 661
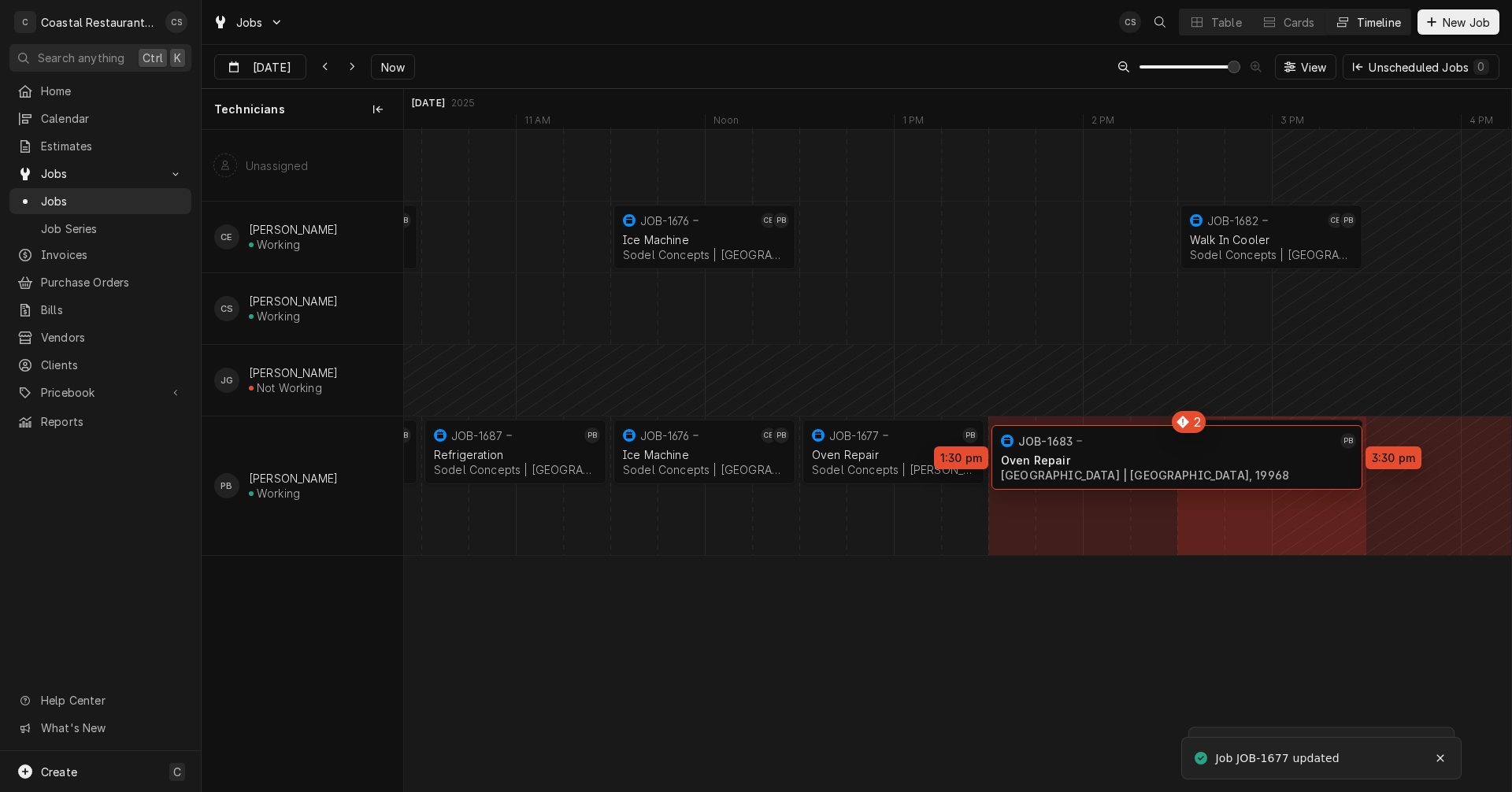
drag, startPoint x: 1399, startPoint y: 541, endPoint x: 1122, endPoint y: 479, distance: 283.9
click at [1122, 479] on div "9:30 AM 10:30 AM JOB-1686 CE PB Refrigeration Sodel Concepts | Rehoboth Beach, …" at bounding box center [957, 461] width 1107 height 661
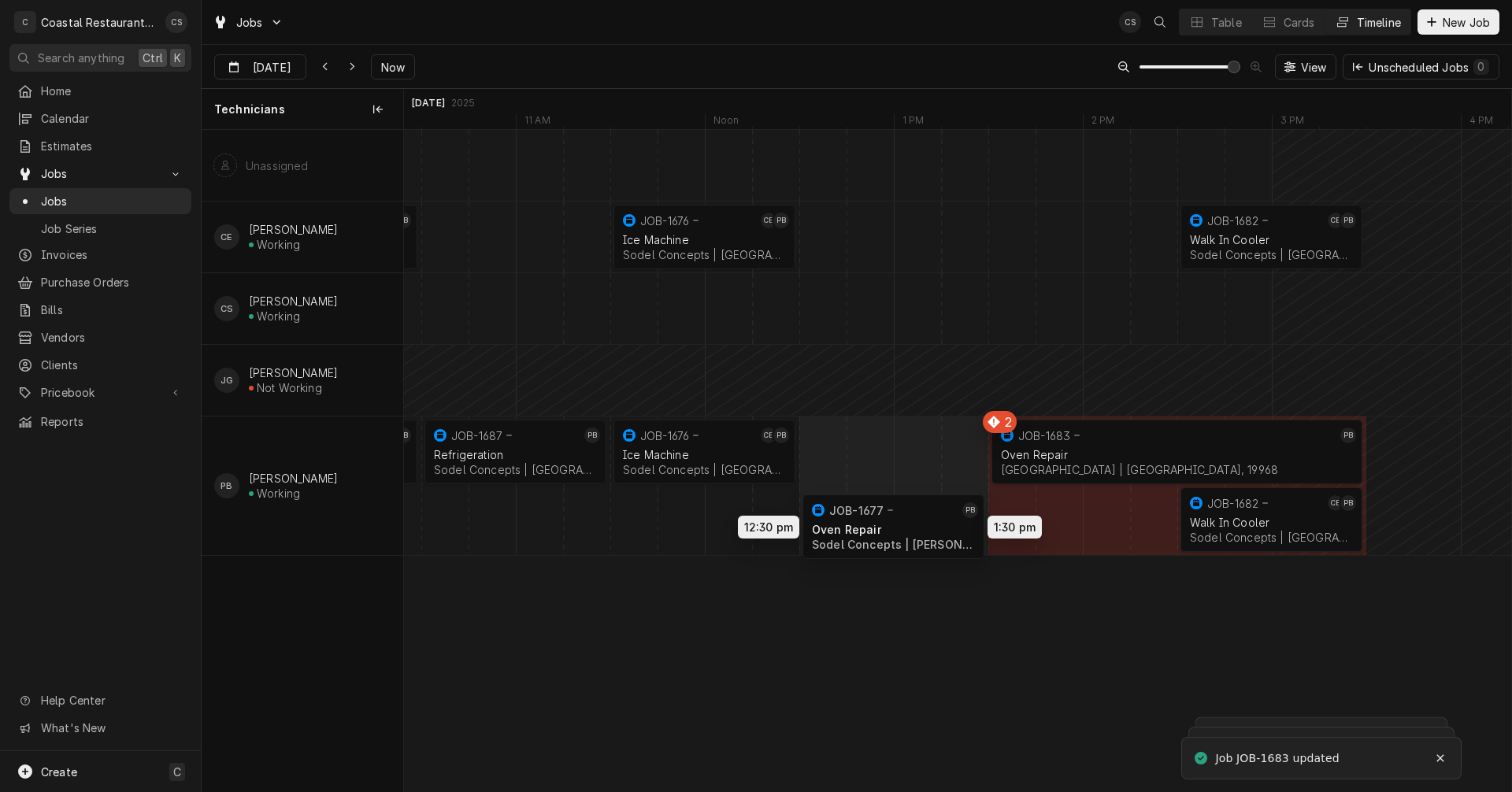
drag, startPoint x: 904, startPoint y: 445, endPoint x: 910, endPoint y: 520, distance: 75.2
click at [910, 520] on div "9:30 AM 10:30 AM JOB-1686 CE PB Refrigeration Sodel Concepts | Rehoboth Beach, …" at bounding box center [957, 461] width 1107 height 661
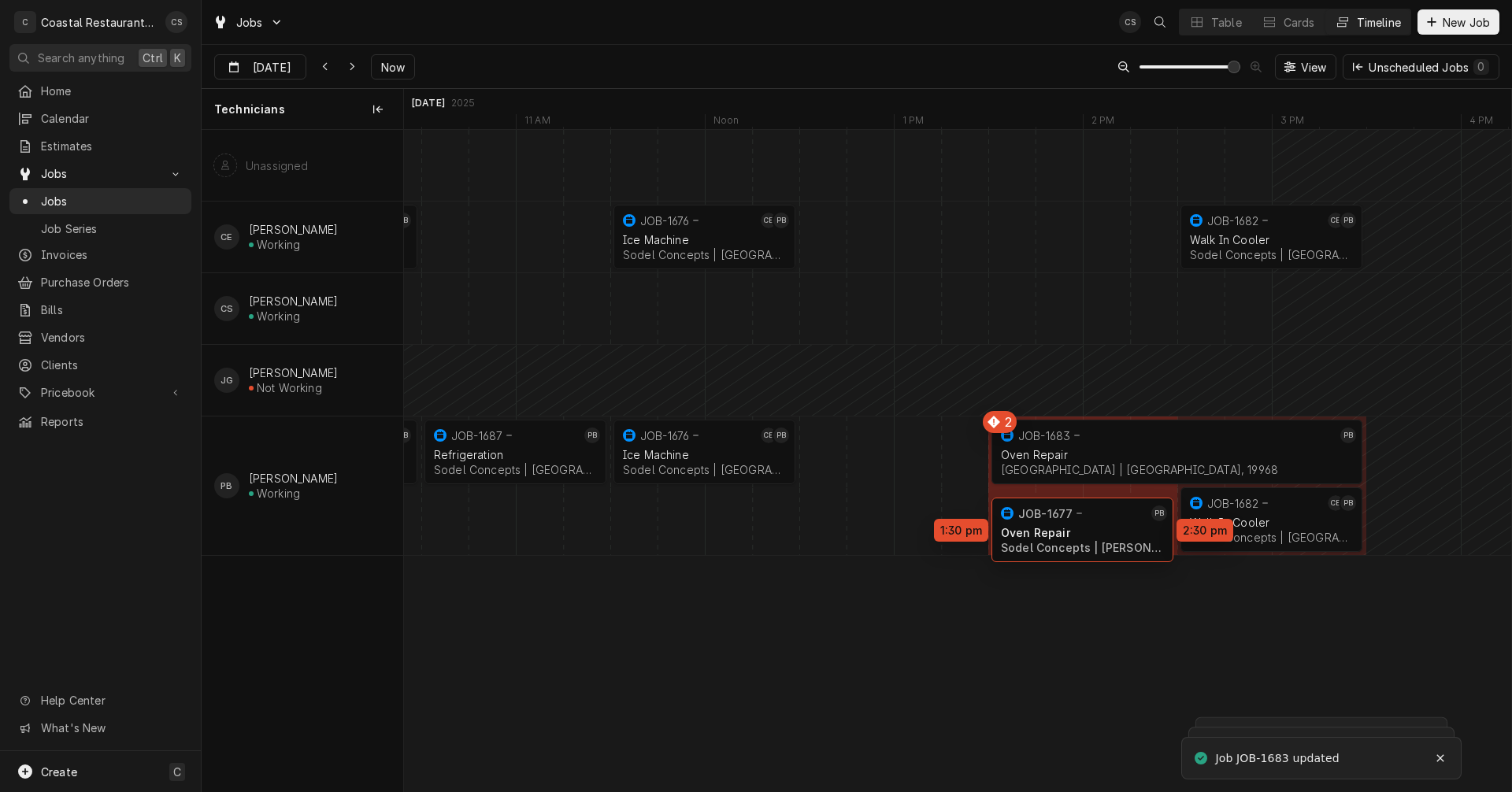
drag, startPoint x: 897, startPoint y: 451, endPoint x: 1112, endPoint y: 529, distance: 228.7
click at [1112, 529] on div "9:30 AM 10:30 AM JOB-1686 CE PB Refrigeration Sodel Concepts | Rehoboth Beach, …" at bounding box center [957, 461] width 1107 height 661
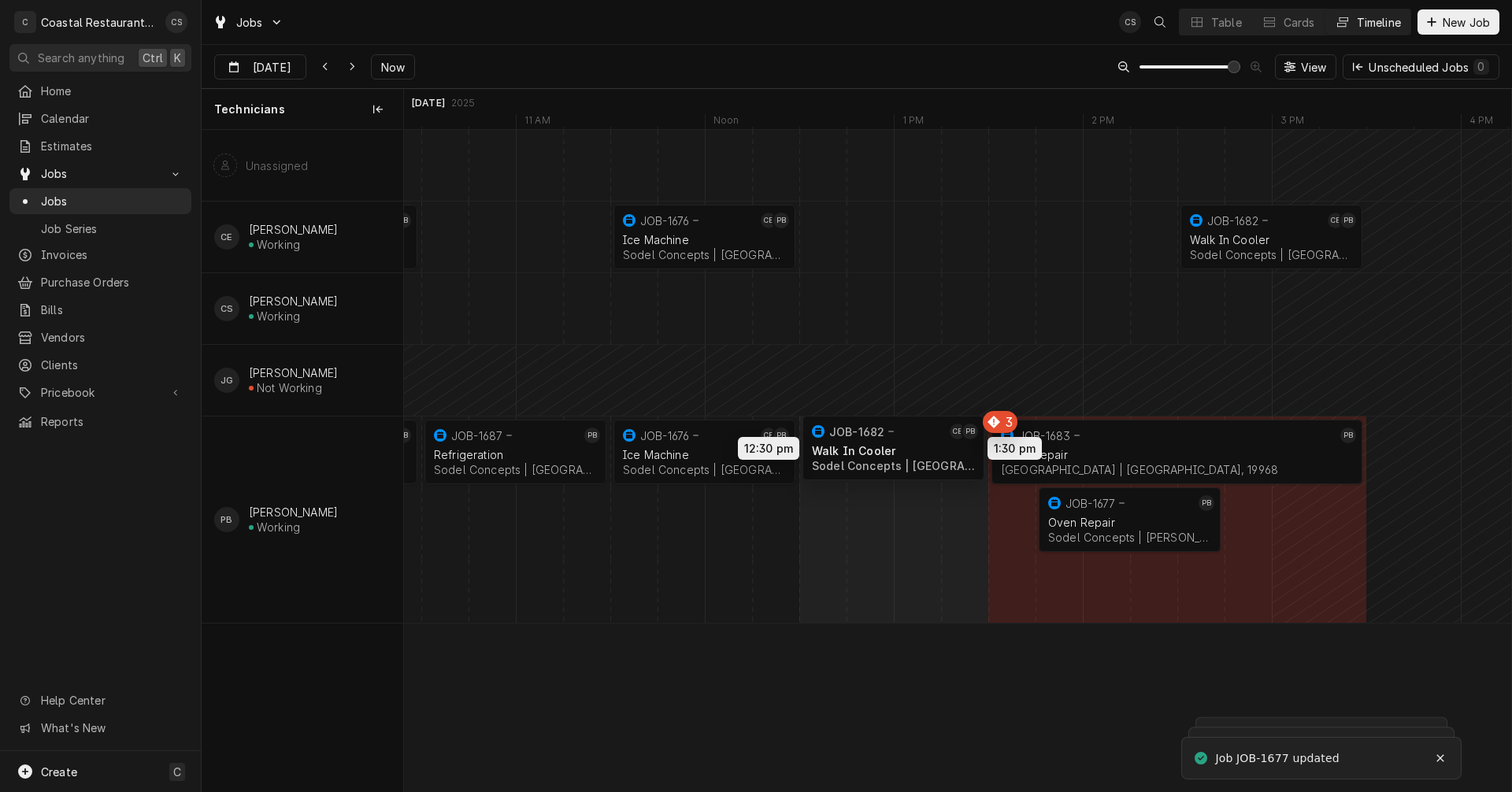
drag, startPoint x: 1258, startPoint y: 584, endPoint x: 864, endPoint y: 446, distance: 417.5
click at [864, 446] on div "9:30 AM 10:30 AM JOB-1686 CE PB Refrigeration Sodel Concepts | Rehoboth Beach, …" at bounding box center [957, 461] width 1107 height 661
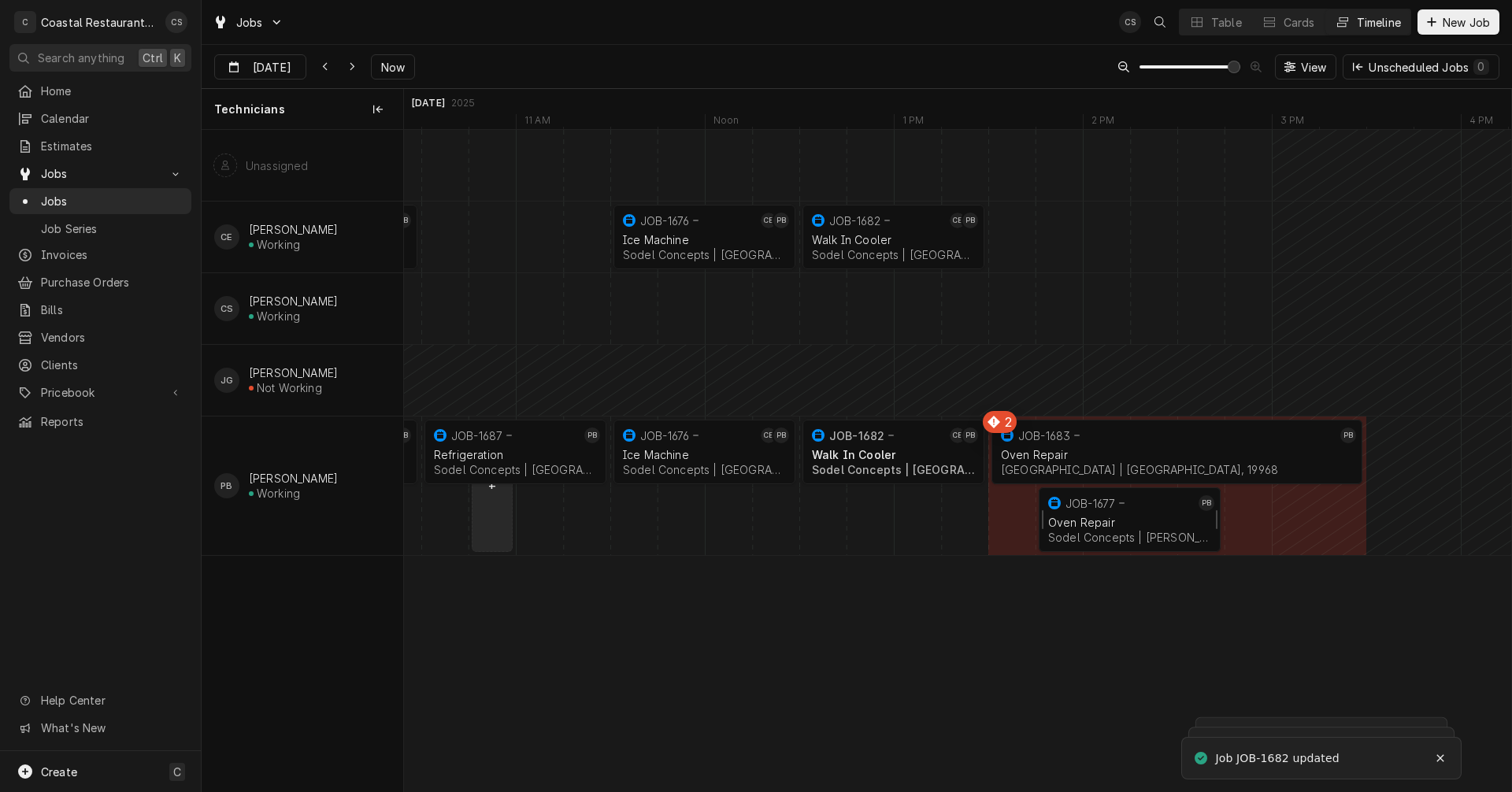
click at [1109, 520] on div "Oven Repair" at bounding box center [1130, 522] width 163 height 14
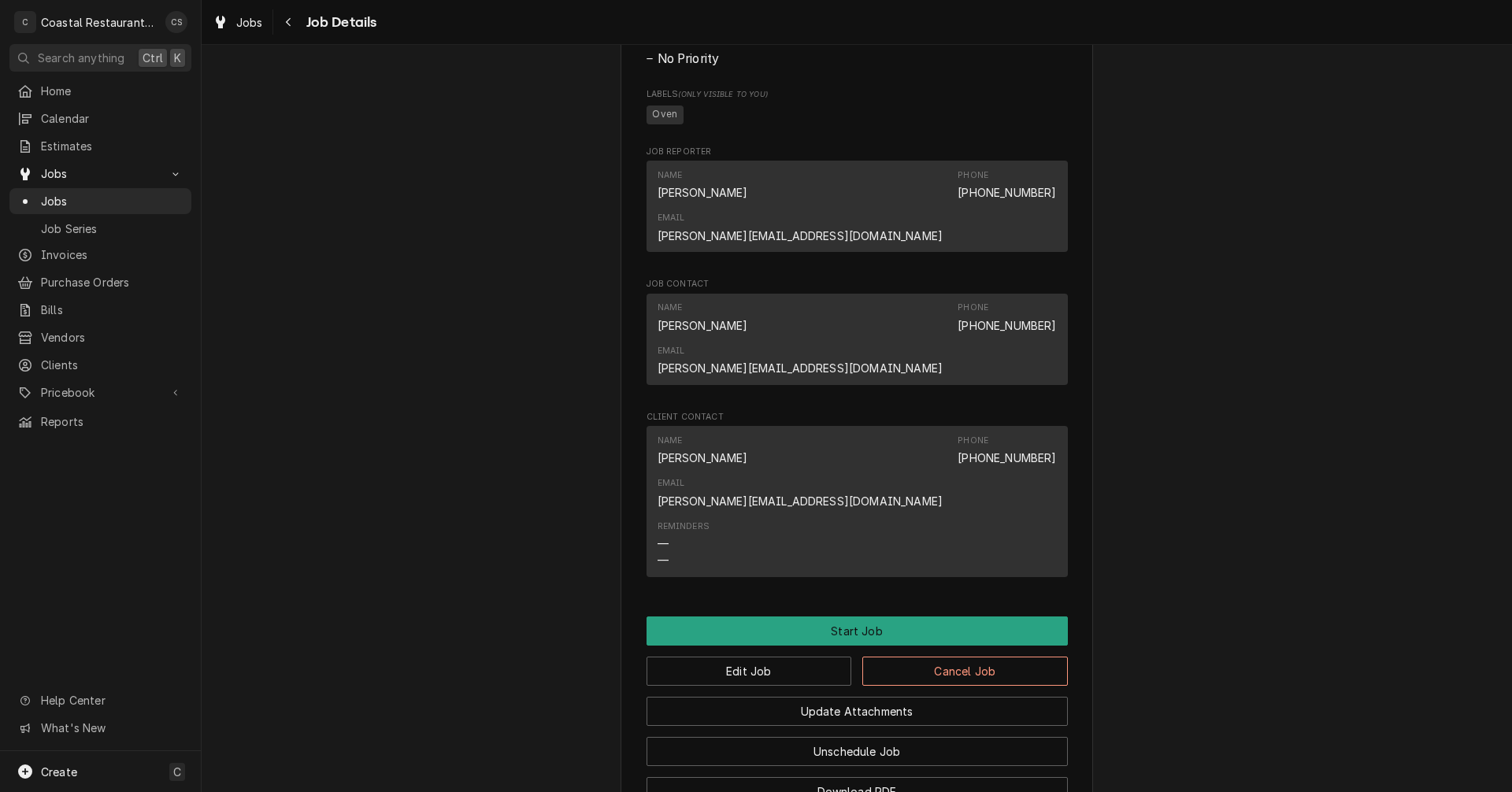
scroll to position [940, 0]
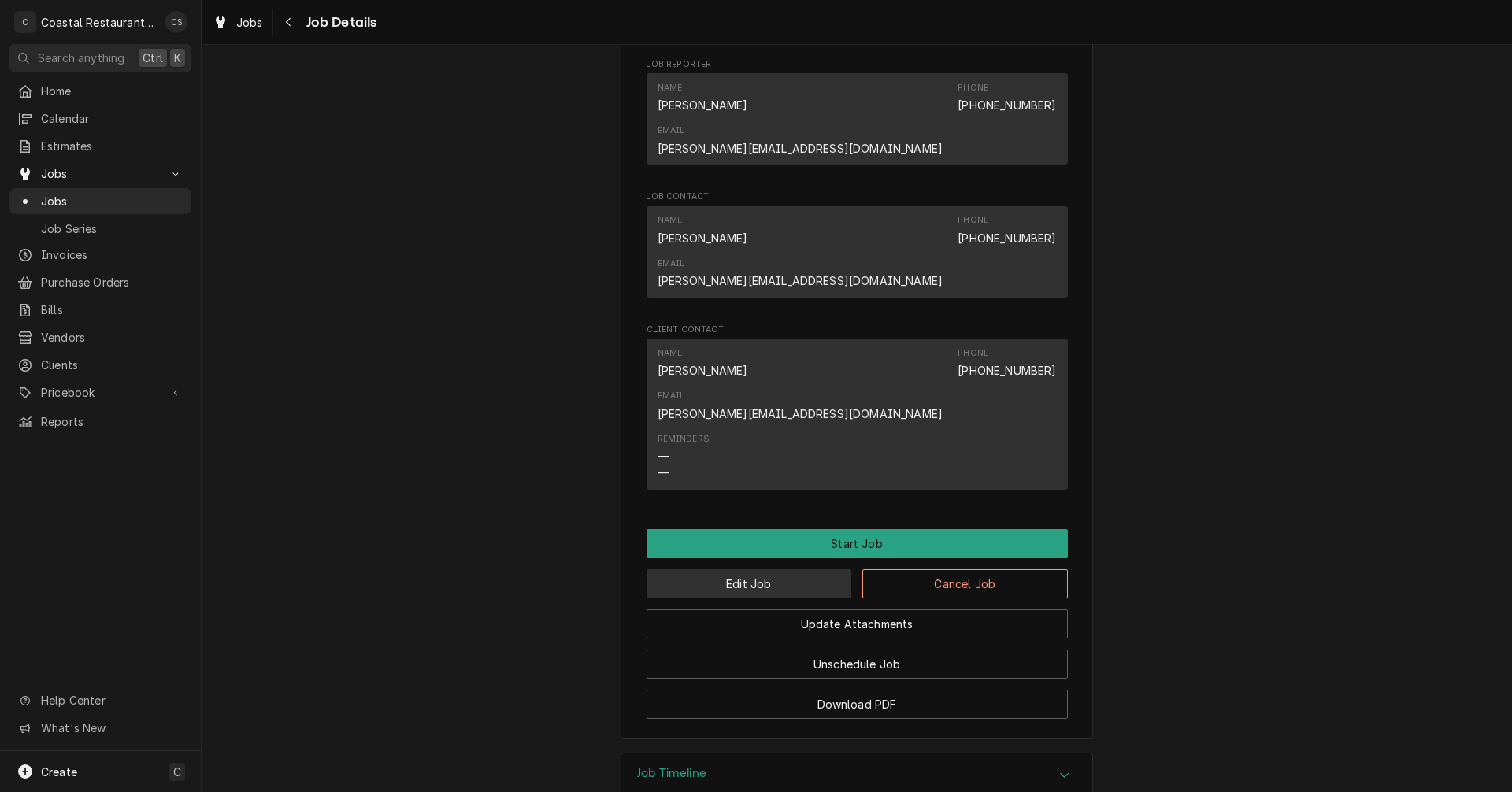
click at [779, 569] on button "Edit Job" at bounding box center [750, 583] width 205 height 29
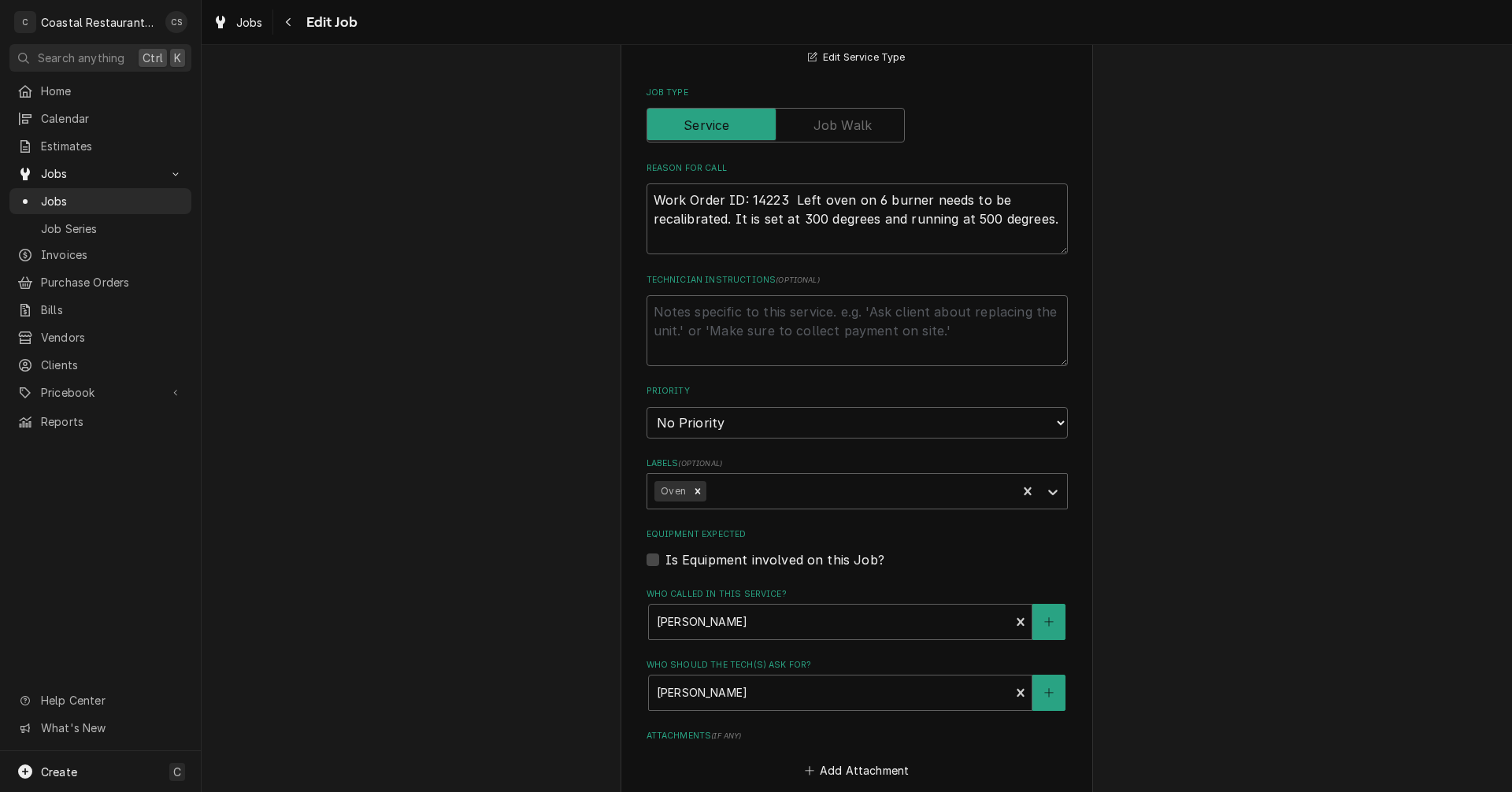
scroll to position [906, 0]
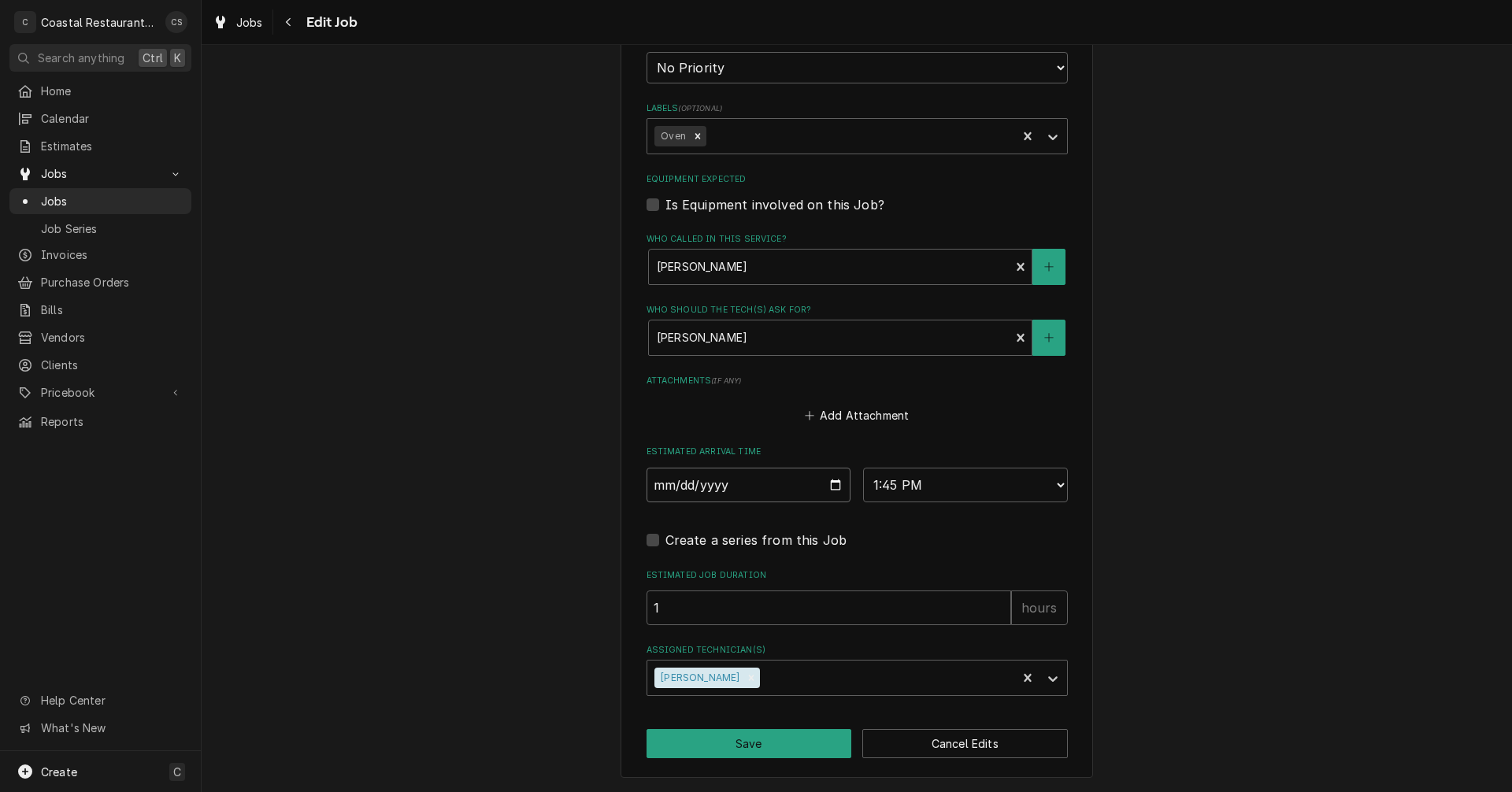
click at [830, 487] on input "2025-09-26" at bounding box center [749, 484] width 205 height 35
type textarea "x"
type input "2025-09-30"
click at [754, 742] on button "Save" at bounding box center [750, 744] width 205 height 29
type textarea "x"
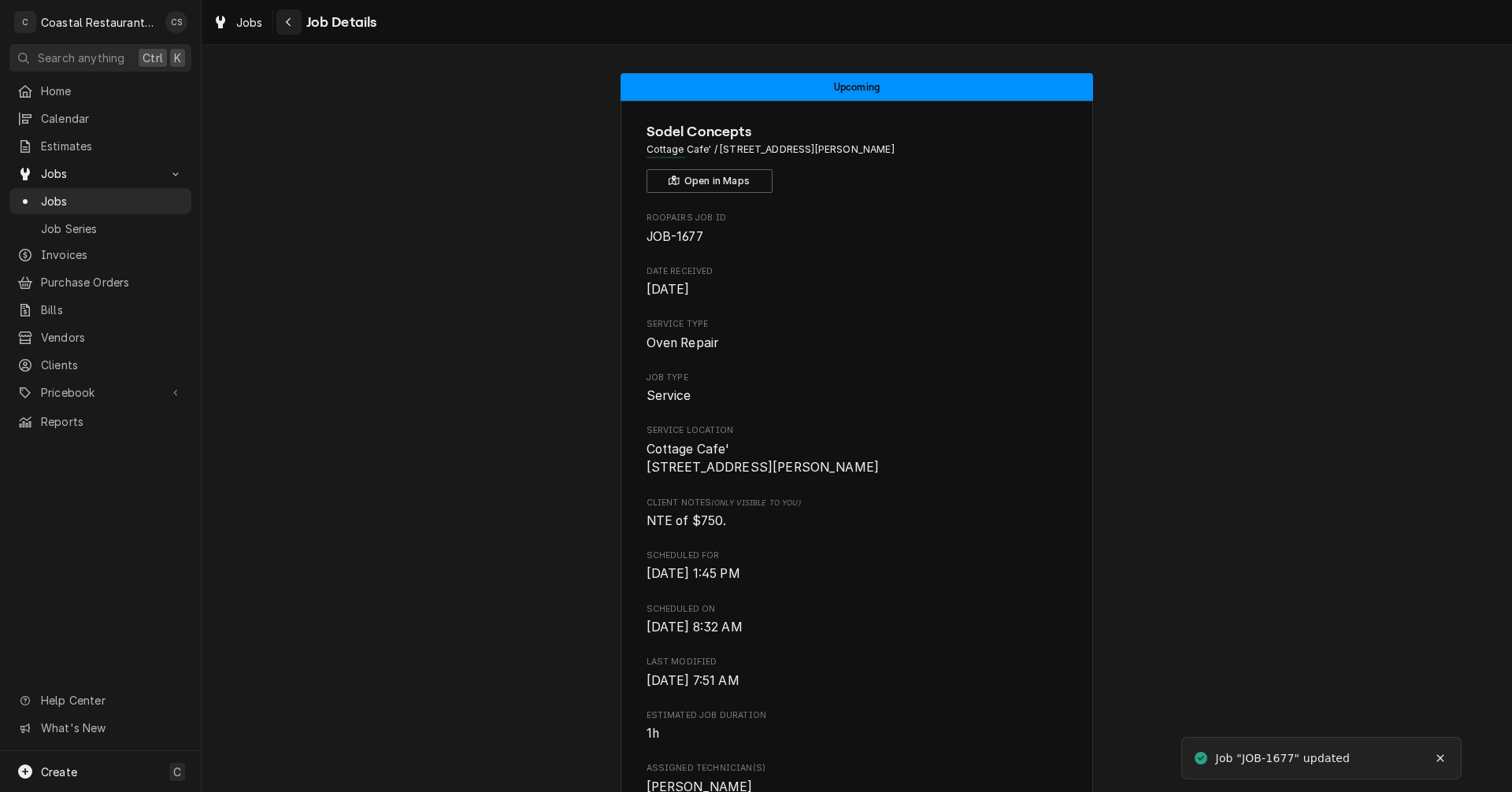
click at [295, 23] on div "Navigate back" at bounding box center [289, 22] width 15 height 15
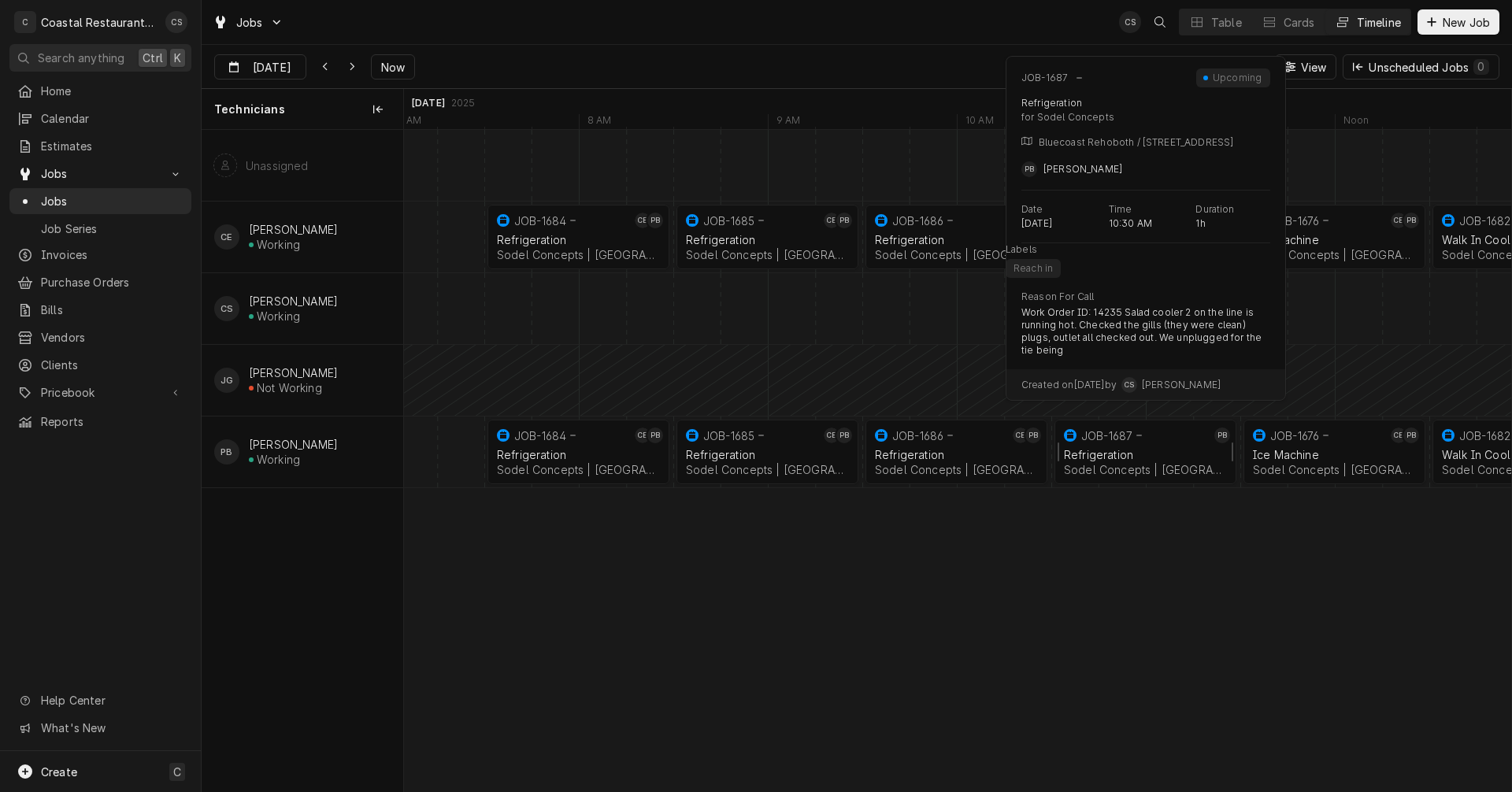
click at [1141, 450] on div "Refrigeration" at bounding box center [1146, 454] width 163 height 14
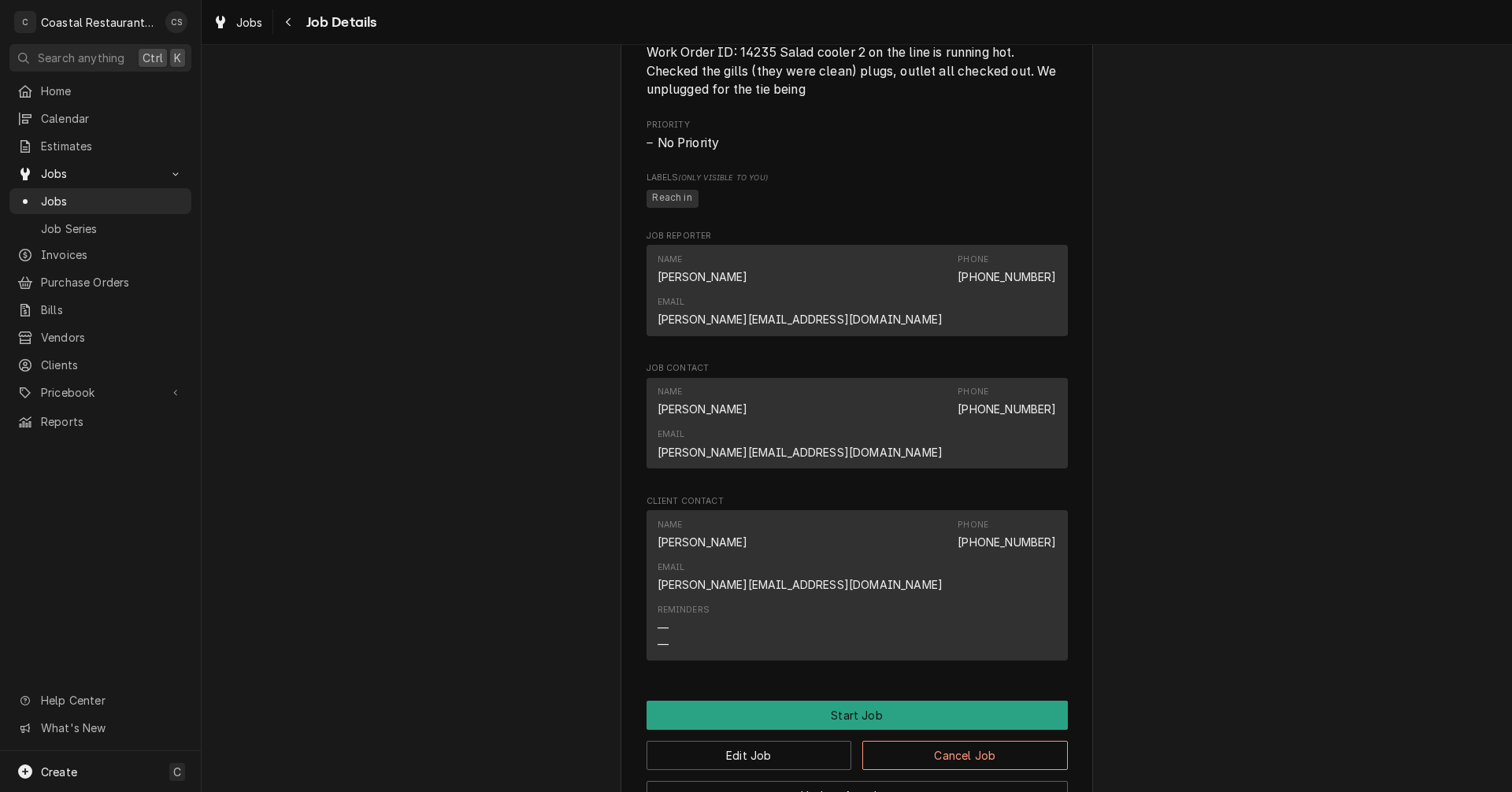
scroll to position [945, 0]
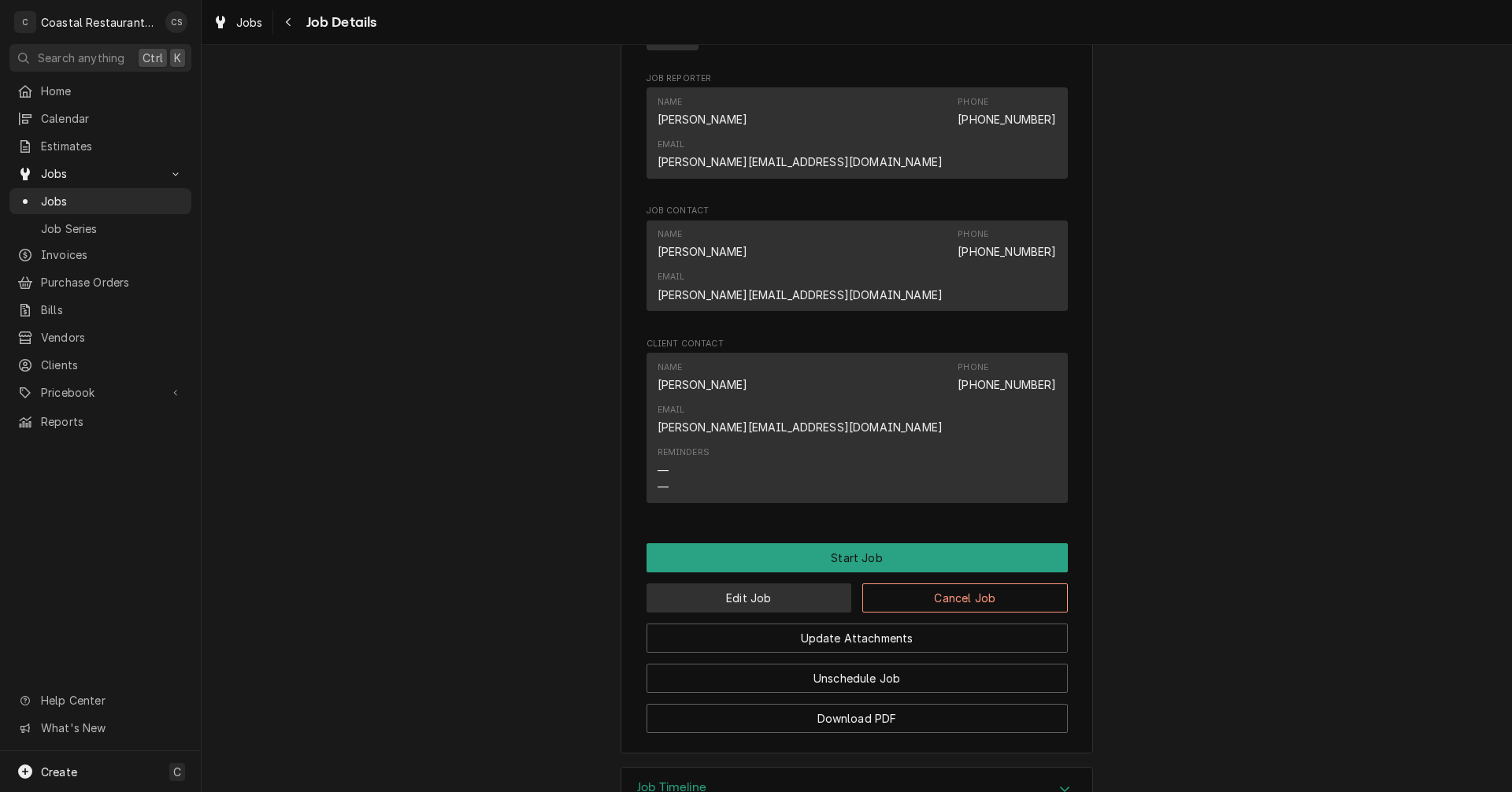
click at [754, 583] on button "Edit Job" at bounding box center [750, 598] width 205 height 29
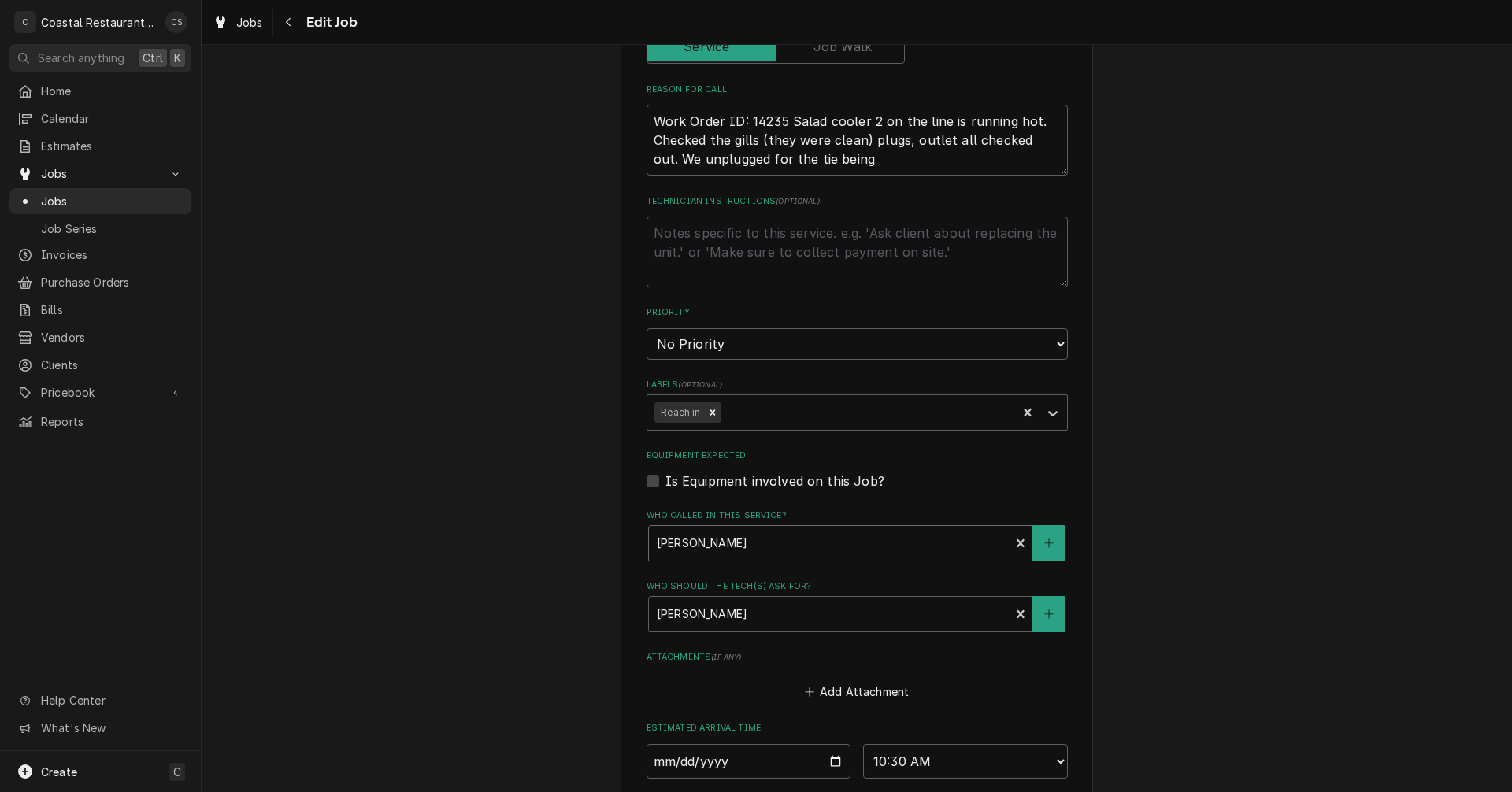
scroll to position [906, 0]
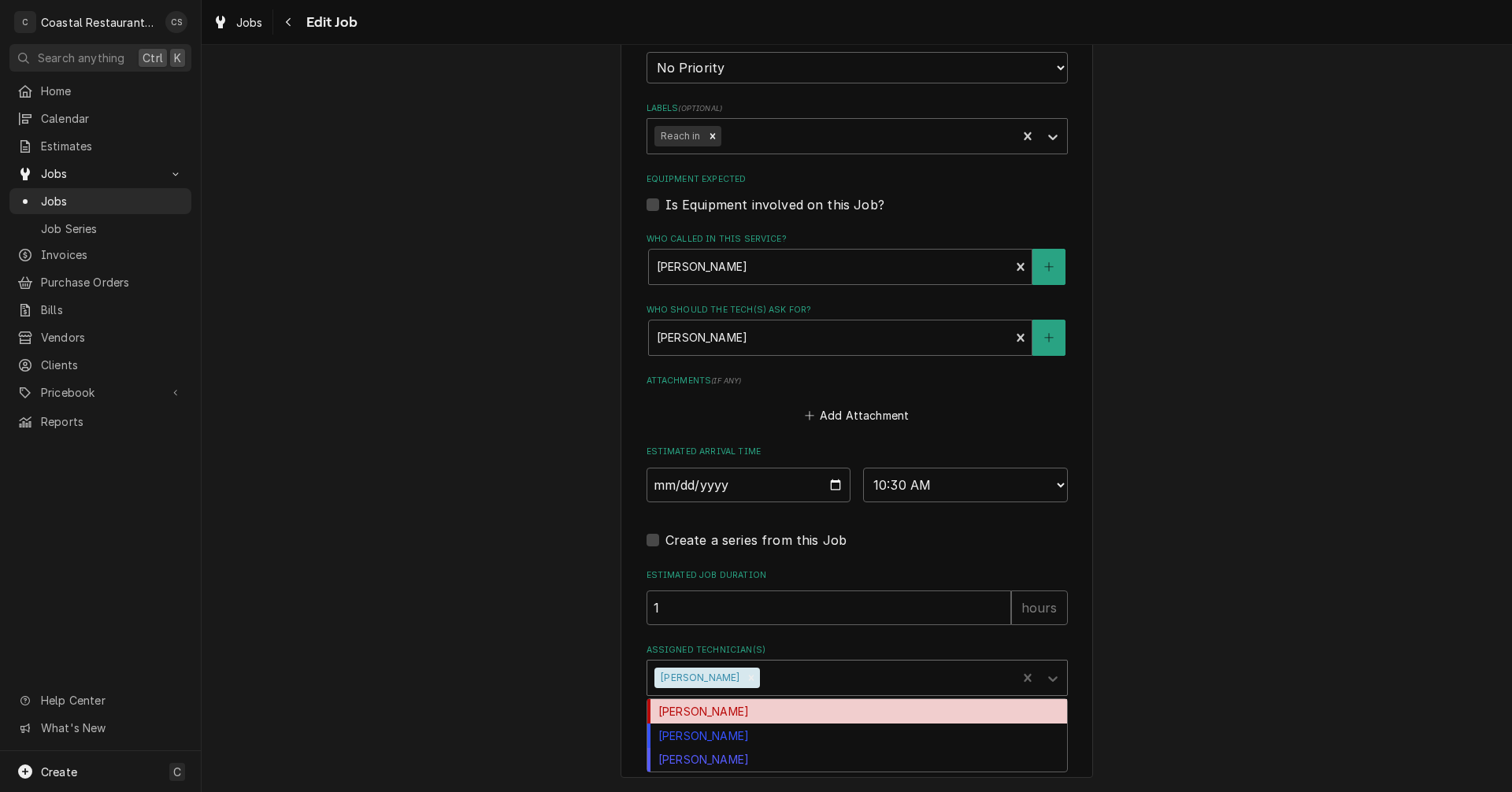
click at [771, 686] on div "Assigned Technician(s)" at bounding box center [886, 677] width 246 height 28
click at [741, 711] on div "[PERSON_NAME]" at bounding box center [856, 711] width 420 height 24
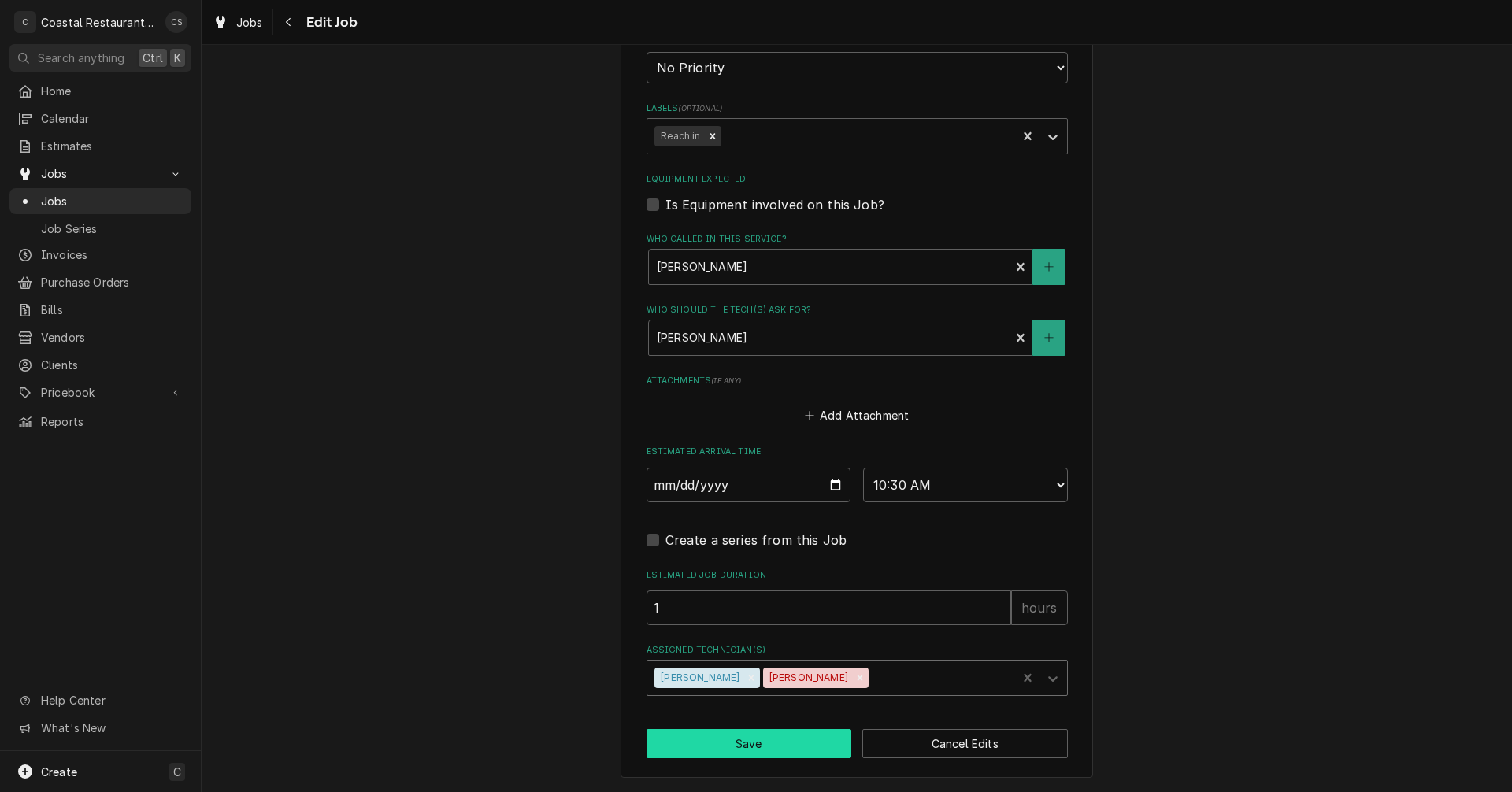
click at [750, 739] on button "Save" at bounding box center [750, 744] width 205 height 29
type textarea "x"
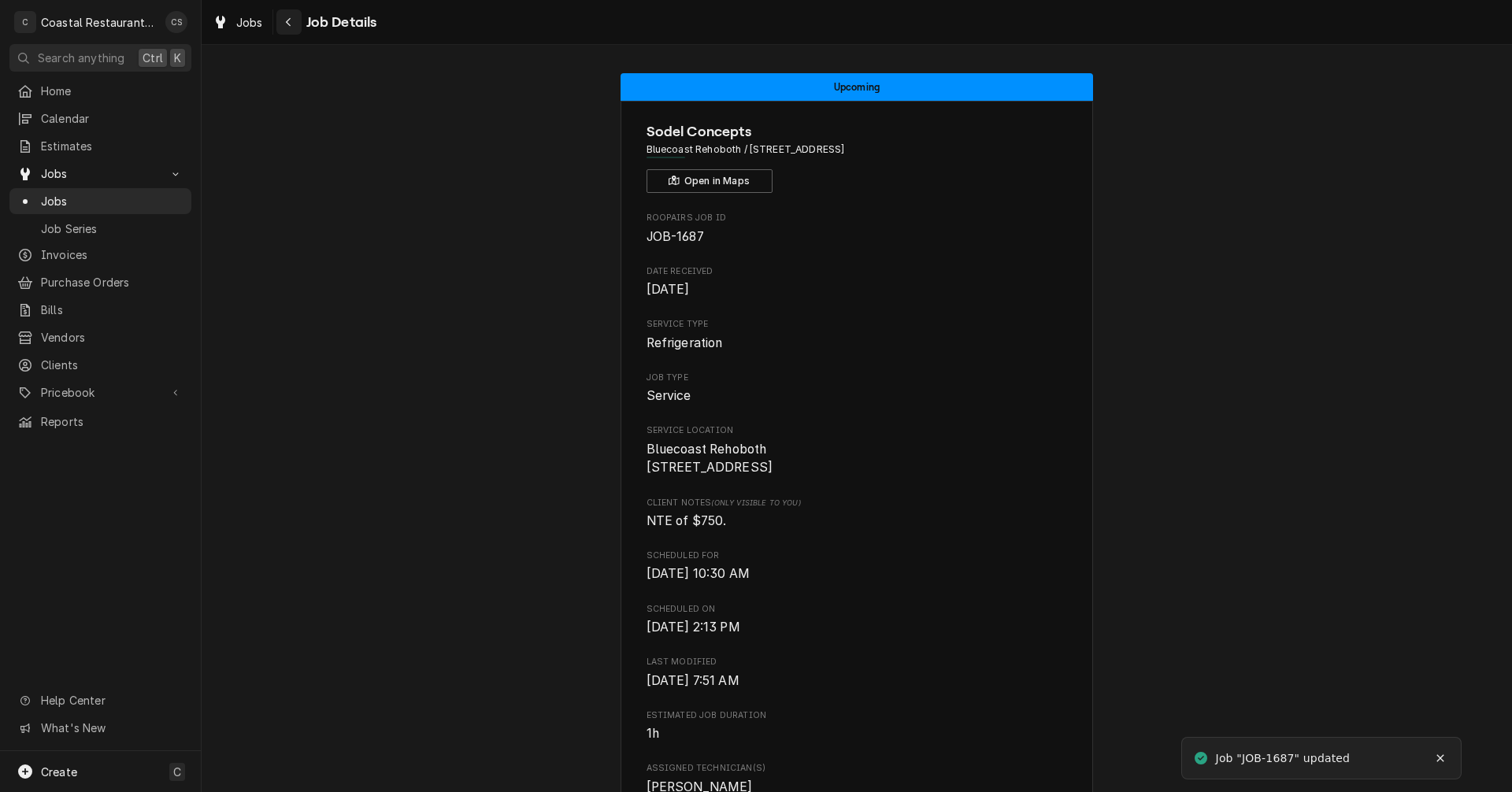
click at [289, 18] on icon "Navigate back" at bounding box center [288, 22] width 5 height 9
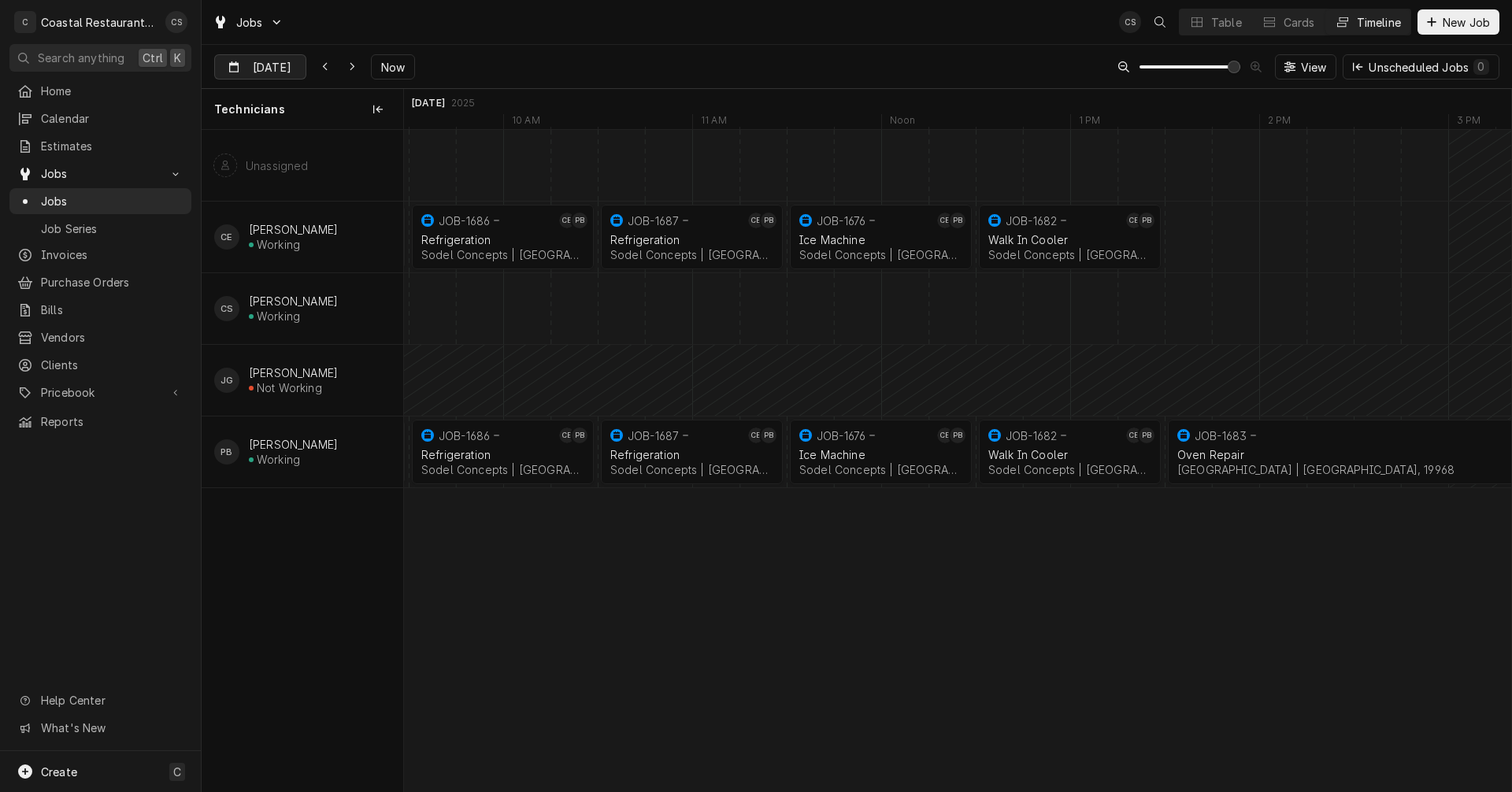
click at [276, 64] on input "[DATE]" at bounding box center [249, 70] width 69 height 31
click at [343, 254] on div "25" at bounding box center [343, 254] width 22 height 22
type input "[DATE]"
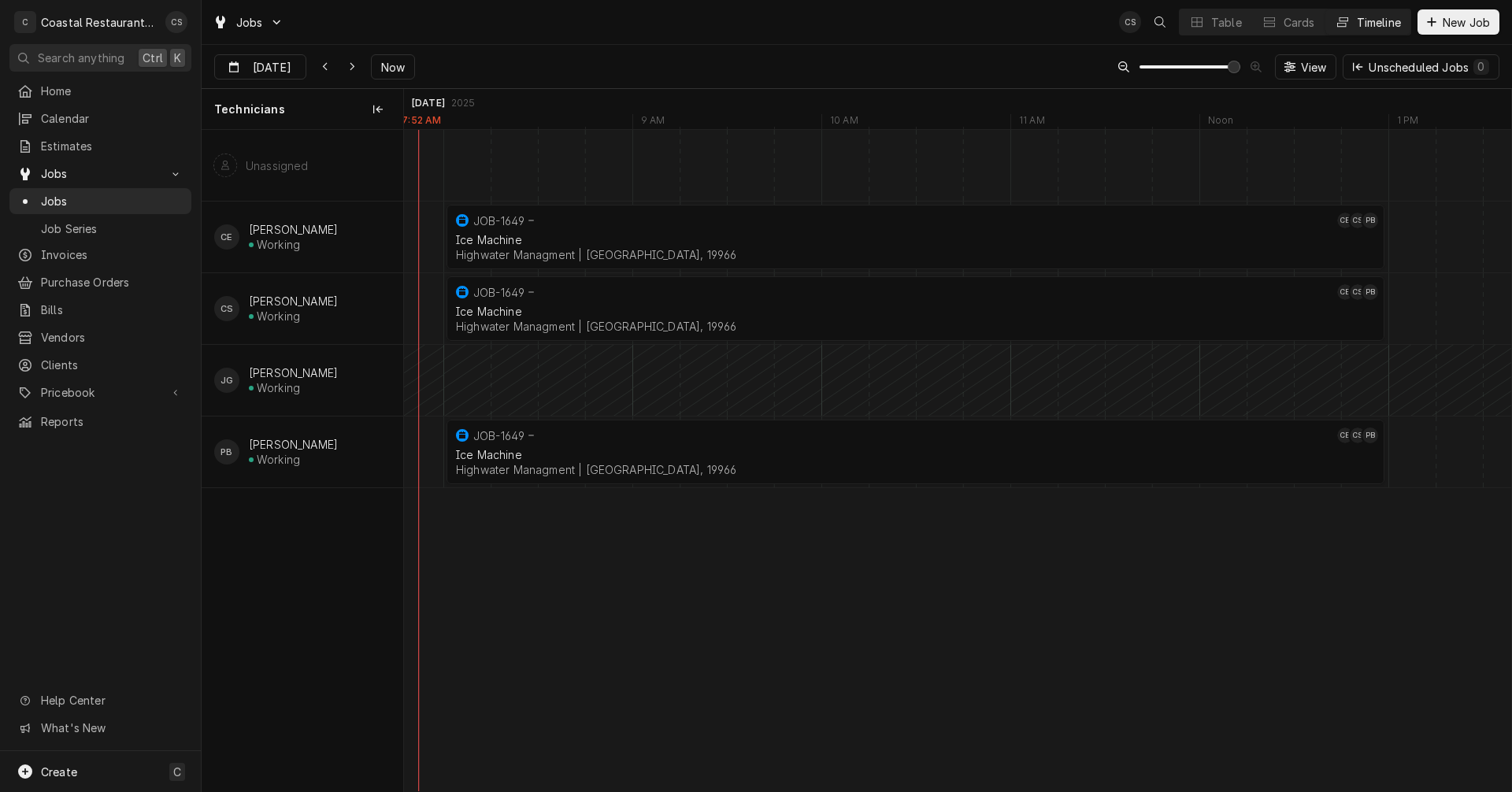
scroll to position [0, 17761]
